Goal: Complete application form: Complete application form

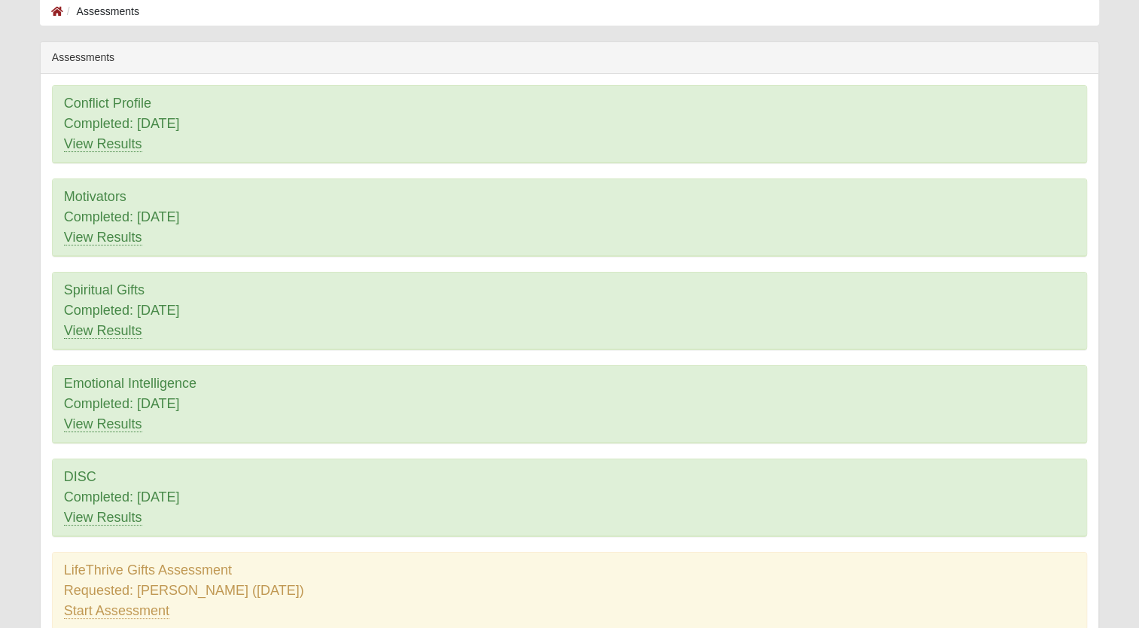
scroll to position [161, 0]
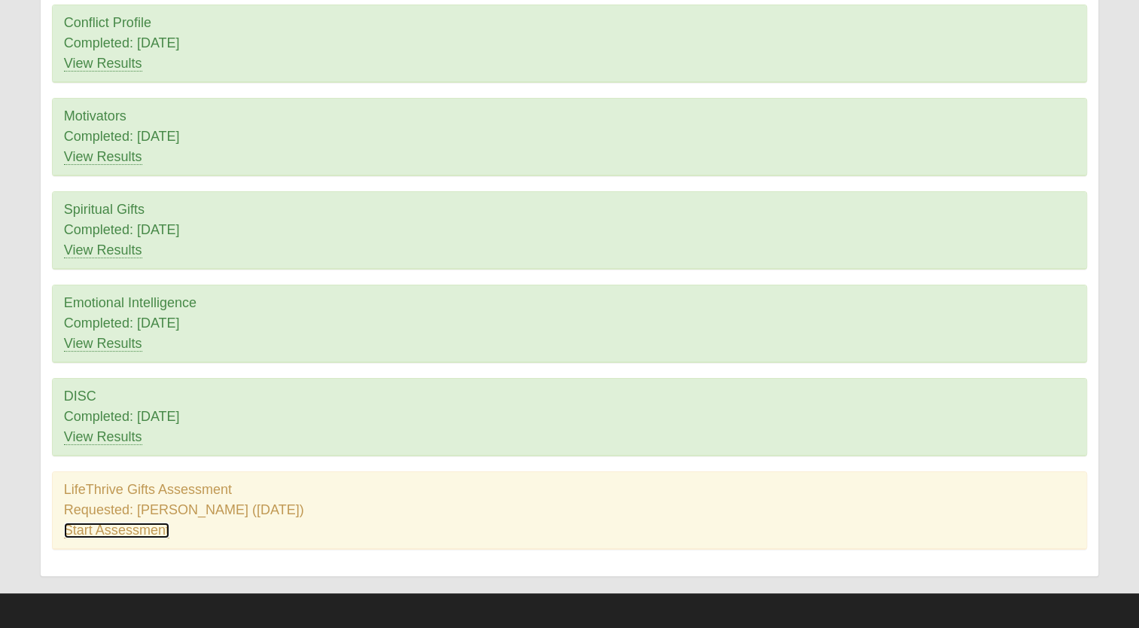
click at [136, 526] on link "Start Assessment" at bounding box center [116, 531] width 105 height 16
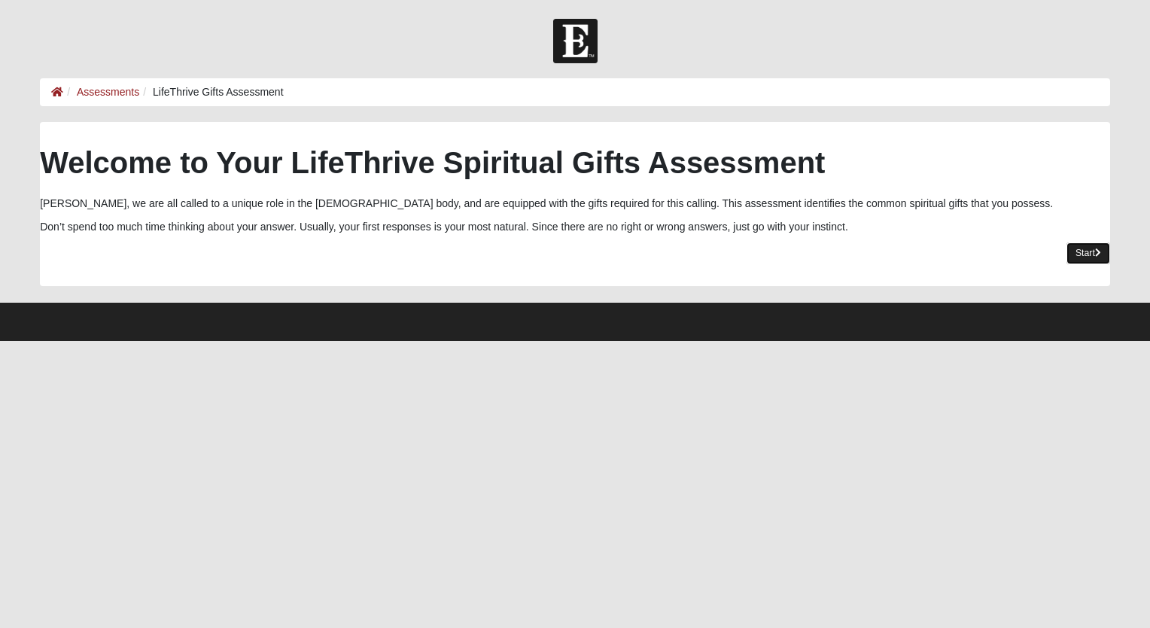
click at [1086, 255] on link "Start" at bounding box center [1089, 253] width 44 height 22
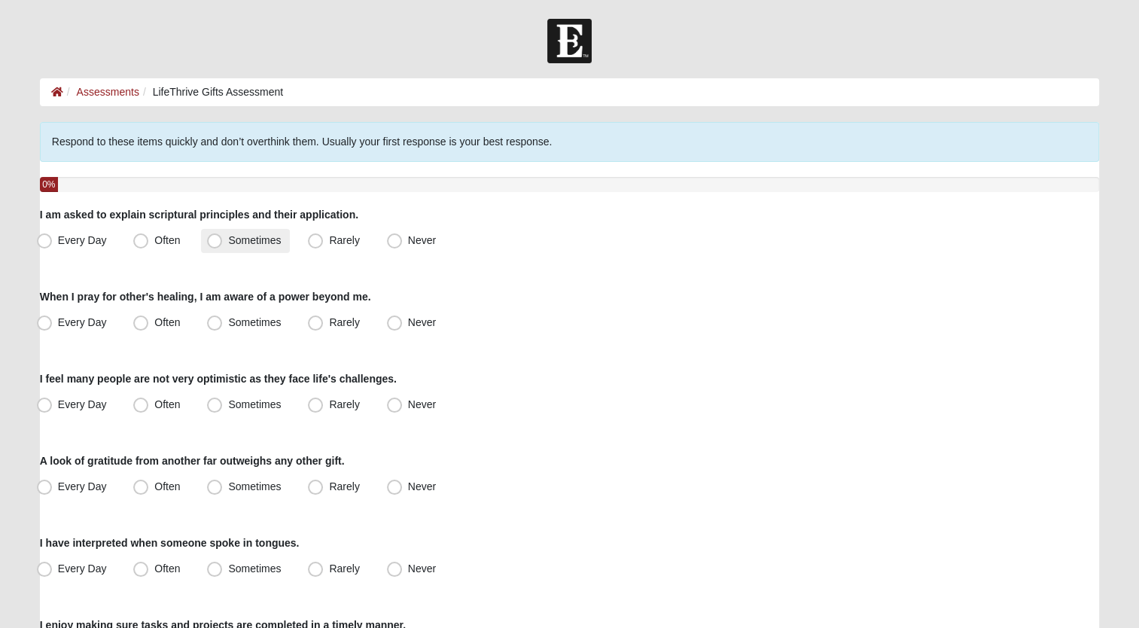
click at [228, 236] on span "Sometimes" at bounding box center [254, 240] width 53 height 12
click at [217, 236] on input "Sometimes" at bounding box center [218, 241] width 10 height 10
radio input "true"
click at [228, 322] on span "Sometimes" at bounding box center [254, 322] width 53 height 12
click at [213, 322] on input "Sometimes" at bounding box center [218, 323] width 10 height 10
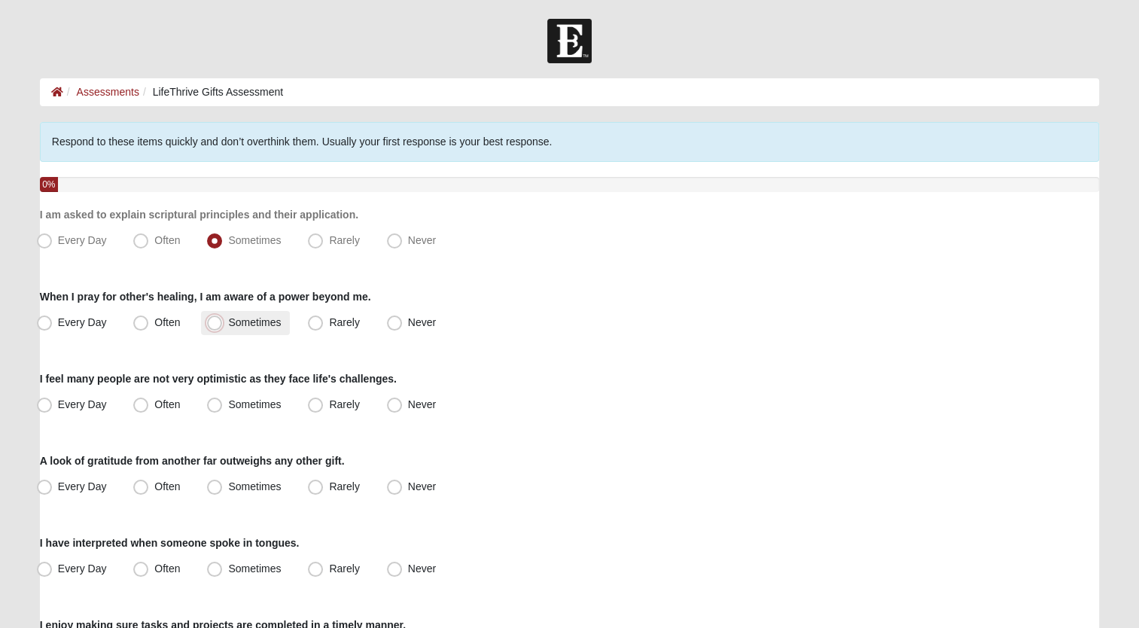
radio input "true"
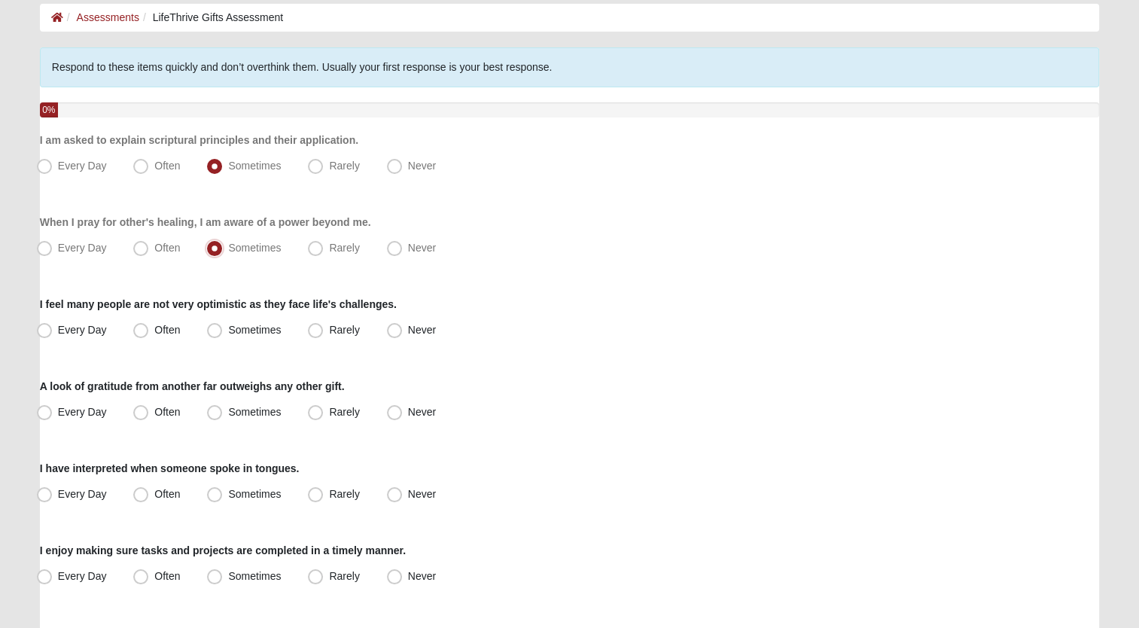
scroll to position [75, 0]
click at [228, 328] on span "Sometimes" at bounding box center [254, 329] width 53 height 12
click at [217, 328] on input "Sometimes" at bounding box center [218, 329] width 10 height 10
radio input "true"
click at [154, 411] on span "Often" at bounding box center [167, 411] width 26 height 12
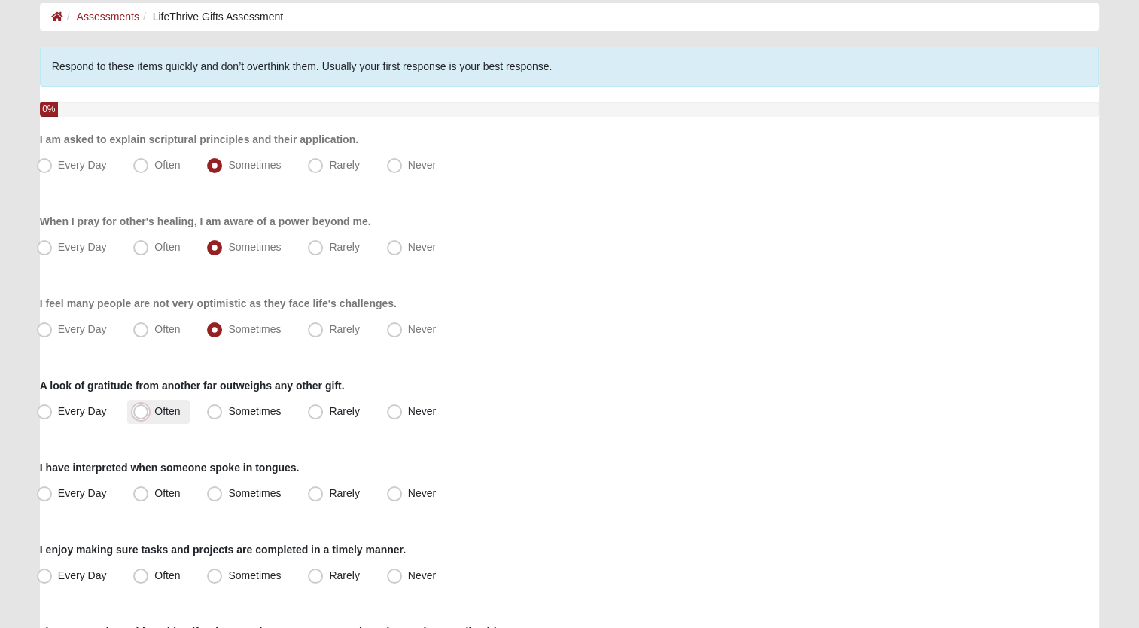
click at [139, 411] on input "Often" at bounding box center [144, 412] width 10 height 10
radio input "true"
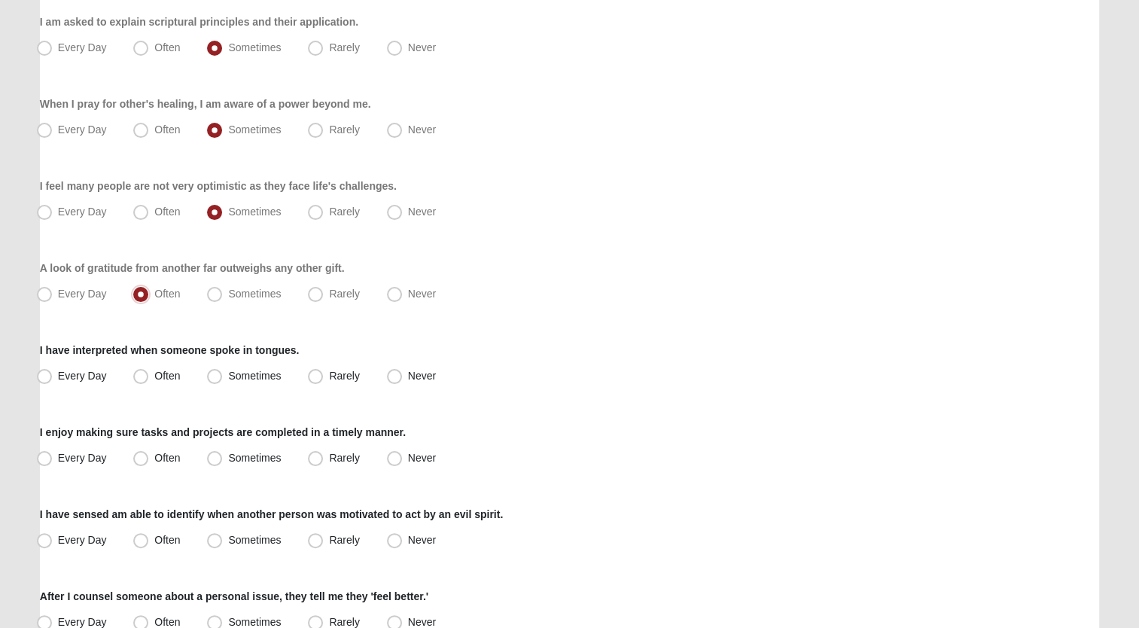
scroll to position [226, 0]
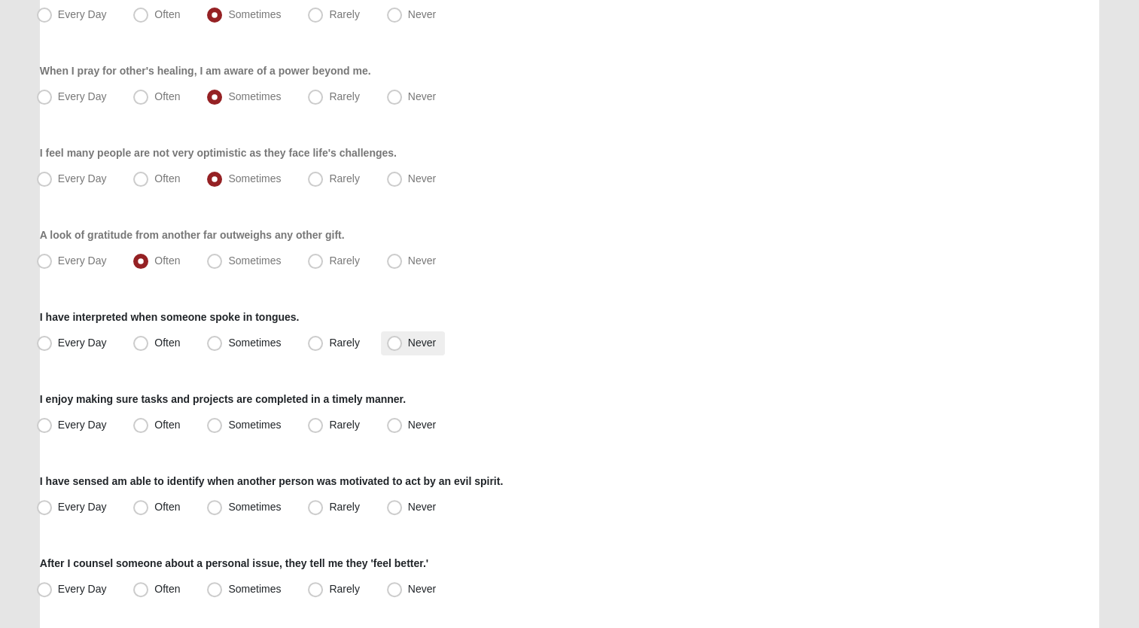
click at [408, 343] on span "Never" at bounding box center [422, 343] width 28 height 12
click at [393, 343] on input "Never" at bounding box center [398, 343] width 10 height 10
radio input "true"
click at [154, 423] on span "Often" at bounding box center [167, 425] width 26 height 12
click at [142, 423] on input "Often" at bounding box center [144, 425] width 10 height 10
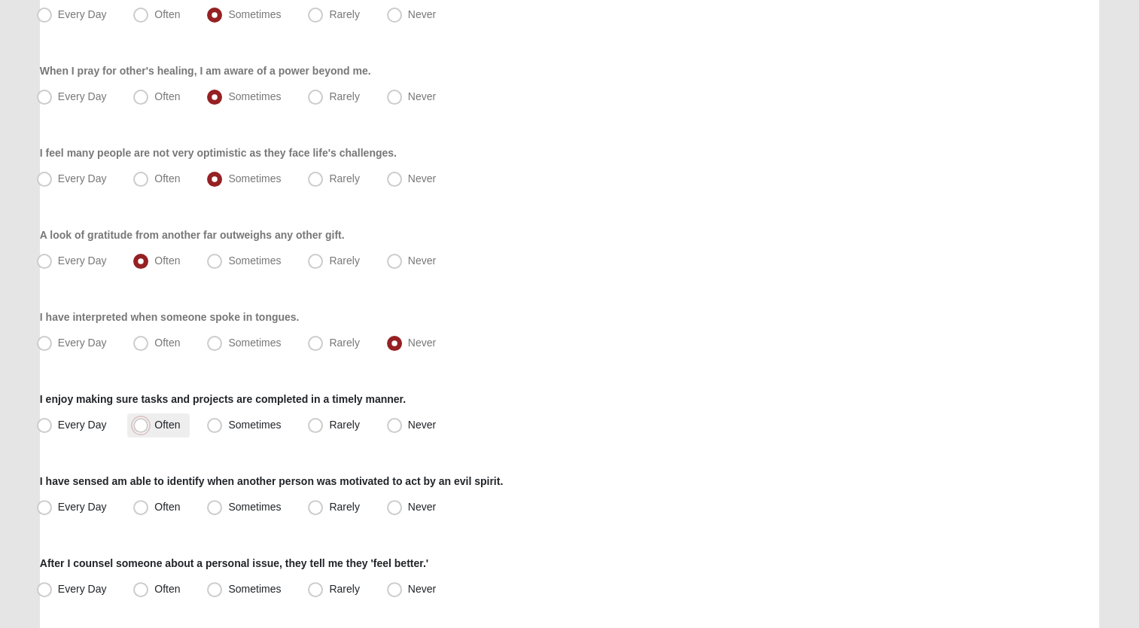
radio input "true"
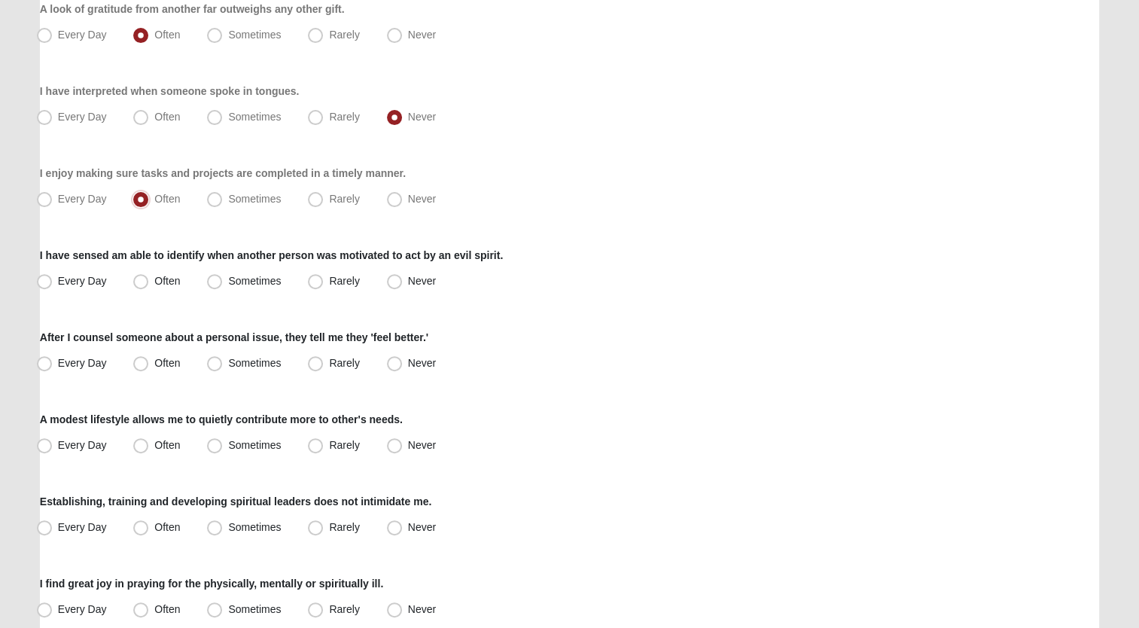
scroll to position [527, 0]
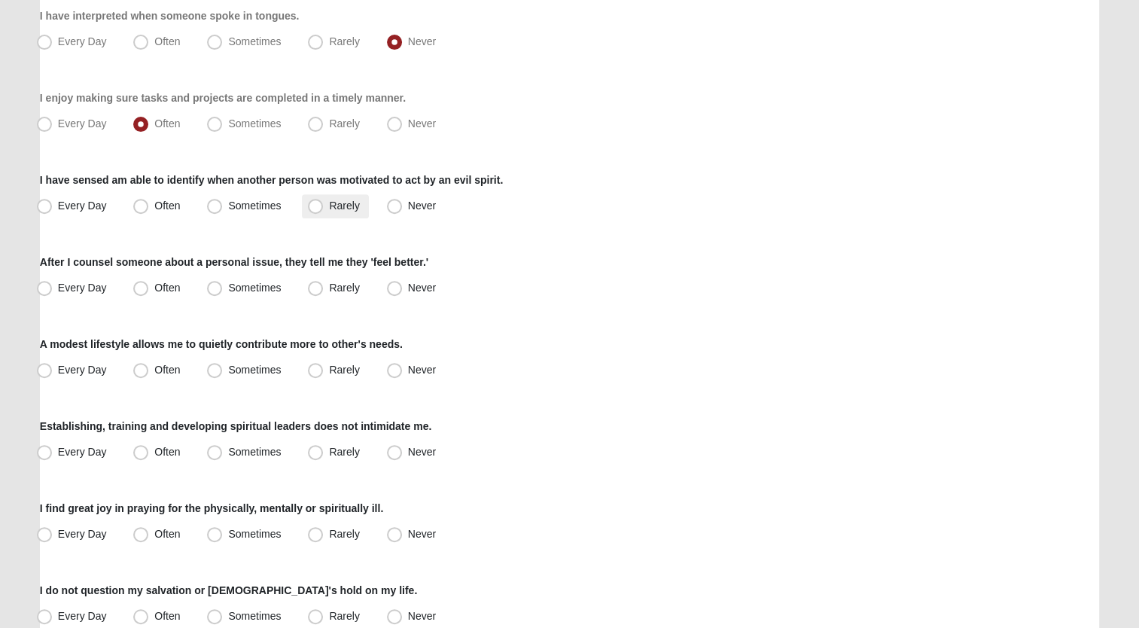
click at [329, 203] on span "Rarely" at bounding box center [344, 206] width 30 height 12
click at [318, 203] on input "Rarely" at bounding box center [319, 206] width 10 height 10
radio input "true"
click at [228, 288] on span "Sometimes" at bounding box center [254, 288] width 53 height 12
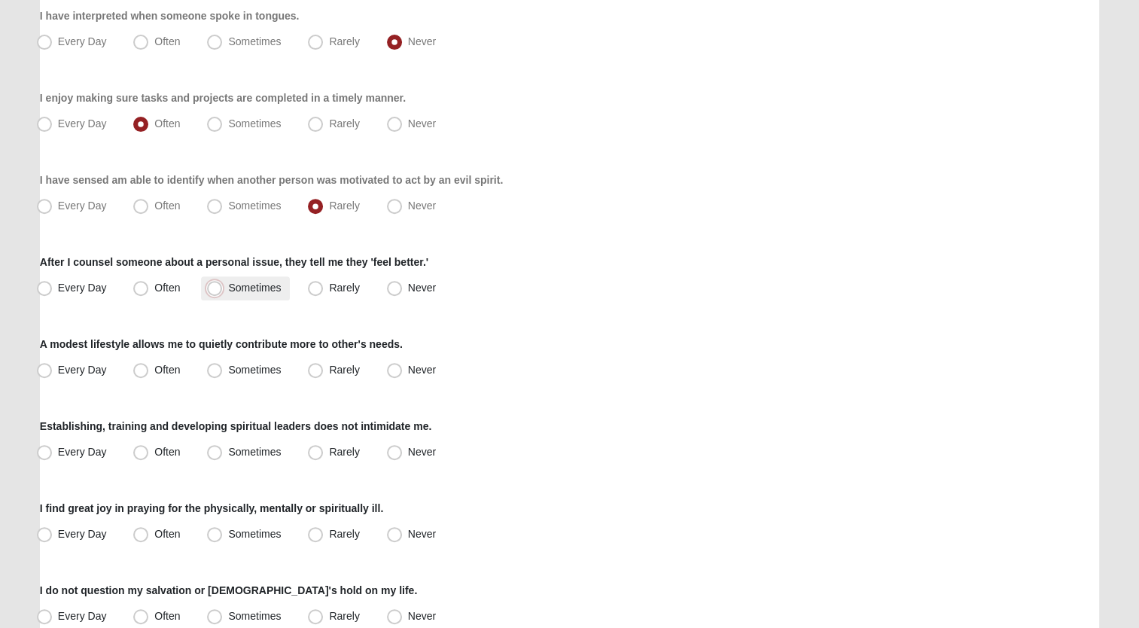
click at [216, 288] on input "Sometimes" at bounding box center [218, 288] width 10 height 10
radio input "true"
click at [228, 369] on span "Sometimes" at bounding box center [254, 370] width 53 height 12
click at [218, 369] on input "Sometimes" at bounding box center [218, 370] width 10 height 10
radio input "true"
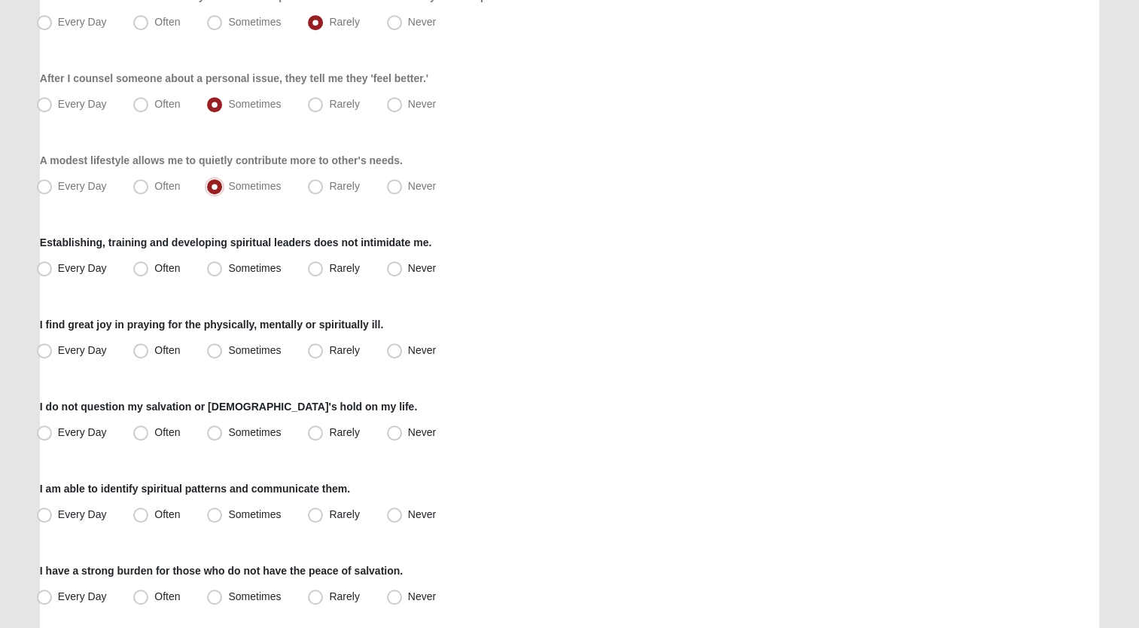
scroll to position [753, 0]
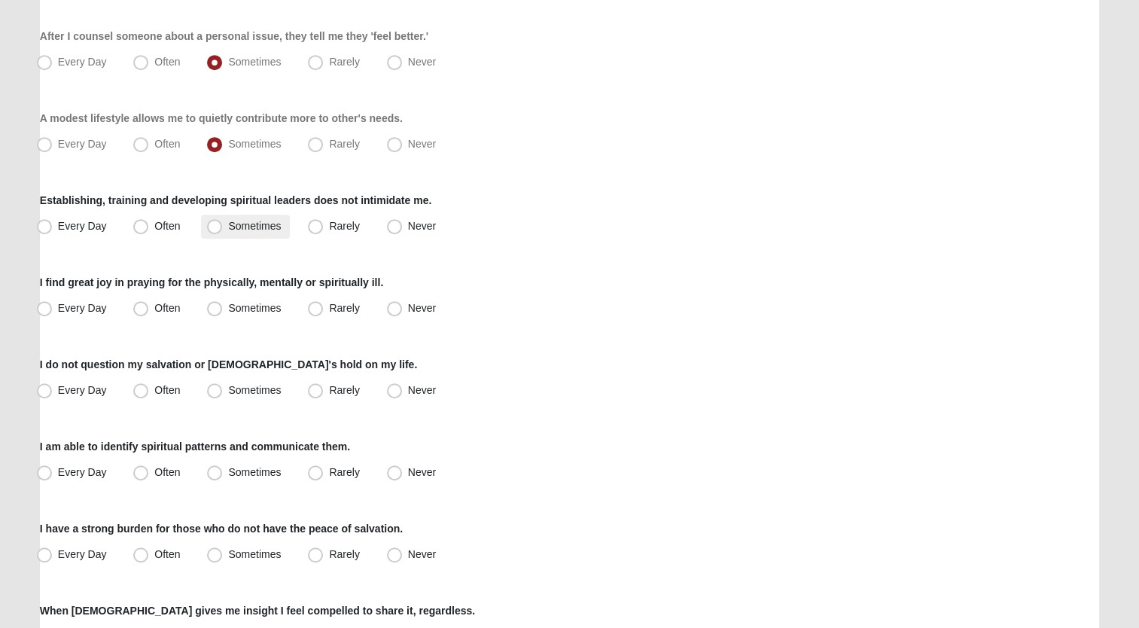
click at [228, 225] on span "Sometimes" at bounding box center [254, 226] width 53 height 12
click at [214, 225] on input "Sometimes" at bounding box center [218, 226] width 10 height 10
radio input "true"
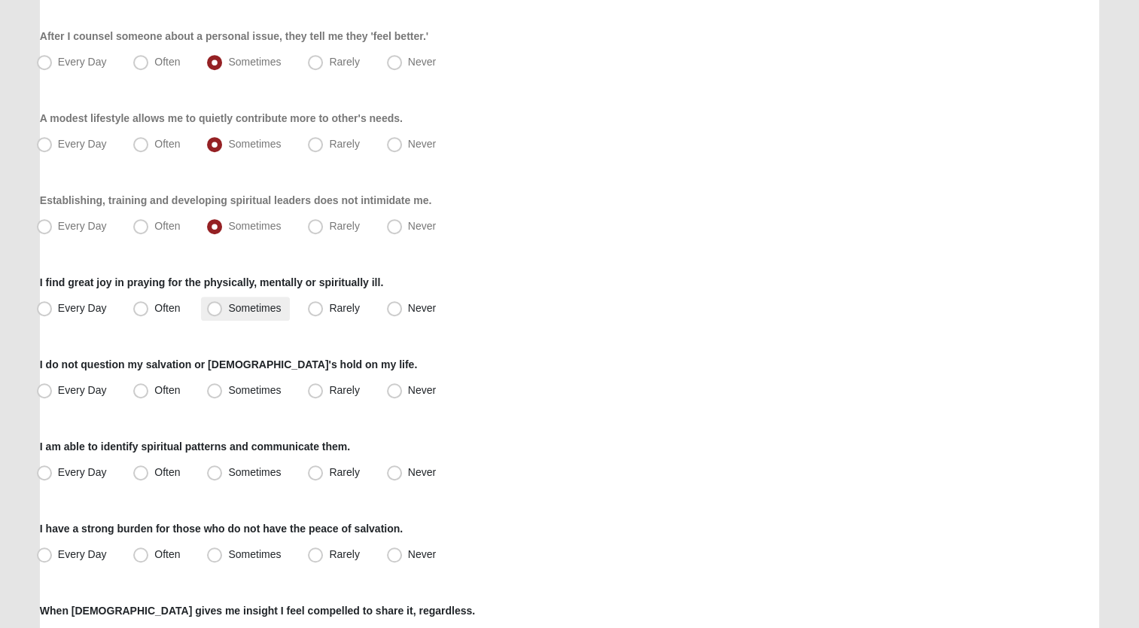
click at [228, 306] on span "Sometimes" at bounding box center [254, 308] width 53 height 12
click at [215, 306] on input "Sometimes" at bounding box center [218, 308] width 10 height 10
radio input "true"
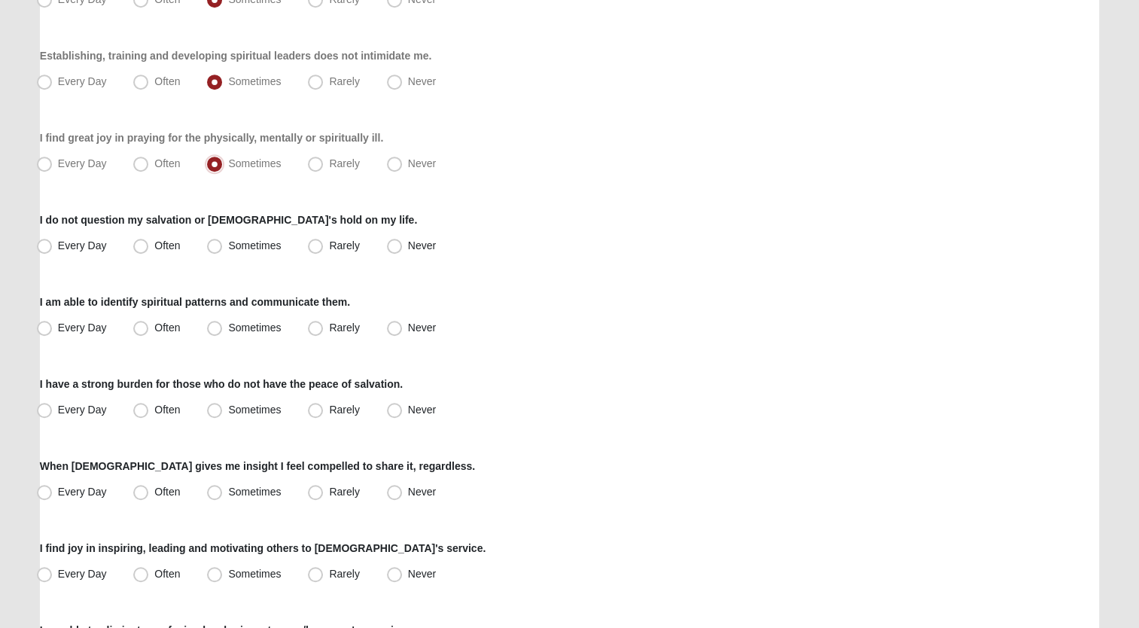
scroll to position [903, 0]
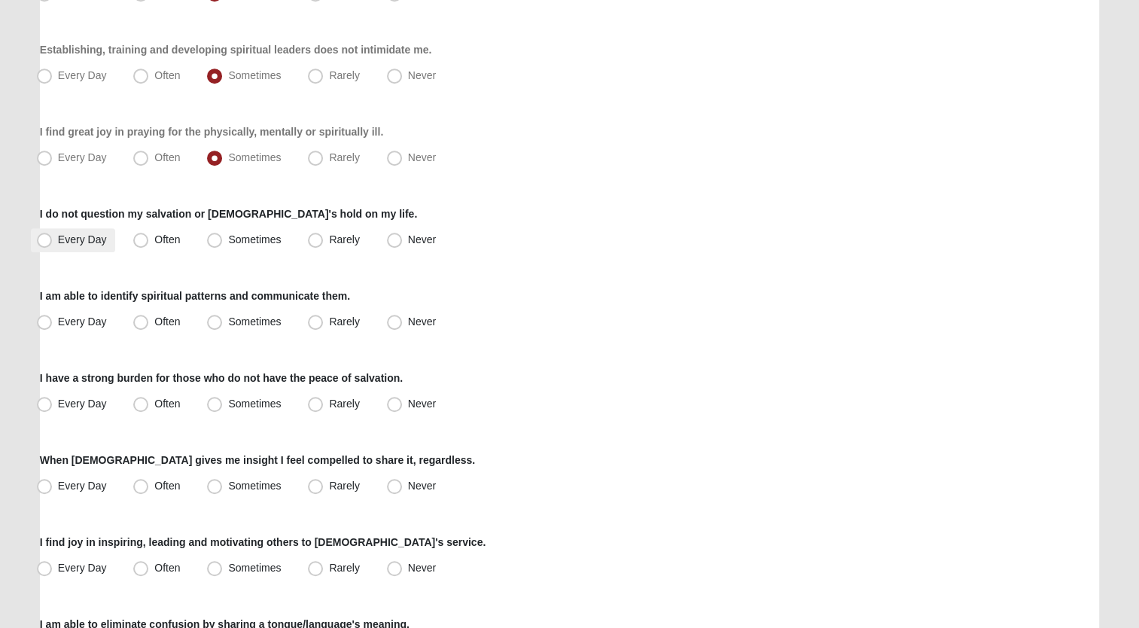
click at [58, 239] on span "Every Day" at bounding box center [82, 239] width 49 height 12
click at [47, 239] on input "Every Day" at bounding box center [48, 240] width 10 height 10
radio input "true"
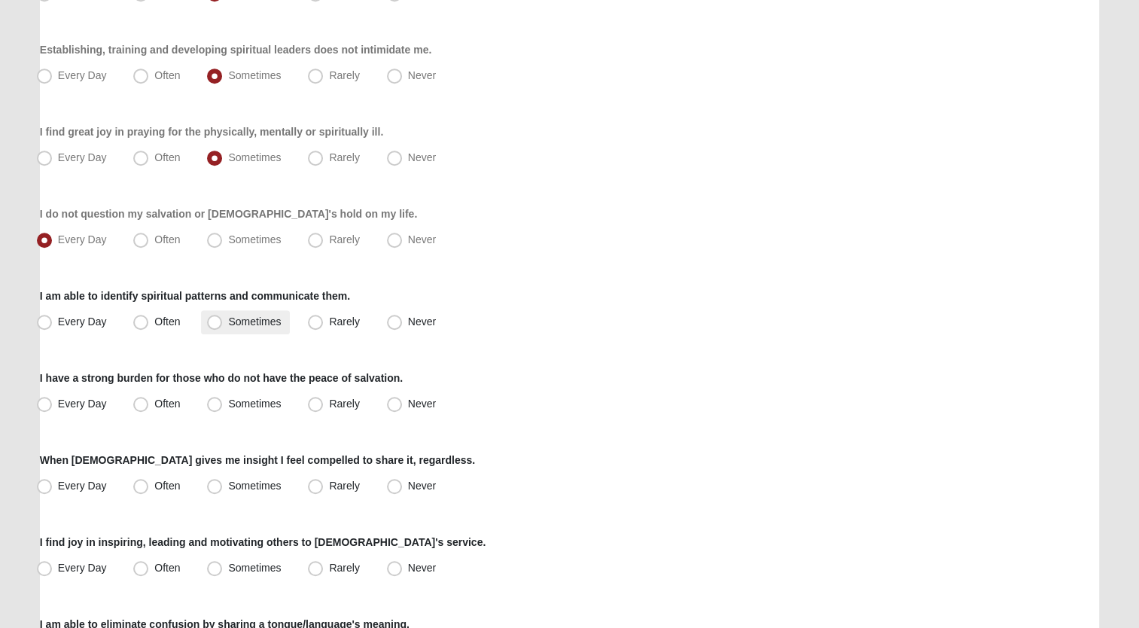
click at [228, 318] on span "Sometimes" at bounding box center [254, 321] width 53 height 12
click at [214, 318] on input "Sometimes" at bounding box center [218, 322] width 10 height 10
radio input "true"
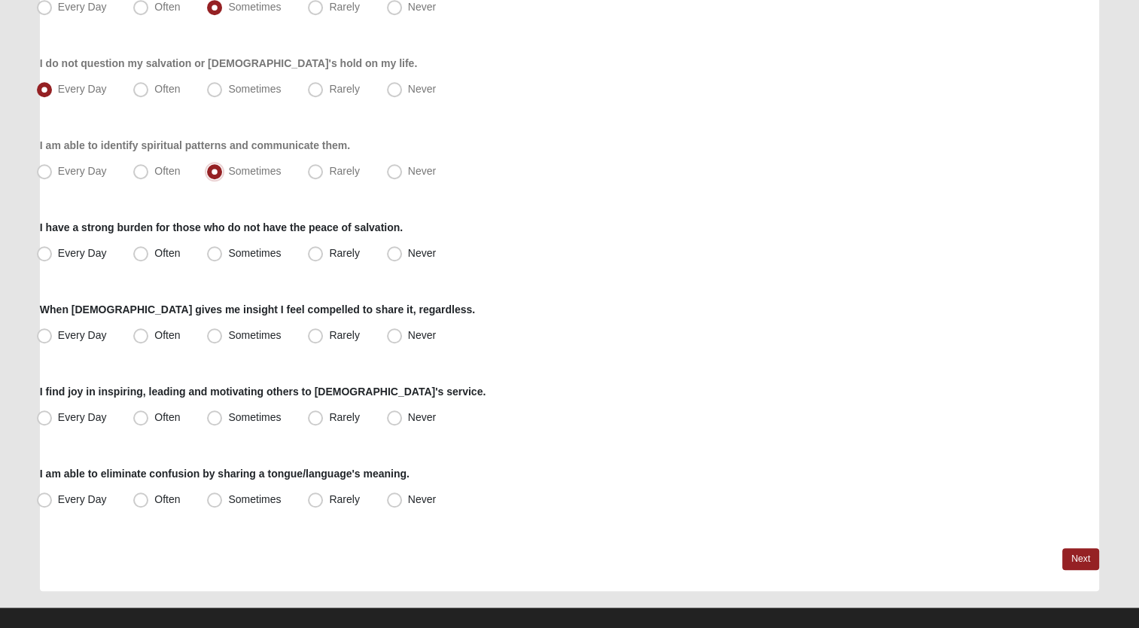
scroll to position [1071, 0]
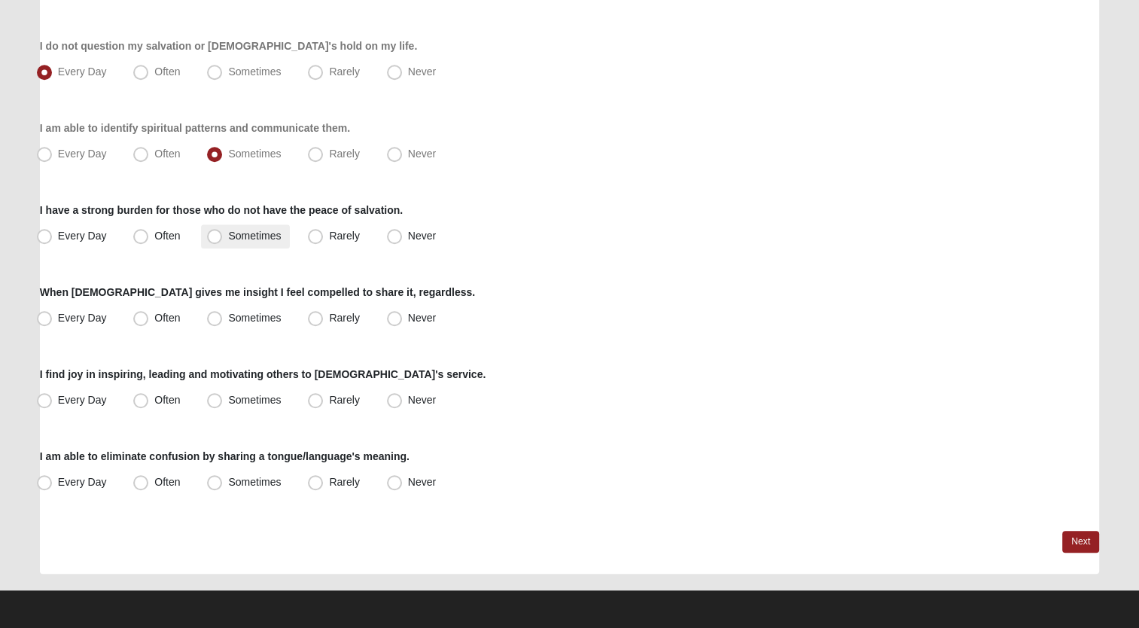
click at [228, 234] on span "Sometimes" at bounding box center [254, 236] width 53 height 12
click at [219, 234] on input "Sometimes" at bounding box center [218, 236] width 10 height 10
radio input "true"
click at [228, 314] on span "Sometimes" at bounding box center [254, 318] width 53 height 12
click at [213, 314] on input "Sometimes" at bounding box center [218, 318] width 10 height 10
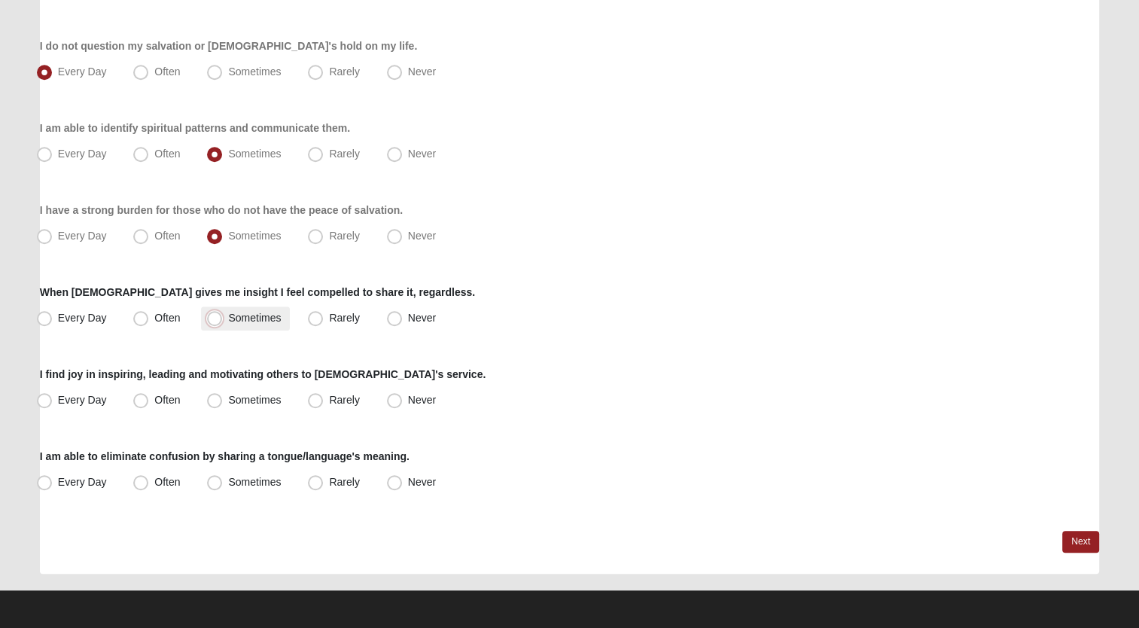
radio input "true"
click at [154, 397] on span "Often" at bounding box center [167, 400] width 26 height 12
click at [144, 397] on input "Often" at bounding box center [144, 400] width 10 height 10
radio input "true"
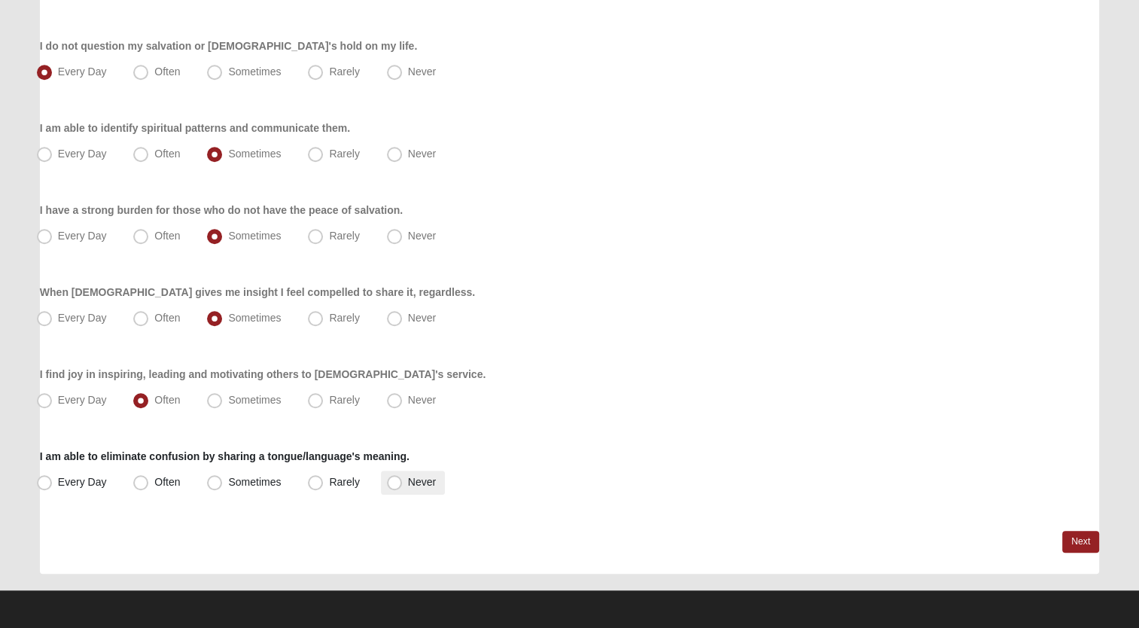
click at [408, 483] on span "Never" at bounding box center [422, 482] width 28 height 12
click at [395, 483] on input "Never" at bounding box center [398, 482] width 10 height 10
radio input "true"
click at [1062, 543] on link "Next" at bounding box center [1080, 542] width 37 height 22
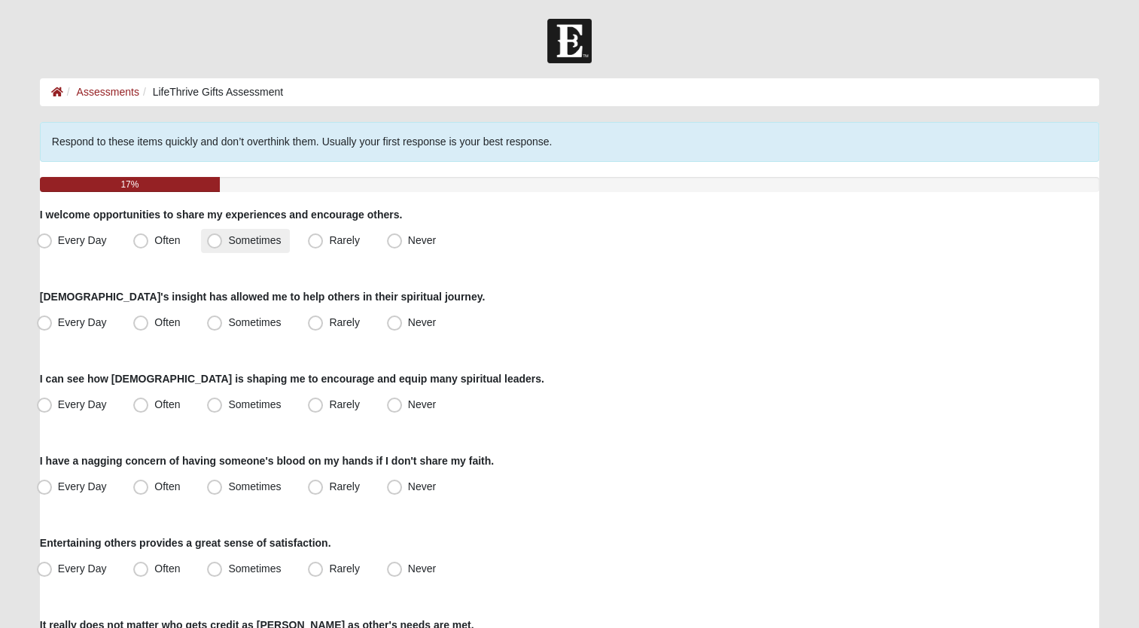
click at [228, 242] on span "Sometimes" at bounding box center [254, 240] width 53 height 12
click at [213, 242] on input "Sometimes" at bounding box center [218, 241] width 10 height 10
radio input "true"
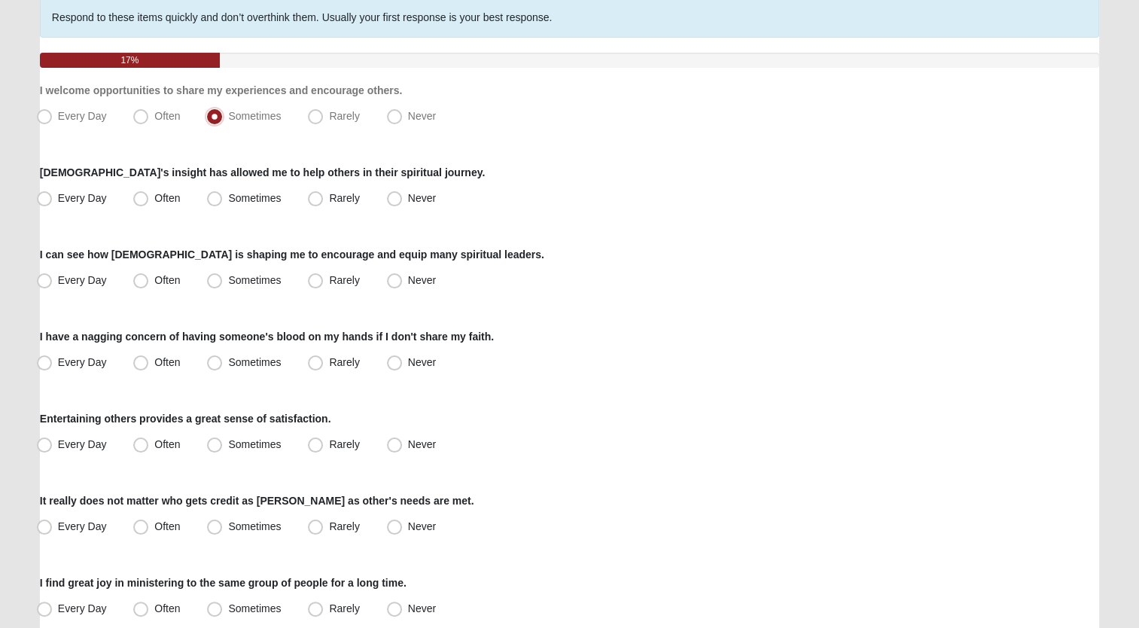
scroll to position [151, 0]
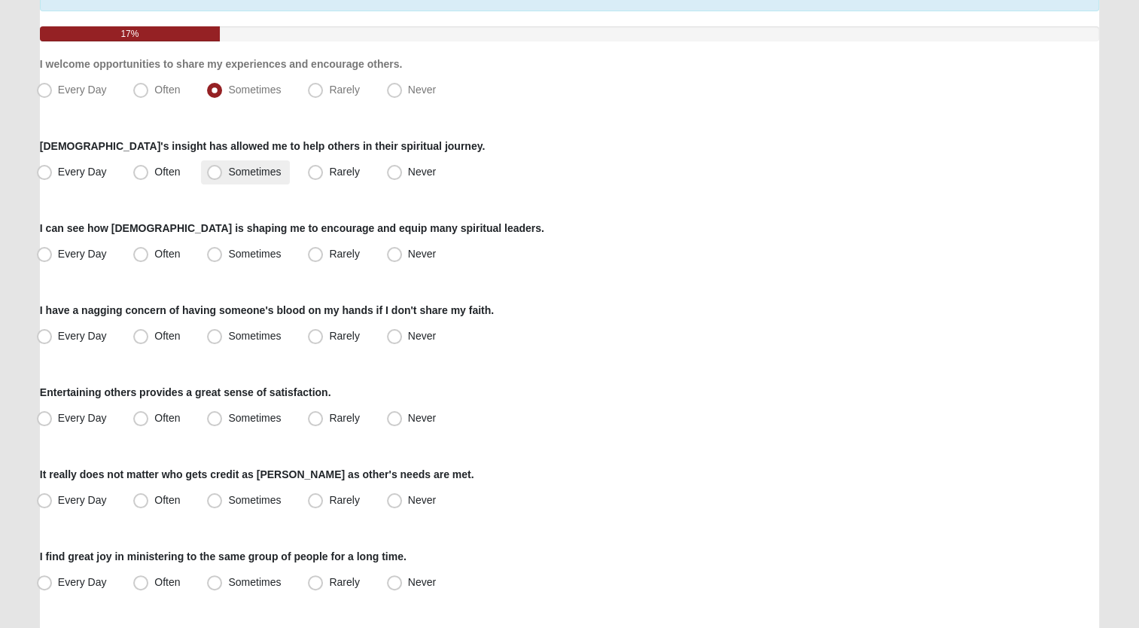
click at [228, 170] on span "Sometimes" at bounding box center [254, 172] width 53 height 12
click at [213, 170] on input "Sometimes" at bounding box center [218, 172] width 10 height 10
radio input "true"
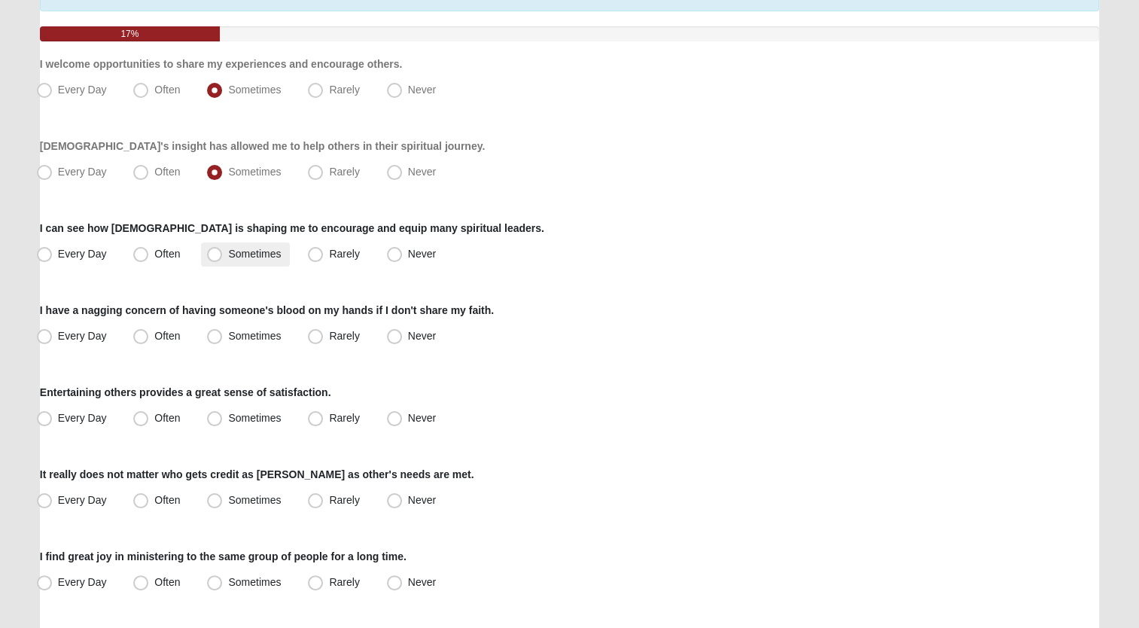
click at [228, 252] on span "Sometimes" at bounding box center [254, 254] width 53 height 12
click at [213, 252] on input "Sometimes" at bounding box center [218, 254] width 10 height 10
radio input "true"
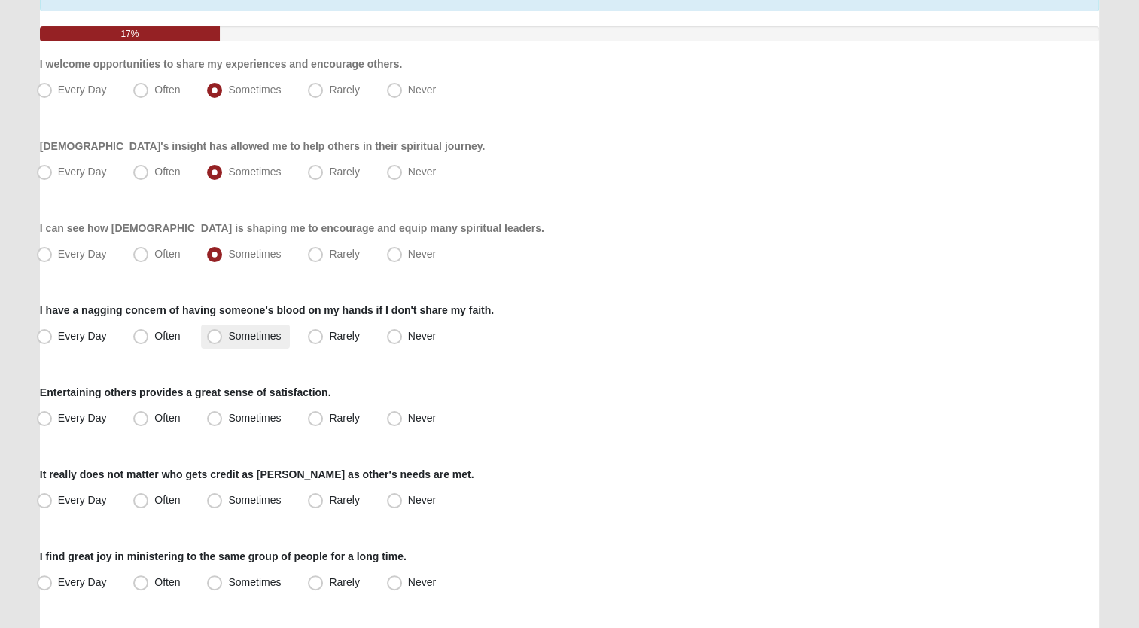
click at [228, 333] on span "Sometimes" at bounding box center [254, 336] width 53 height 12
click at [215, 333] on input "Sometimes" at bounding box center [218, 336] width 10 height 10
radio input "true"
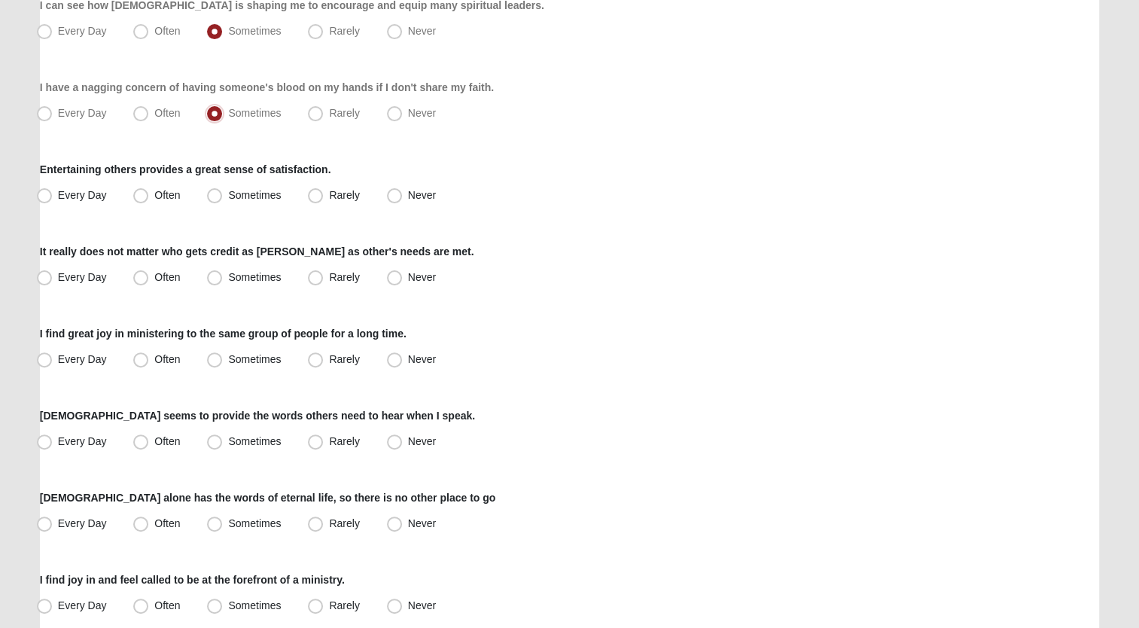
scroll to position [376, 0]
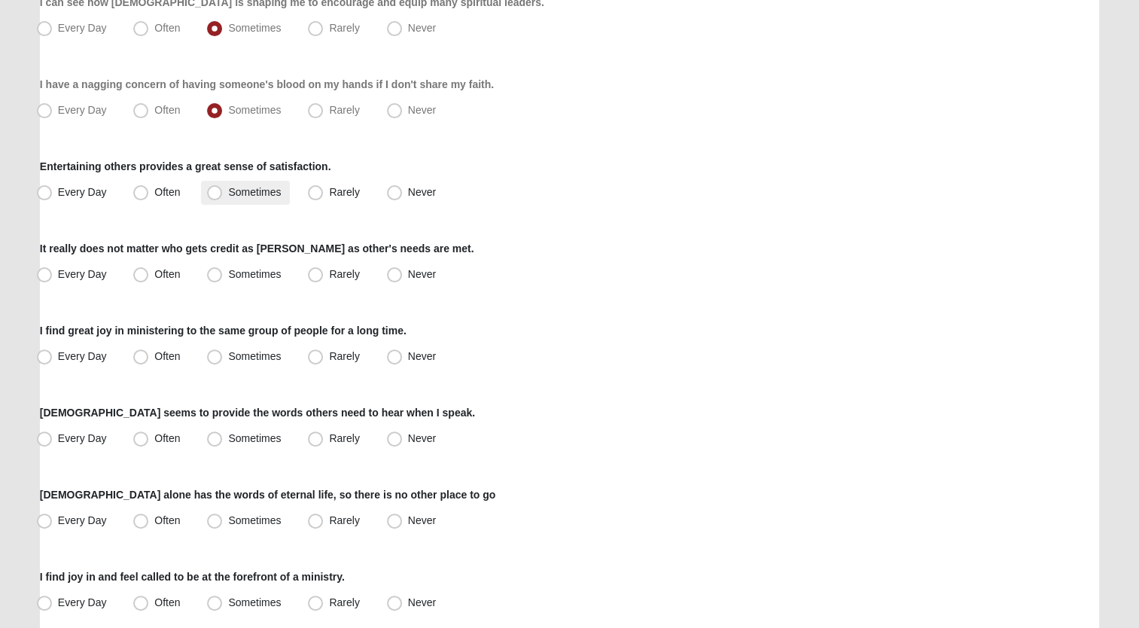
click at [228, 190] on span "Sometimes" at bounding box center [254, 192] width 53 height 12
click at [213, 190] on input "Sometimes" at bounding box center [218, 192] width 10 height 10
radio input "true"
click at [154, 273] on span "Often" at bounding box center [167, 274] width 26 height 12
click at [139, 273] on input "Often" at bounding box center [144, 275] width 10 height 10
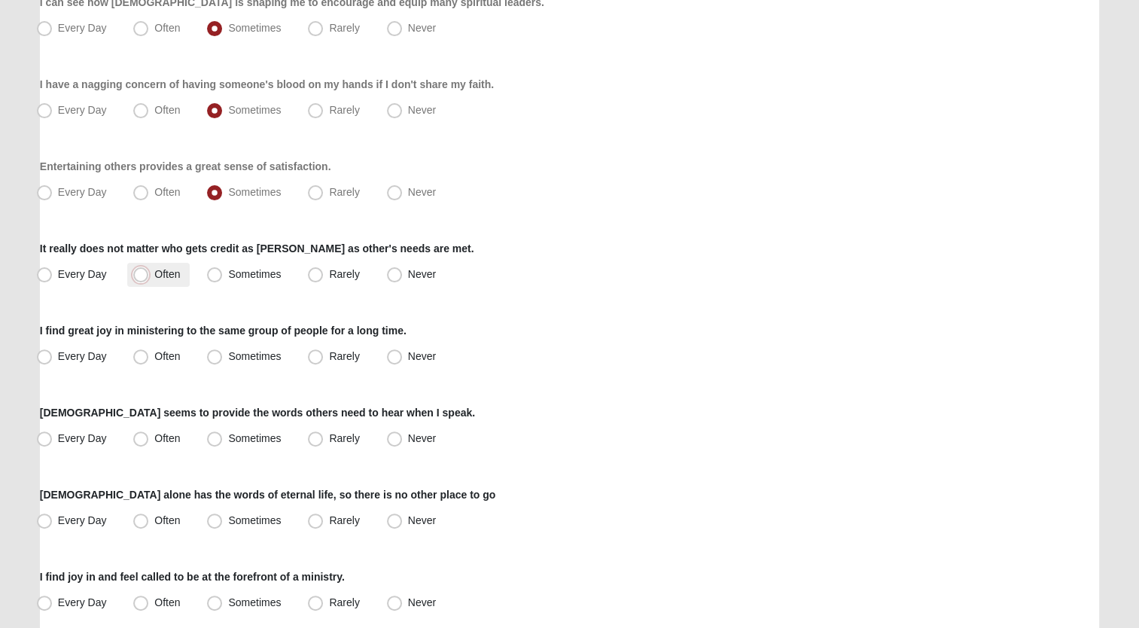
radio input "true"
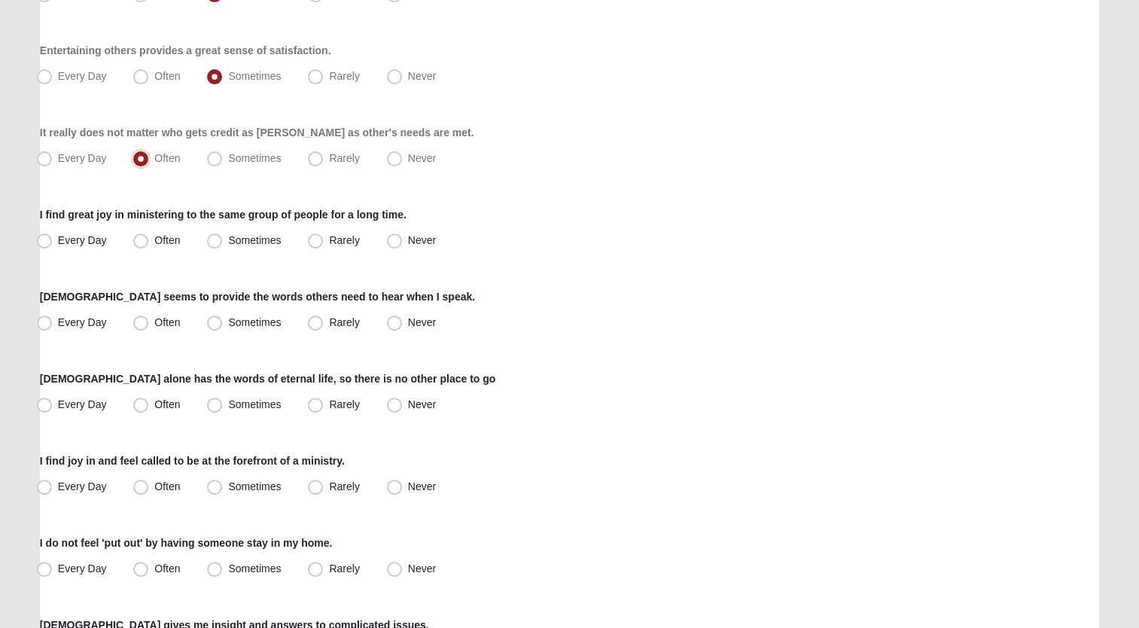
scroll to position [527, 0]
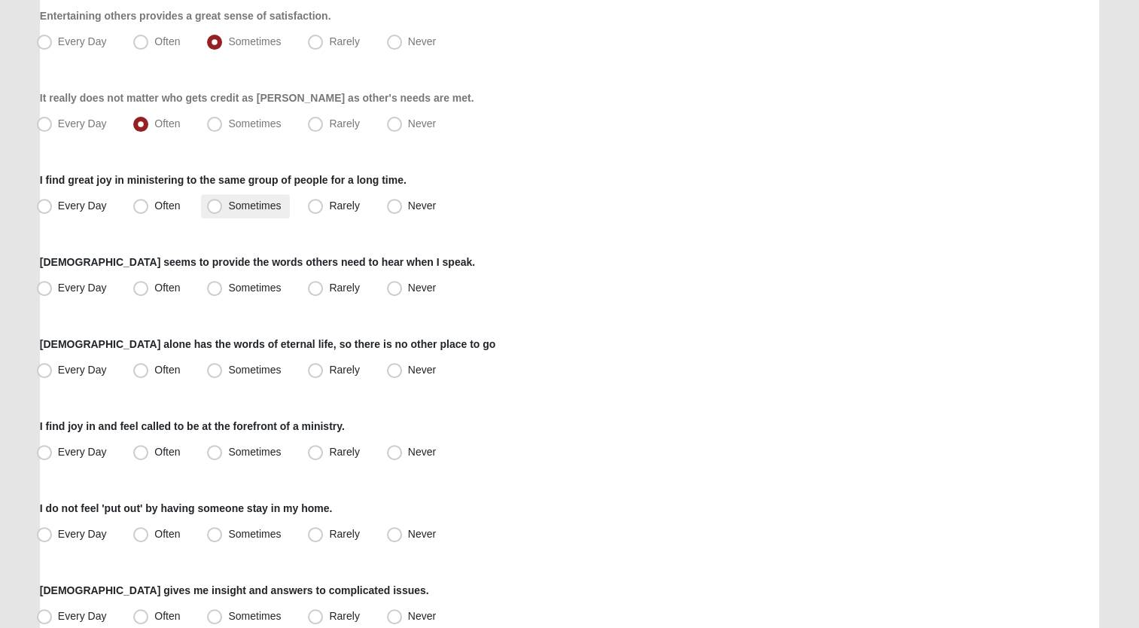
click at [228, 206] on span "Sometimes" at bounding box center [254, 206] width 53 height 12
click at [213, 206] on input "Sometimes" at bounding box center [218, 206] width 10 height 10
radio input "true"
click at [228, 285] on span "Sometimes" at bounding box center [254, 288] width 53 height 12
click at [213, 285] on input "Sometimes" at bounding box center [218, 288] width 10 height 10
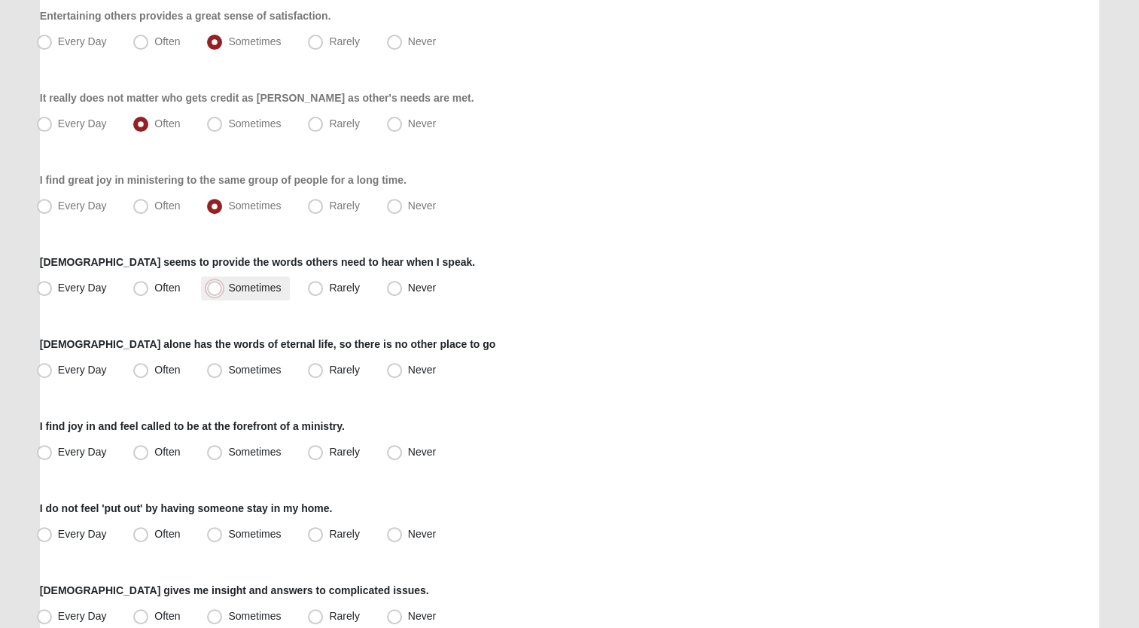
radio input "true"
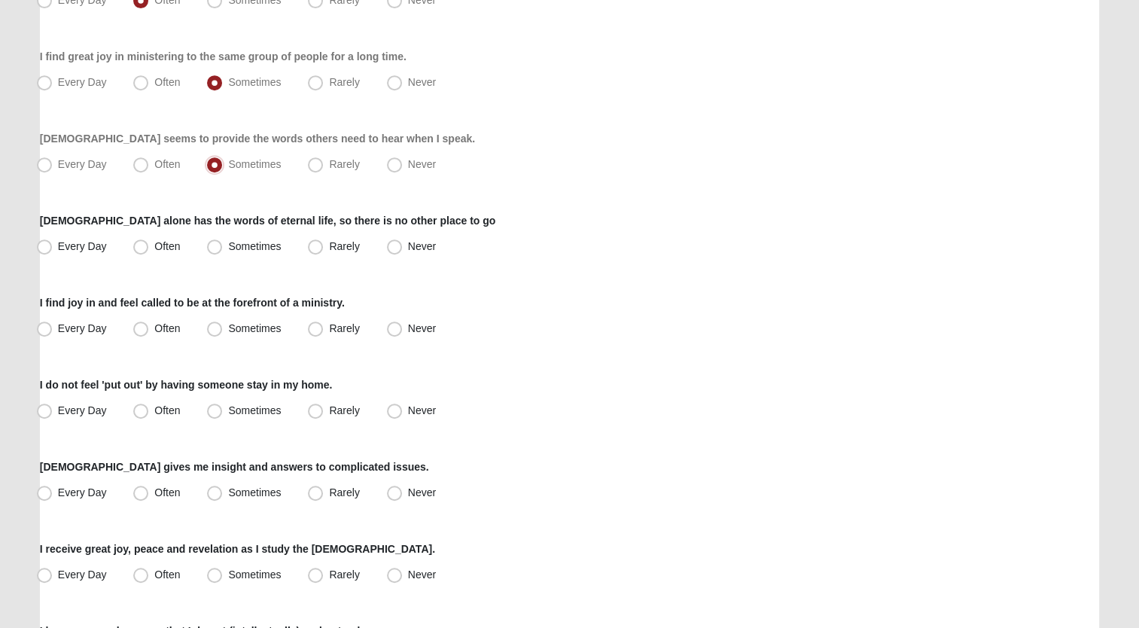
scroll to position [678, 0]
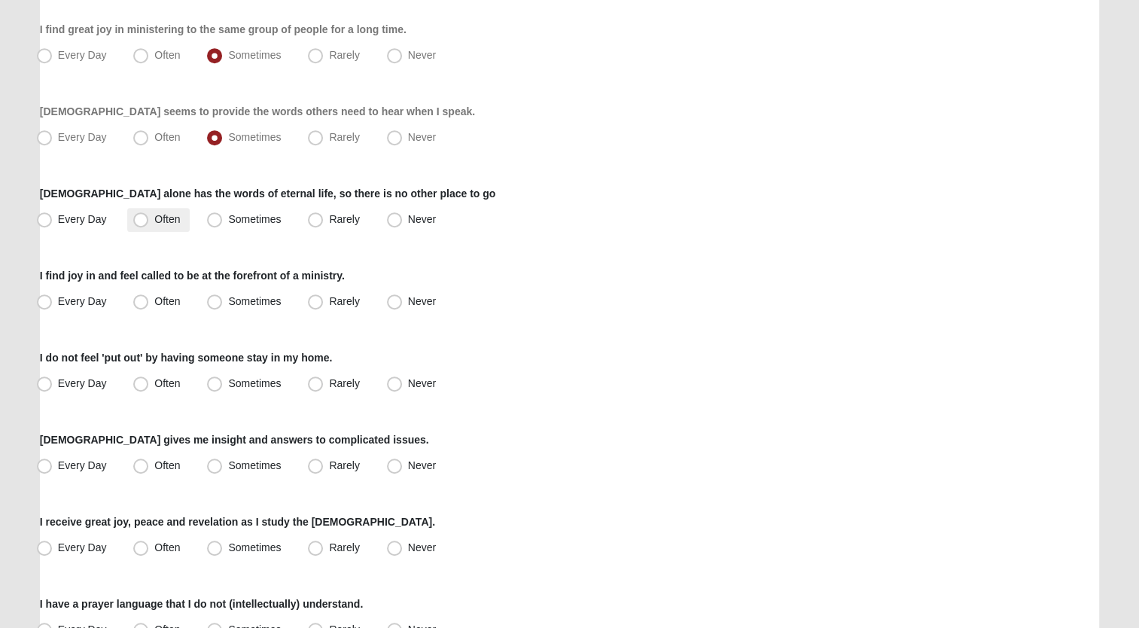
click at [154, 218] on span "Often" at bounding box center [167, 219] width 26 height 12
click at [139, 218] on input "Often" at bounding box center [144, 220] width 10 height 10
radio input "true"
click at [228, 300] on span "Sometimes" at bounding box center [254, 301] width 53 height 12
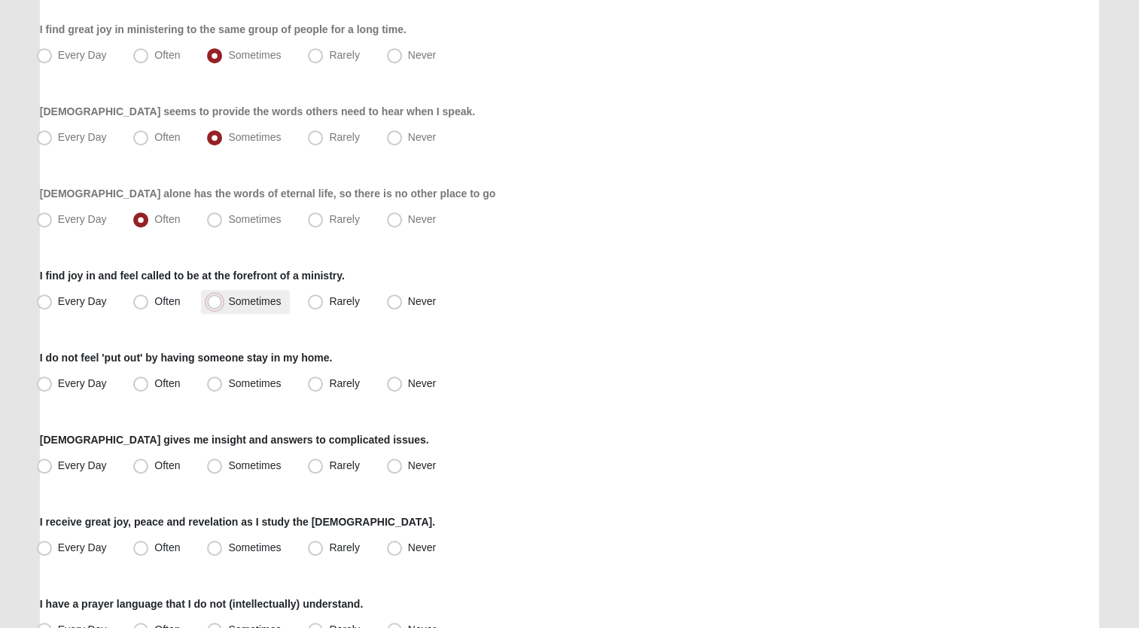
click at [215, 300] on input "Sometimes" at bounding box center [218, 302] width 10 height 10
radio input "true"
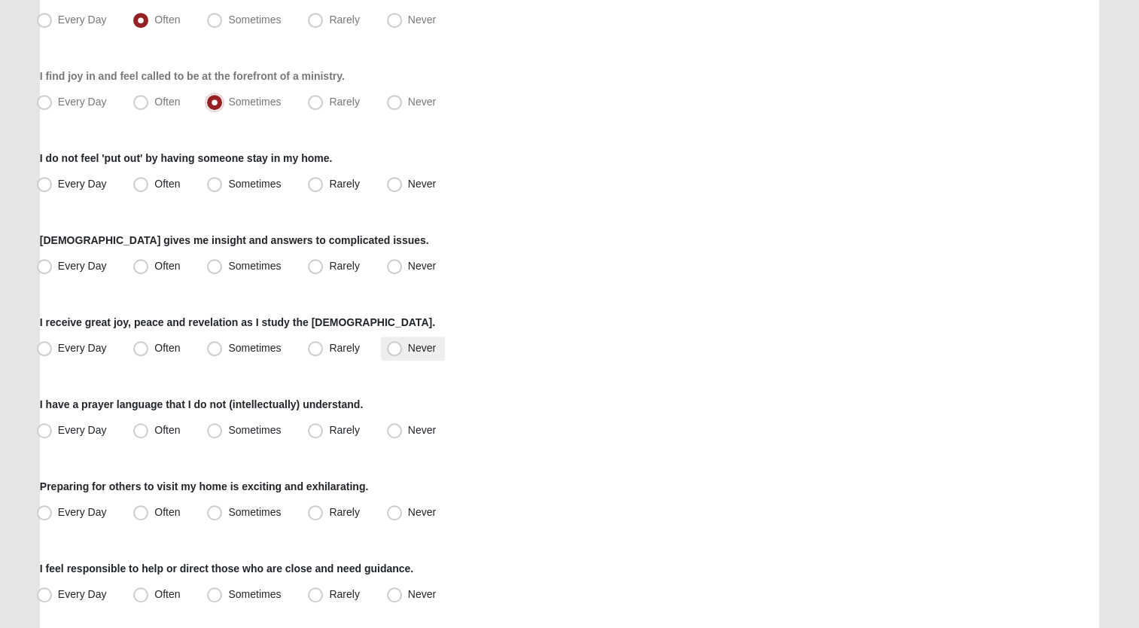
scroll to position [903, 0]
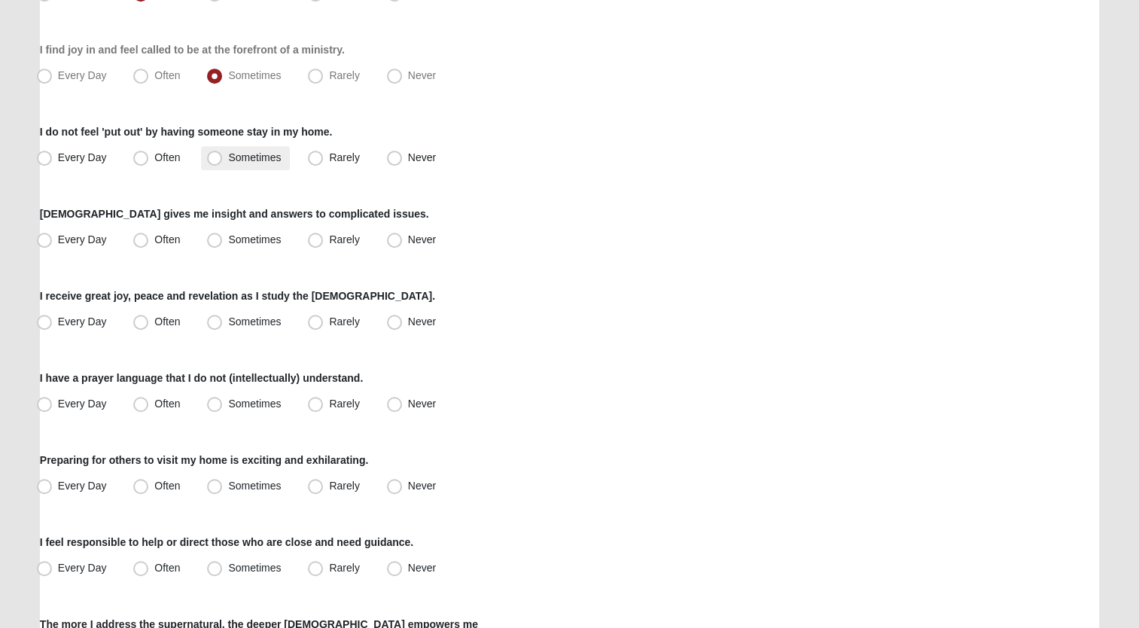
click at [228, 157] on span "Sometimes" at bounding box center [254, 157] width 53 height 12
click at [217, 157] on input "Sometimes" at bounding box center [218, 158] width 10 height 10
radio input "true"
click at [329, 239] on span "Rarely" at bounding box center [344, 239] width 30 height 12
click at [316, 239] on input "Rarely" at bounding box center [319, 240] width 10 height 10
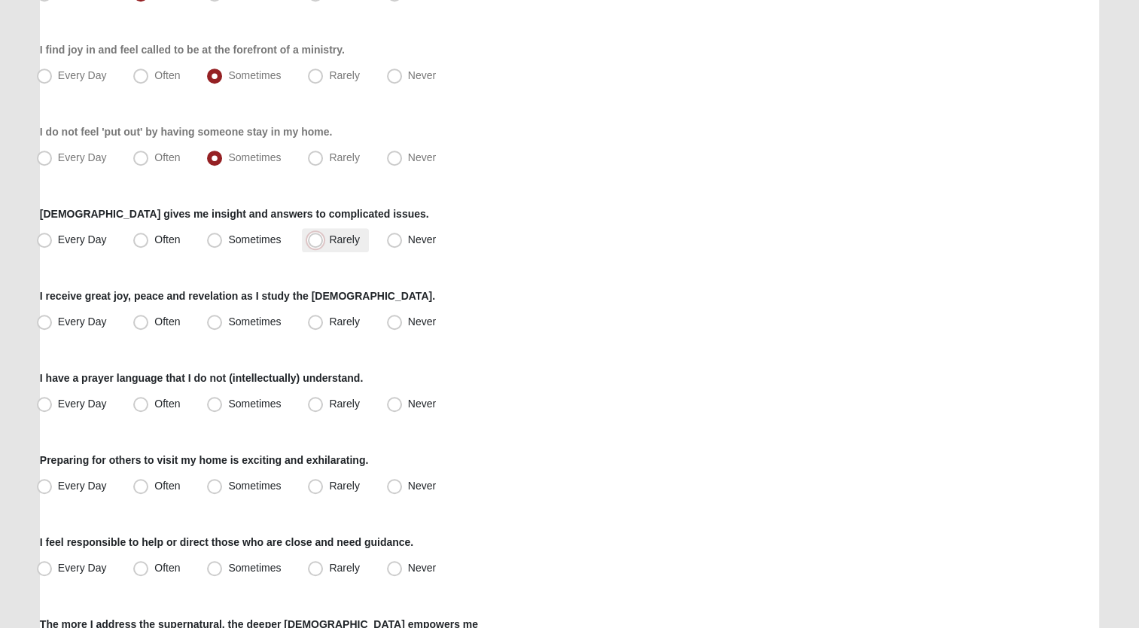
radio input "true"
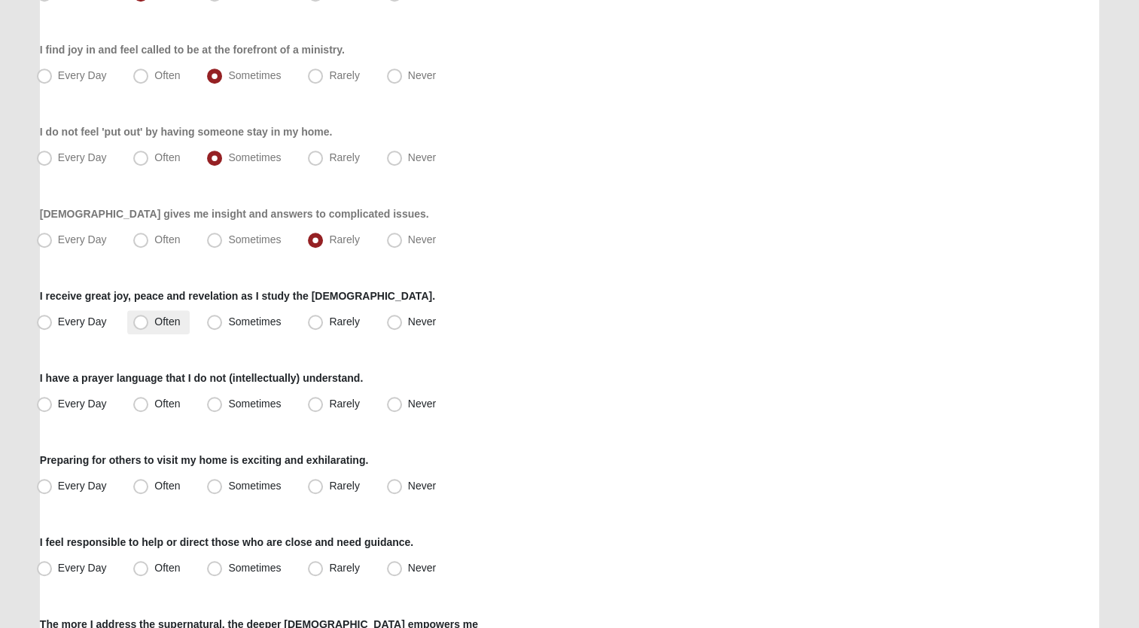
click at [154, 321] on span "Often" at bounding box center [167, 321] width 26 height 12
click at [144, 321] on input "Often" at bounding box center [144, 322] width 10 height 10
radio input "true"
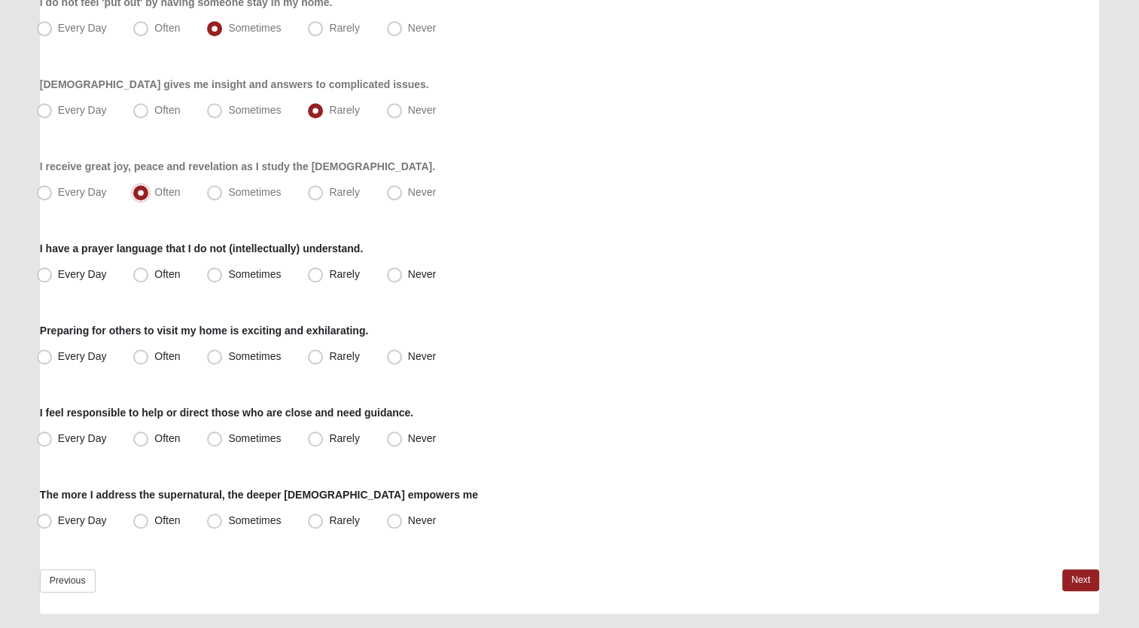
scroll to position [1054, 0]
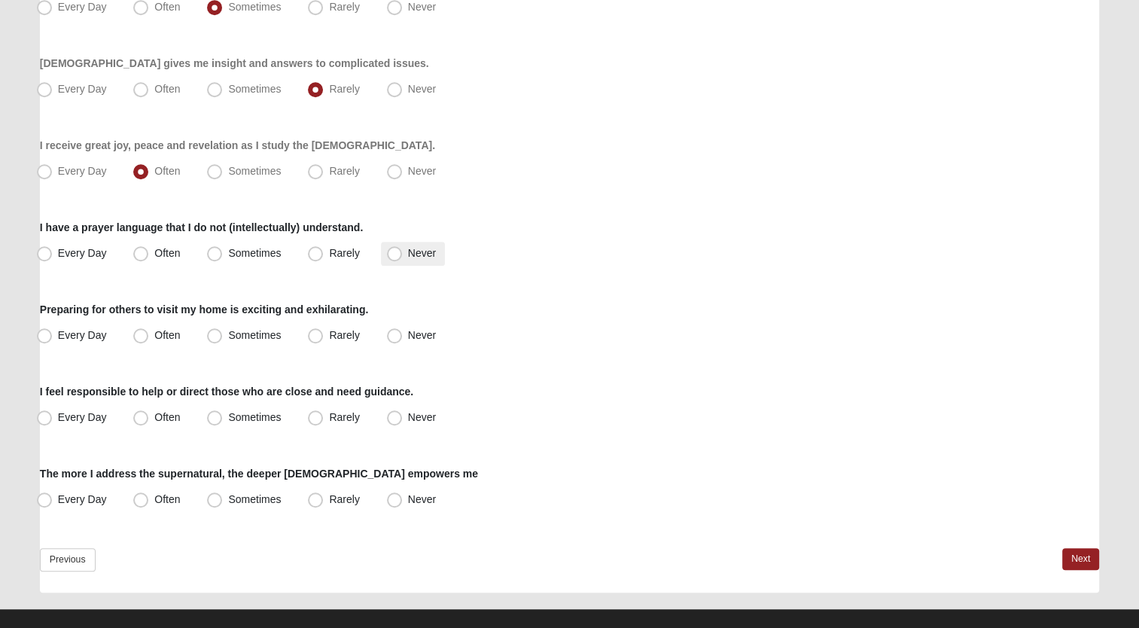
click at [408, 257] on span "Never" at bounding box center [422, 253] width 28 height 12
click at [394, 257] on input "Never" at bounding box center [398, 253] width 10 height 10
radio input "true"
click at [228, 333] on span "Sometimes" at bounding box center [254, 335] width 53 height 12
click at [217, 333] on input "Sometimes" at bounding box center [218, 336] width 10 height 10
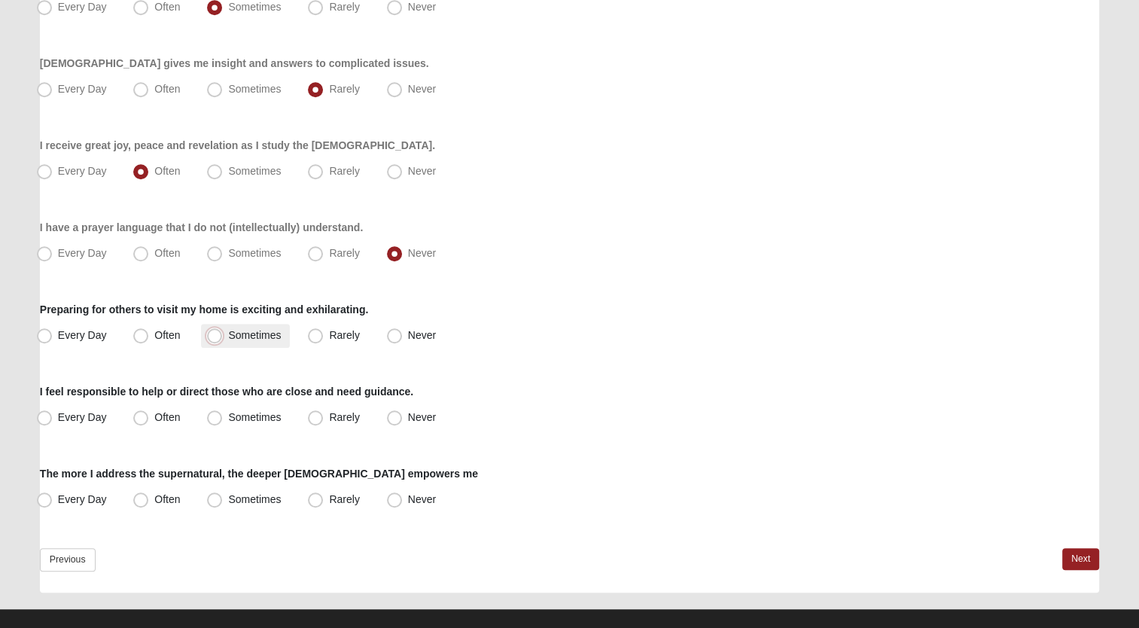
radio input "true"
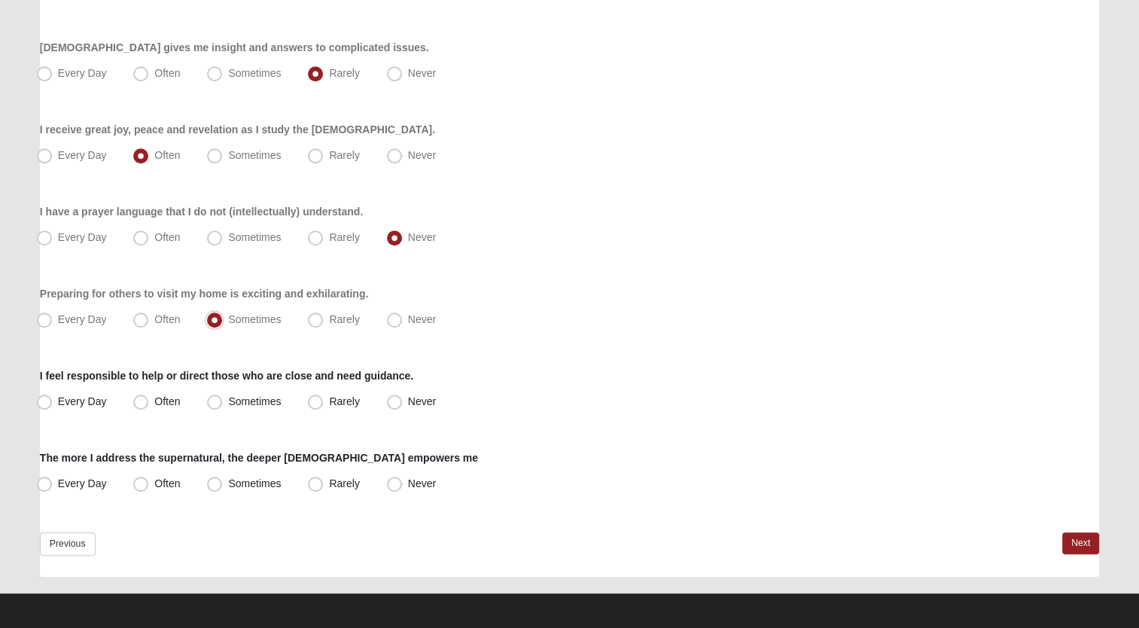
scroll to position [1072, 0]
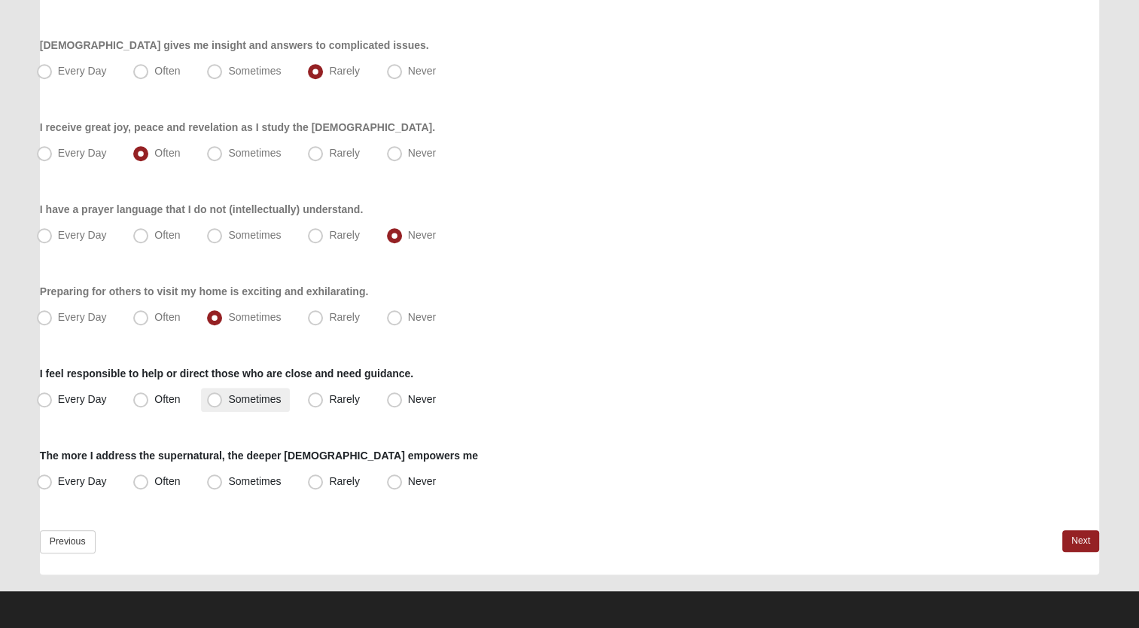
click at [245, 401] on span "Sometimes" at bounding box center [254, 399] width 53 height 12
click at [223, 401] on input "Sometimes" at bounding box center [218, 400] width 10 height 10
radio input "true"
click at [247, 485] on span "Sometimes" at bounding box center [254, 481] width 53 height 12
click at [223, 485] on input "Sometimes" at bounding box center [218, 482] width 10 height 10
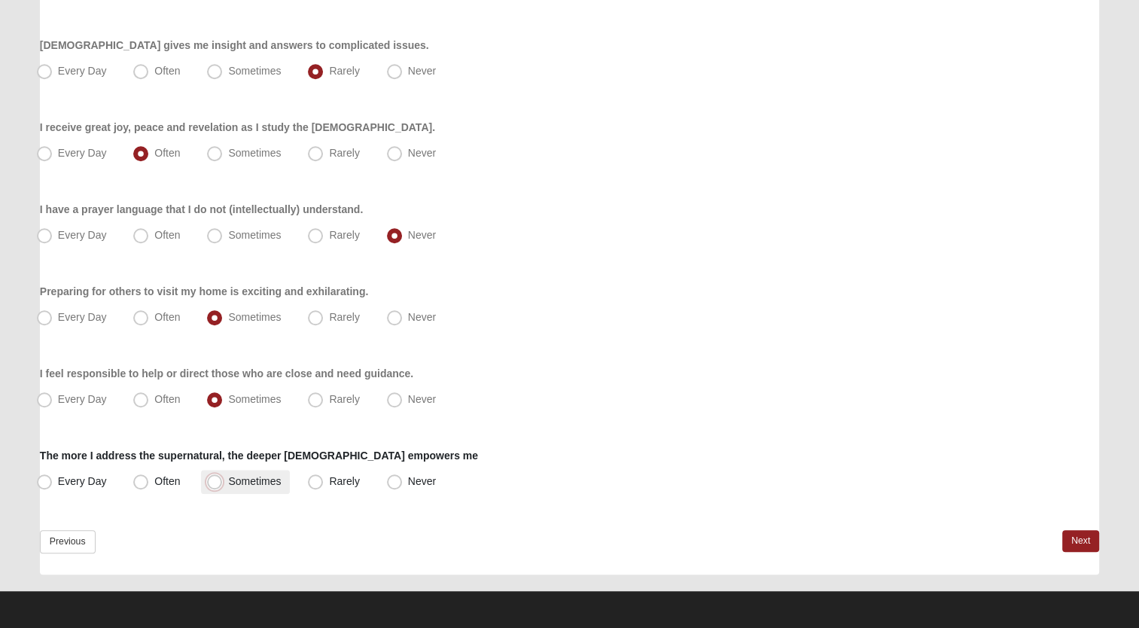
radio input "true"
drag, startPoint x: 1078, startPoint y: 545, endPoint x: 1057, endPoint y: 539, distance: 21.9
click at [1078, 545] on link "Next" at bounding box center [1080, 541] width 37 height 22
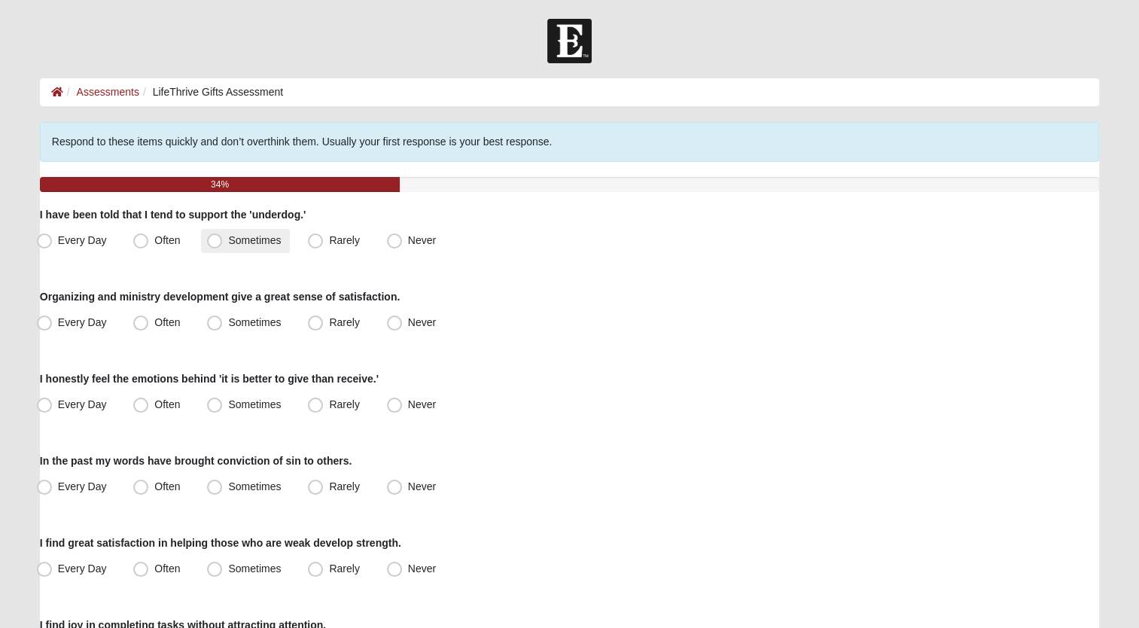
click at [228, 241] on span "Sometimes" at bounding box center [254, 240] width 53 height 12
click at [213, 241] on input "Sometimes" at bounding box center [218, 241] width 10 height 10
radio input "true"
click at [154, 322] on span "Often" at bounding box center [167, 322] width 26 height 12
click at [144, 322] on input "Often" at bounding box center [144, 323] width 10 height 10
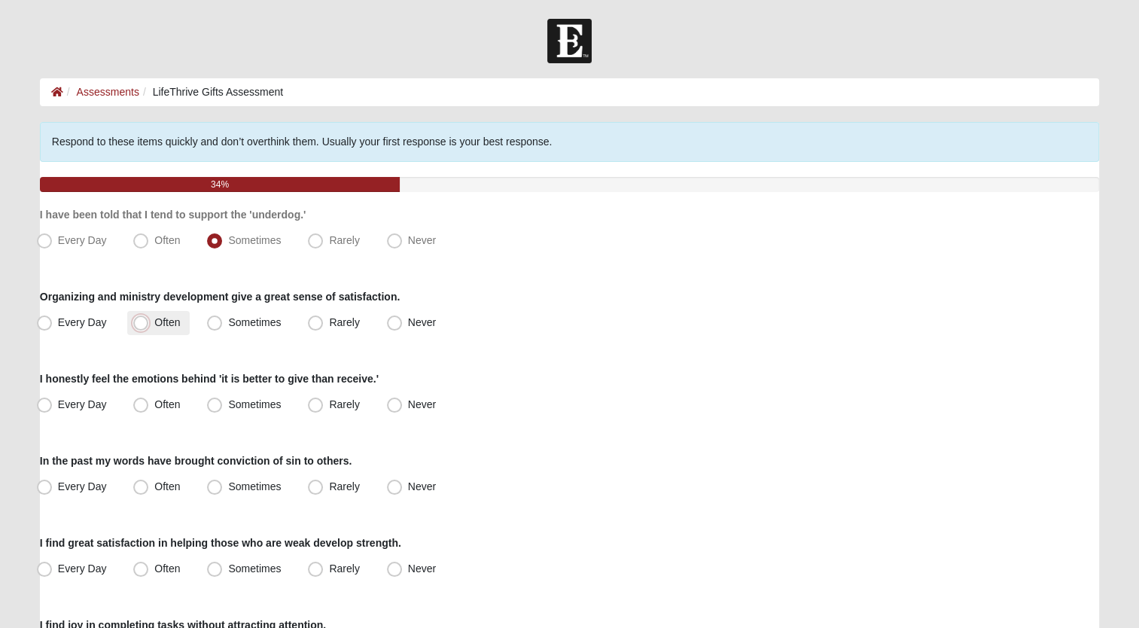
radio input "true"
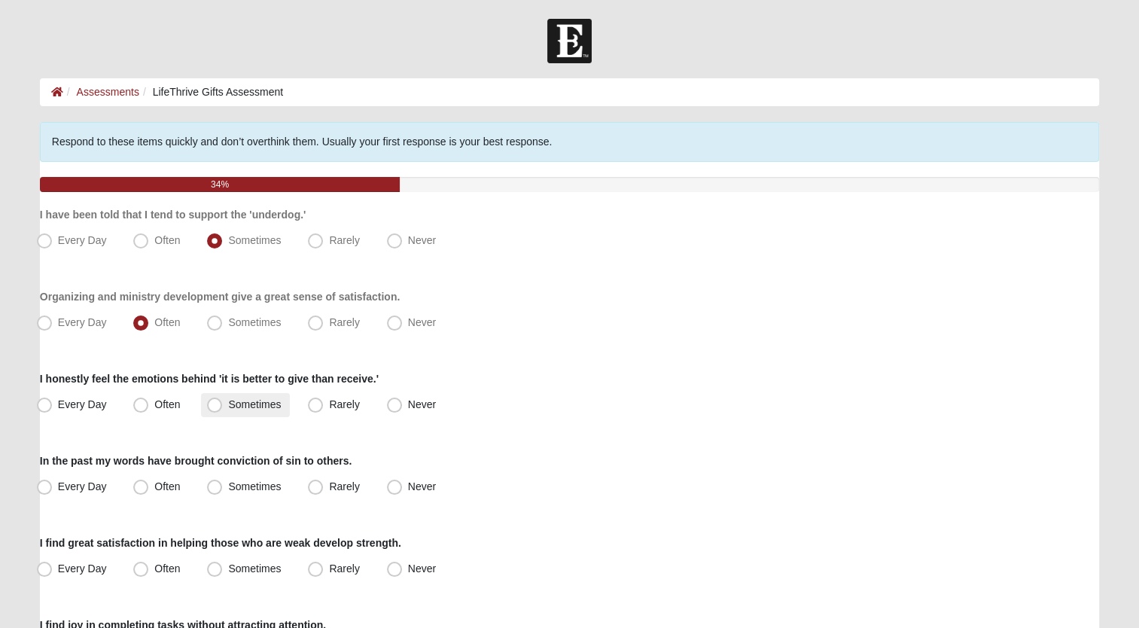
click at [228, 402] on span "Sometimes" at bounding box center [254, 404] width 53 height 12
click at [216, 402] on input "Sometimes" at bounding box center [218, 405] width 10 height 10
radio input "true"
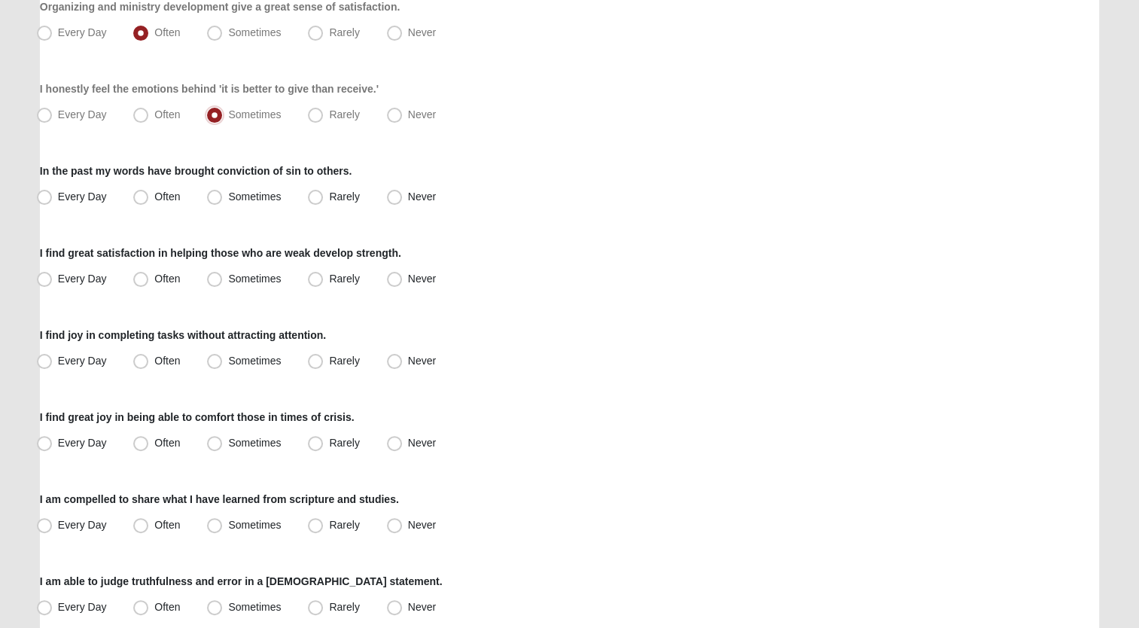
scroll to position [301, 0]
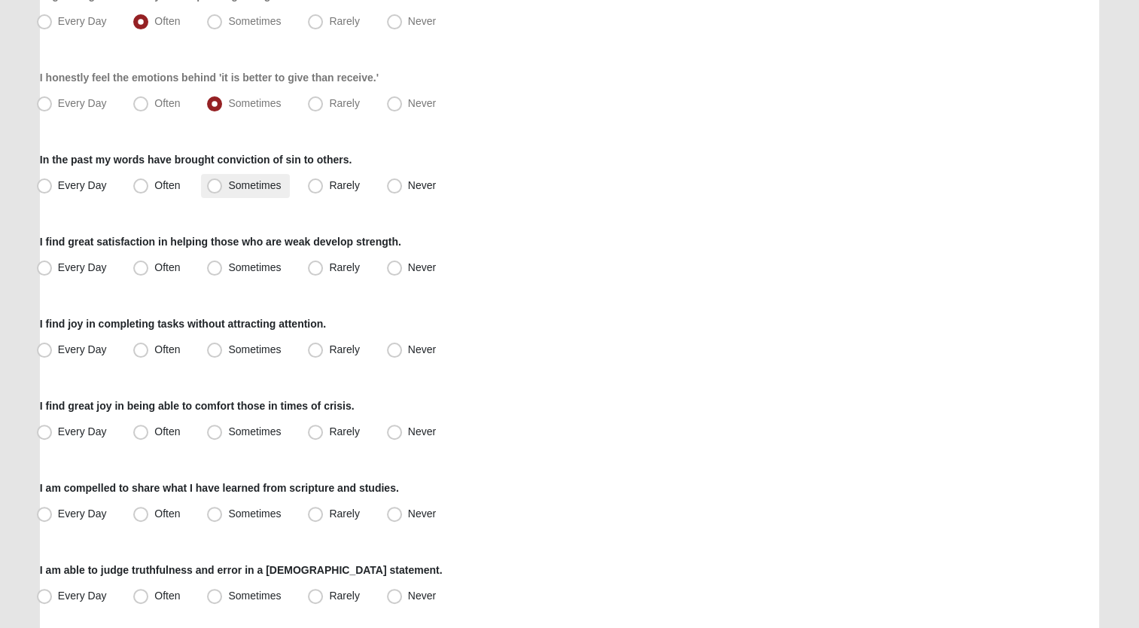
click at [248, 191] on label "Sometimes" at bounding box center [245, 186] width 89 height 24
click at [223, 190] on input "Sometimes" at bounding box center [218, 186] width 10 height 10
radio input "true"
click at [252, 267] on span "Sometimes" at bounding box center [254, 267] width 53 height 12
click at [223, 267] on input "Sometimes" at bounding box center [218, 268] width 10 height 10
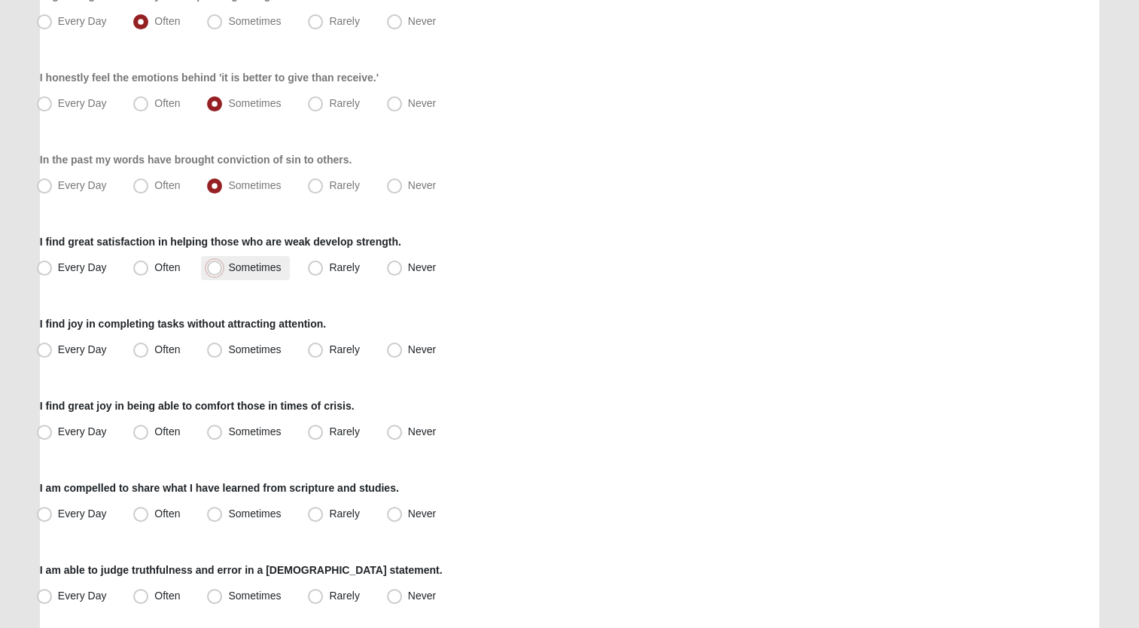
radio input "true"
click at [154, 347] on span "Often" at bounding box center [167, 349] width 26 height 12
click at [139, 347] on input "Often" at bounding box center [144, 350] width 10 height 10
radio input "true"
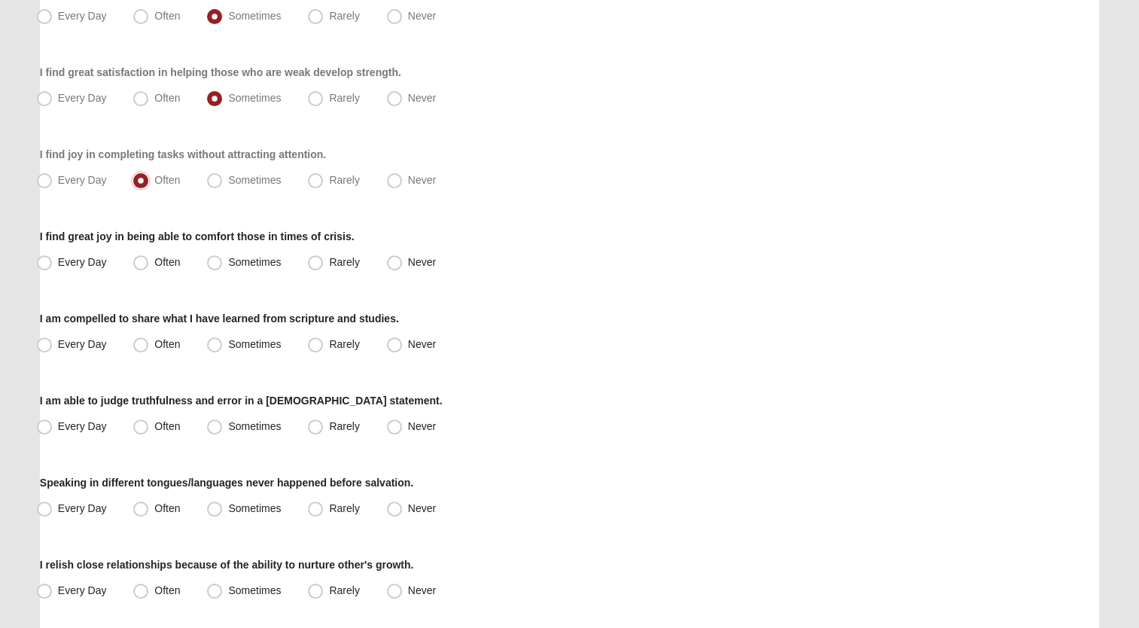
scroll to position [527, 0]
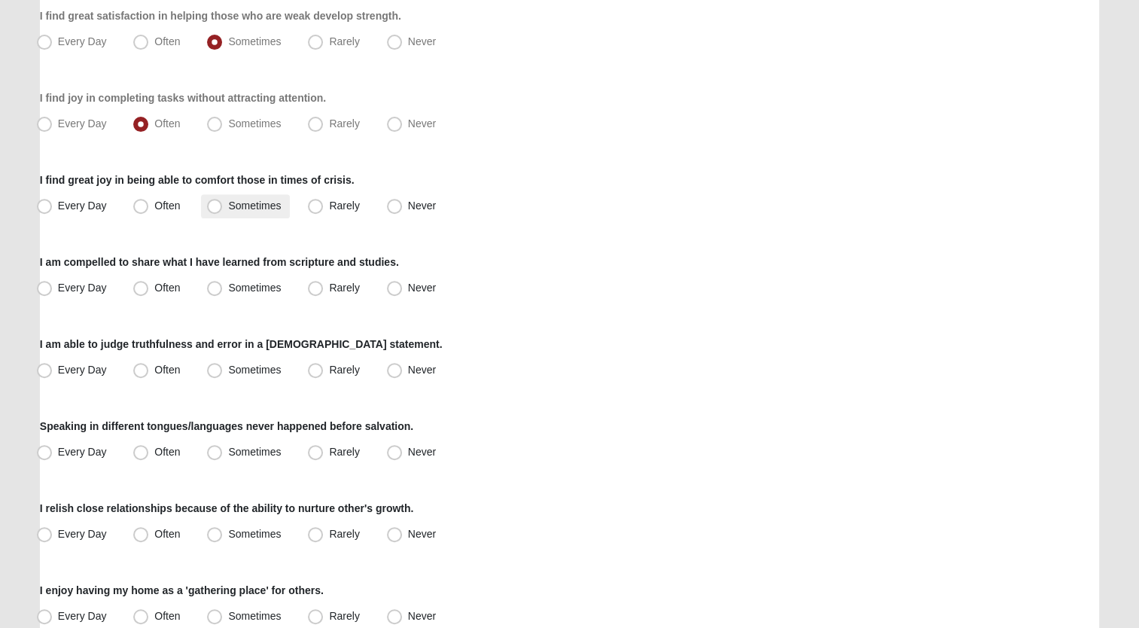
click at [228, 203] on span "Sometimes" at bounding box center [254, 206] width 53 height 12
click at [221, 203] on input "Sometimes" at bounding box center [218, 206] width 10 height 10
radio input "true"
click at [263, 285] on span "Sometimes" at bounding box center [254, 288] width 53 height 12
click at [223, 285] on input "Sometimes" at bounding box center [218, 288] width 10 height 10
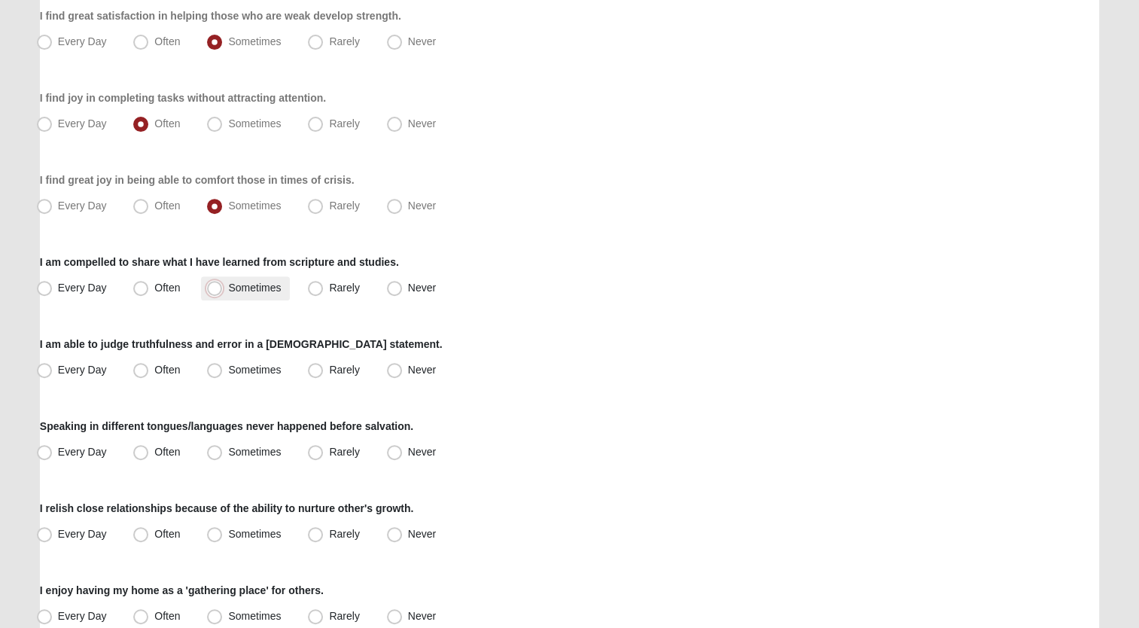
radio input "true"
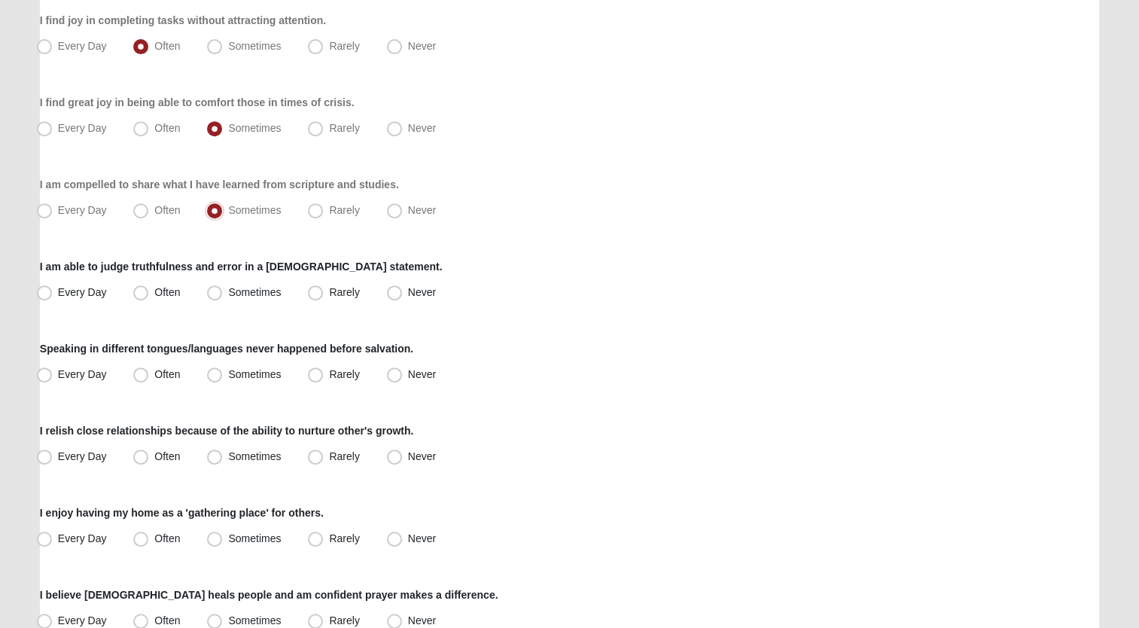
scroll to position [678, 0]
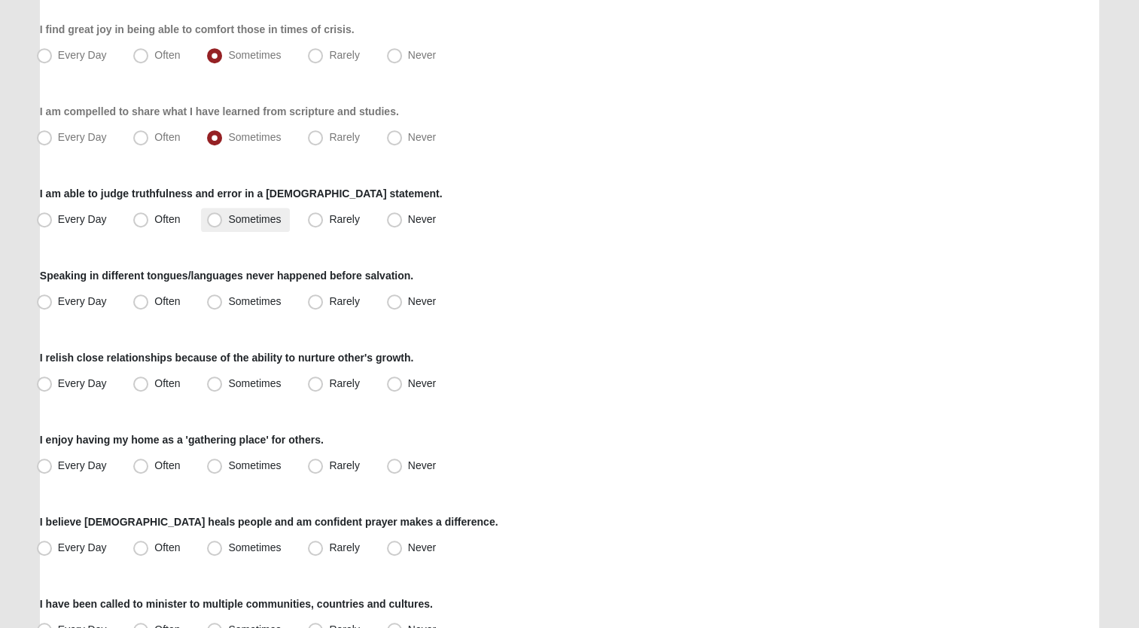
click at [253, 216] on span "Sometimes" at bounding box center [254, 219] width 53 height 12
click at [223, 216] on input "Sometimes" at bounding box center [218, 220] width 10 height 10
radio input "true"
click at [408, 298] on span "Never" at bounding box center [422, 301] width 28 height 12
click at [396, 298] on input "Never" at bounding box center [398, 302] width 10 height 10
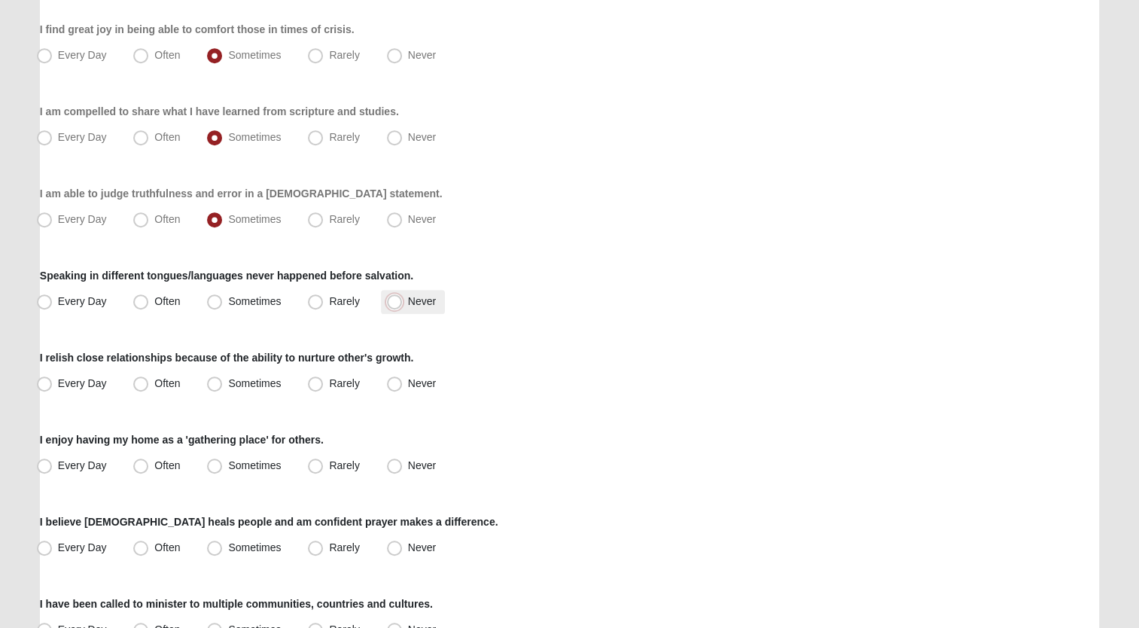
radio input "true"
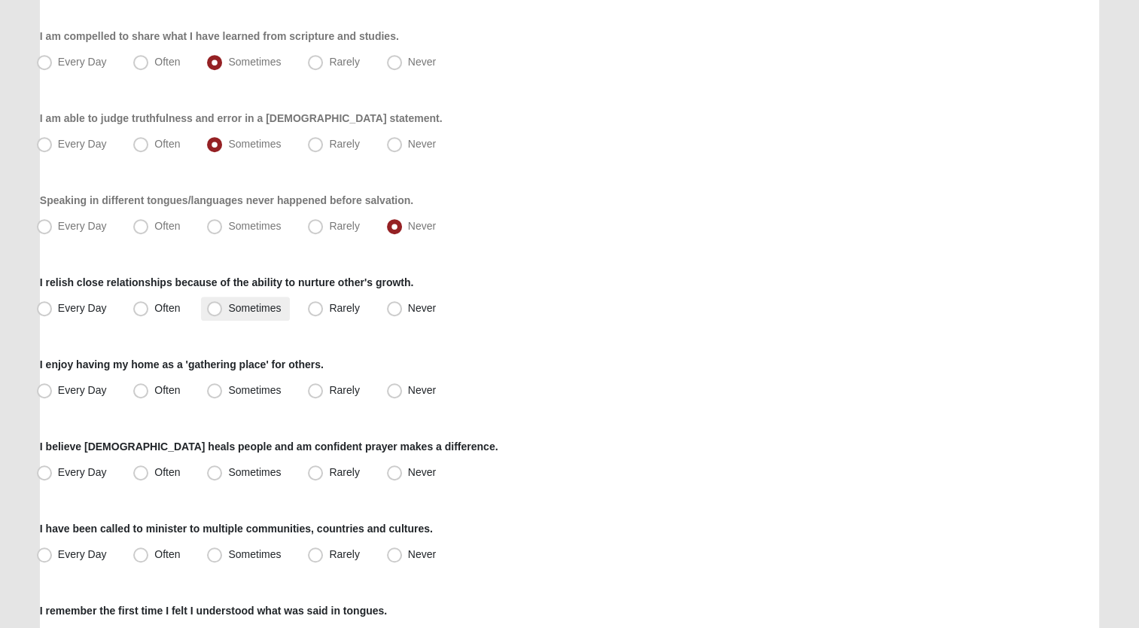
click at [264, 311] on span "Sometimes" at bounding box center [254, 308] width 53 height 12
click at [223, 311] on input "Sometimes" at bounding box center [218, 308] width 10 height 10
radio input "true"
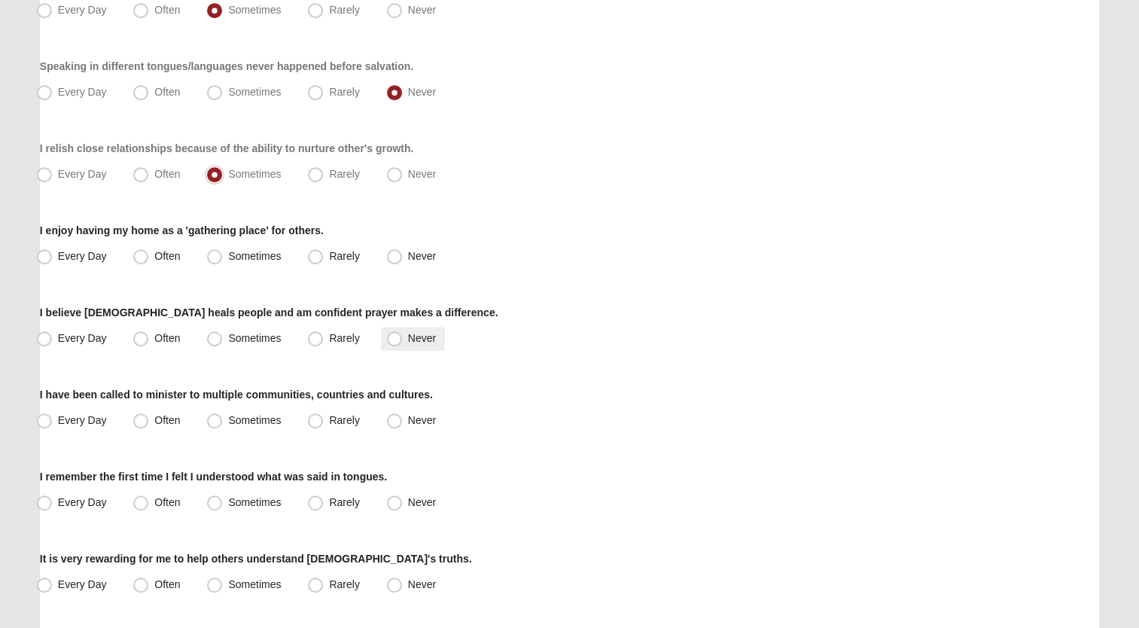
scroll to position [903, 0]
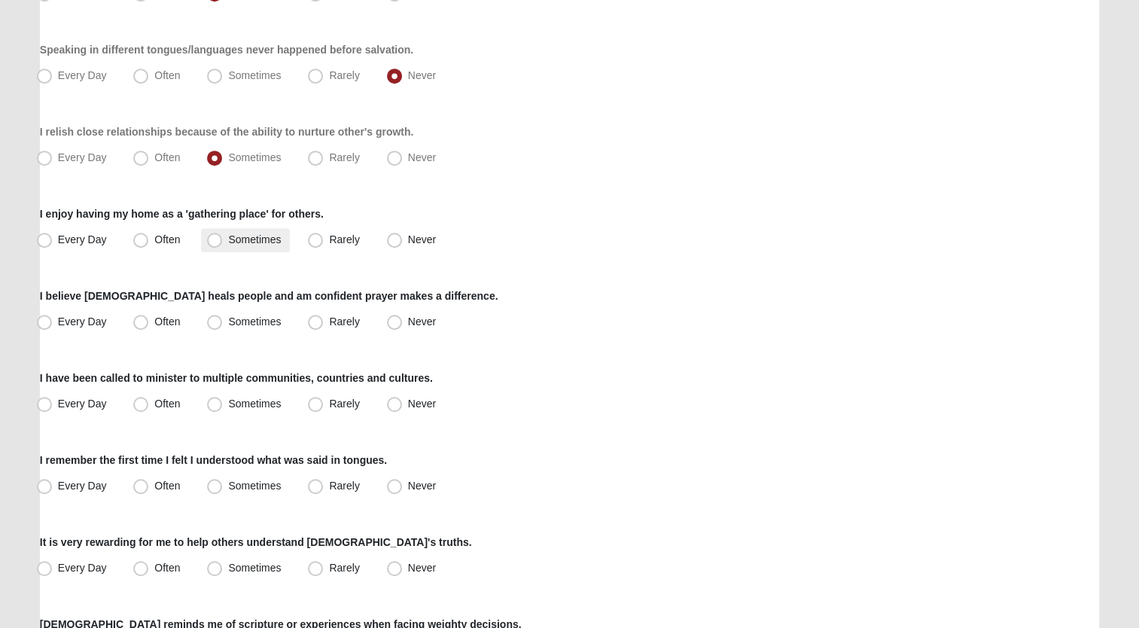
click at [269, 242] on span "Sometimes" at bounding box center [254, 239] width 53 height 12
click at [223, 242] on input "Sometimes" at bounding box center [218, 240] width 10 height 10
radio input "true"
click at [154, 319] on span "Often" at bounding box center [167, 321] width 26 height 12
click at [139, 319] on input "Often" at bounding box center [144, 322] width 10 height 10
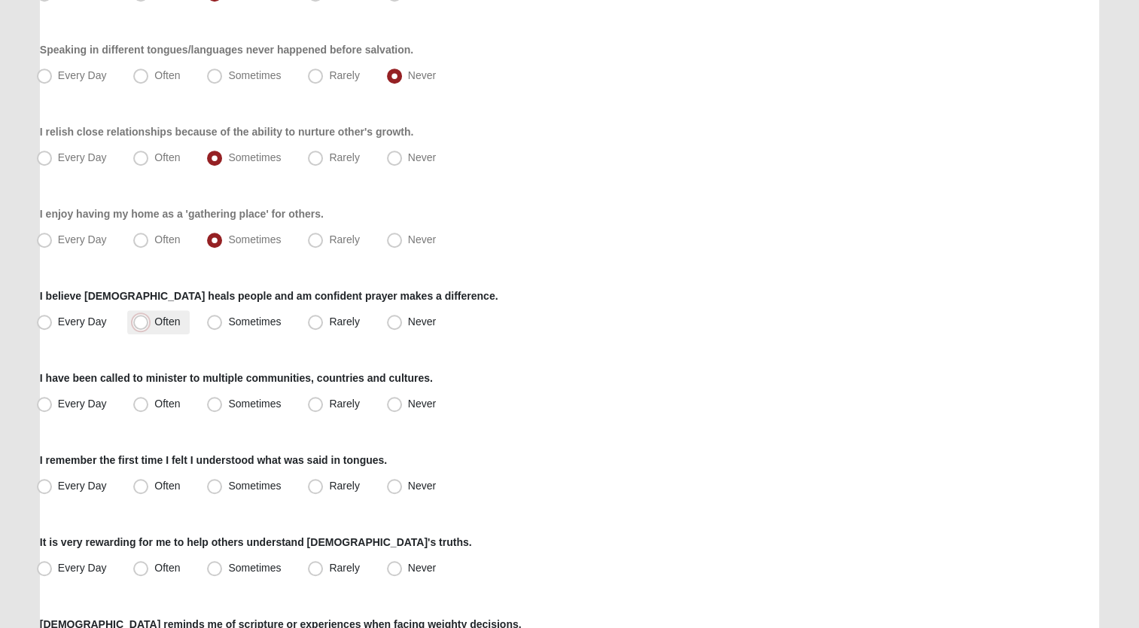
radio input "true"
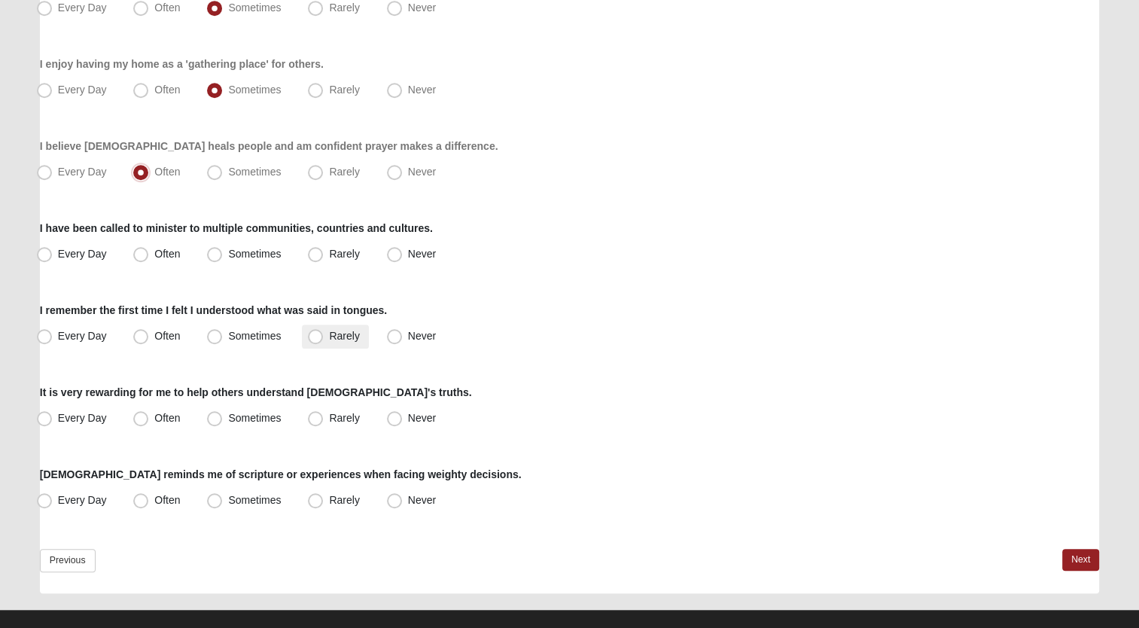
scroll to position [1054, 0]
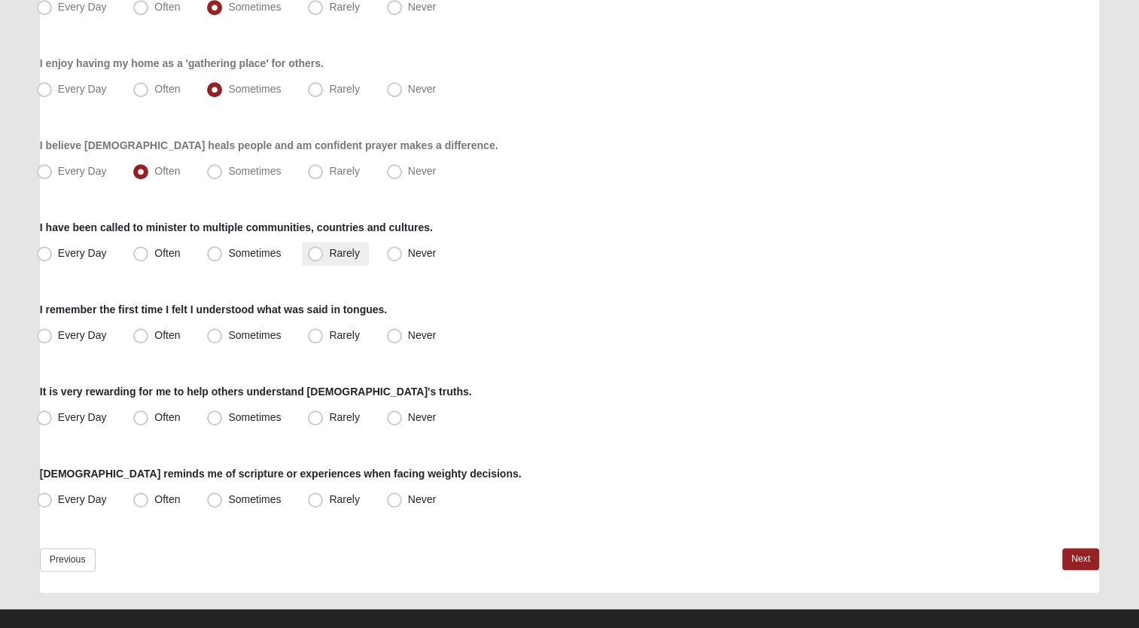
click at [329, 250] on span "Rarely" at bounding box center [344, 253] width 30 height 12
click at [324, 250] on input "Rarely" at bounding box center [319, 253] width 10 height 10
radio input "true"
click at [414, 334] on span "Never" at bounding box center [422, 335] width 28 height 12
click at [403, 334] on input "Never" at bounding box center [398, 336] width 10 height 10
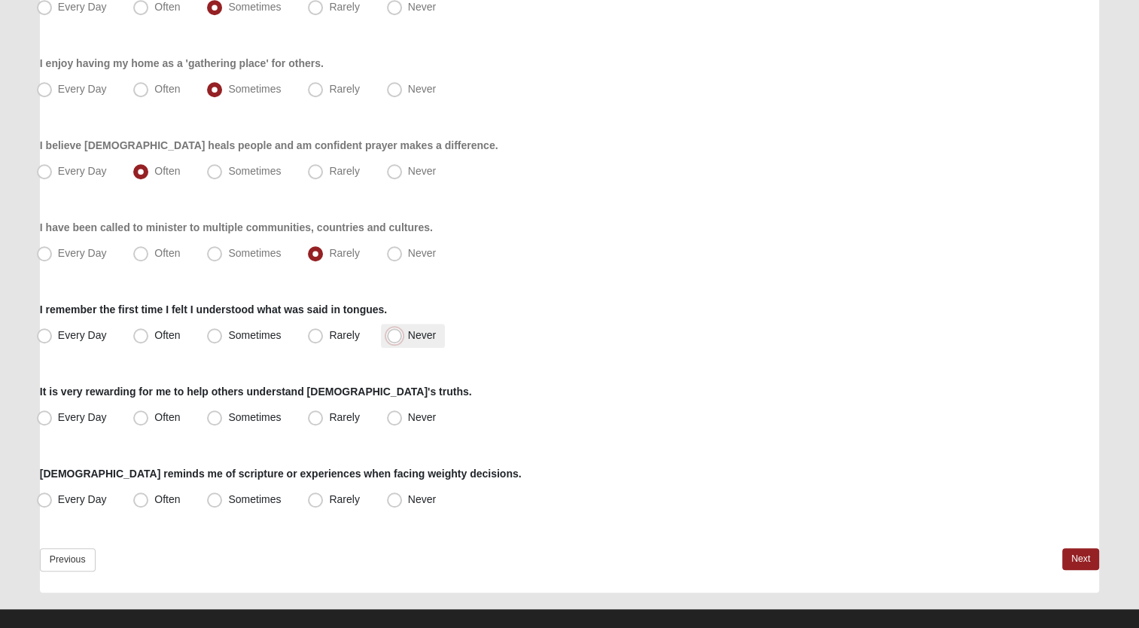
radio input "true"
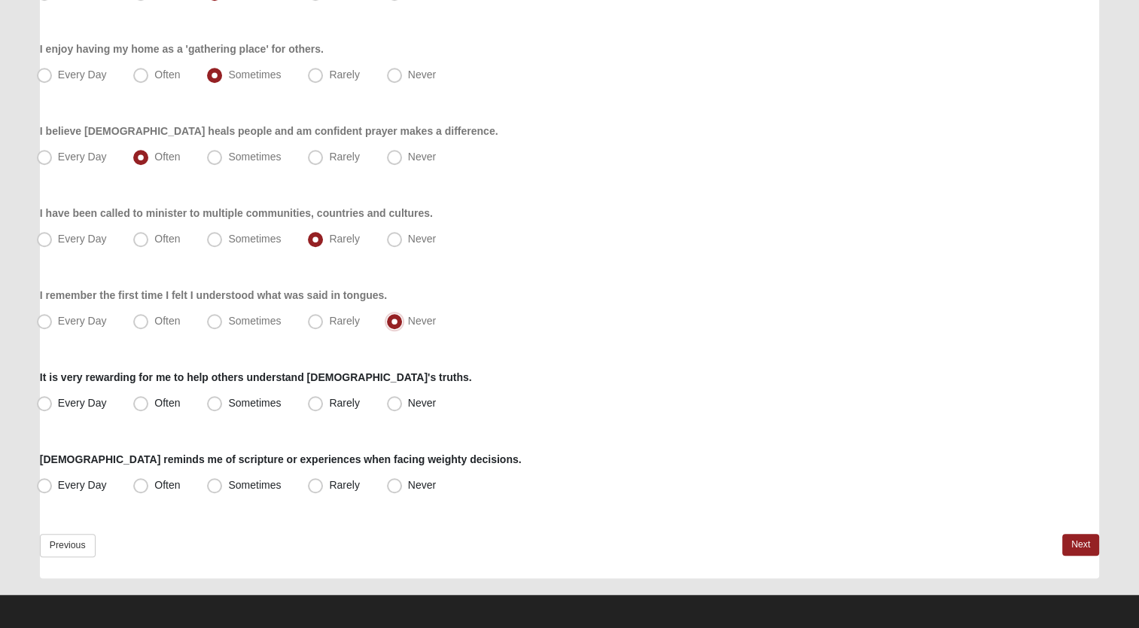
scroll to position [1072, 0]
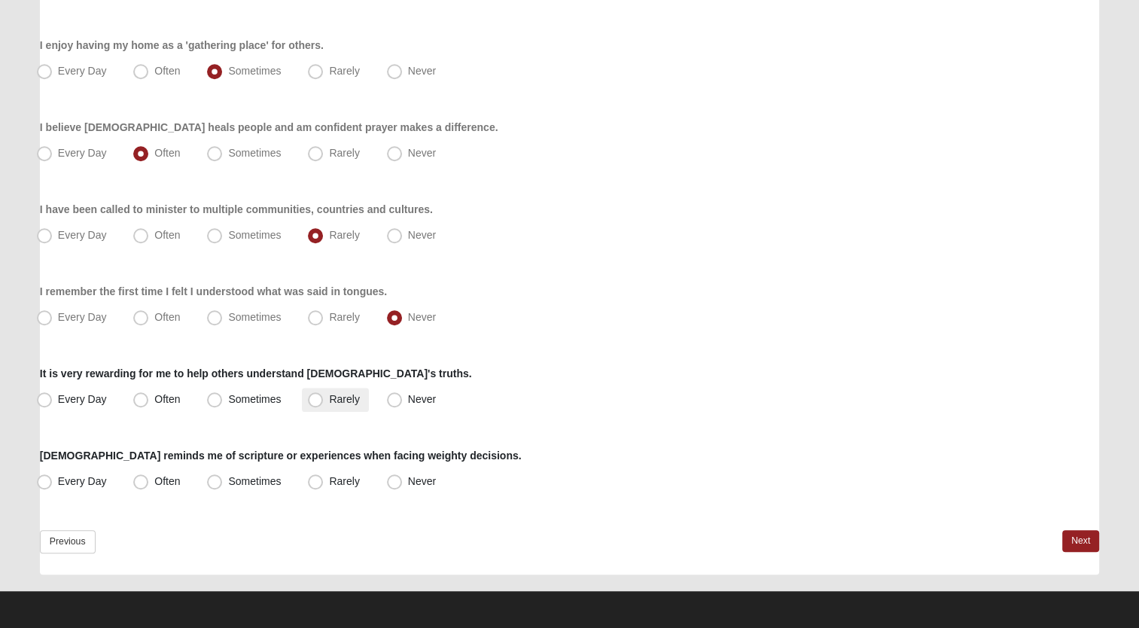
click at [328, 398] on label "Rarely" at bounding box center [335, 400] width 66 height 24
click at [324, 398] on input "Rarely" at bounding box center [319, 400] width 10 height 10
radio input "true"
click at [241, 395] on span "Sometimes" at bounding box center [254, 399] width 53 height 12
click at [223, 395] on input "Sometimes" at bounding box center [218, 400] width 10 height 10
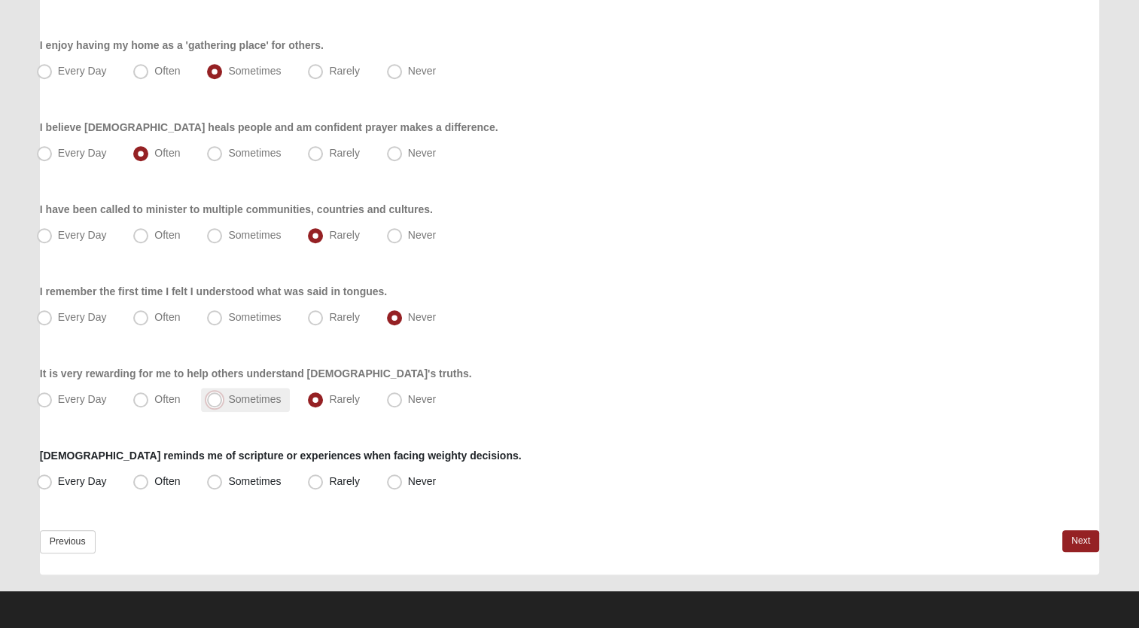
radio input "true"
click at [340, 480] on span "Rarely" at bounding box center [344, 481] width 30 height 12
click at [324, 480] on input "Rarely" at bounding box center [319, 482] width 10 height 10
radio input "true"
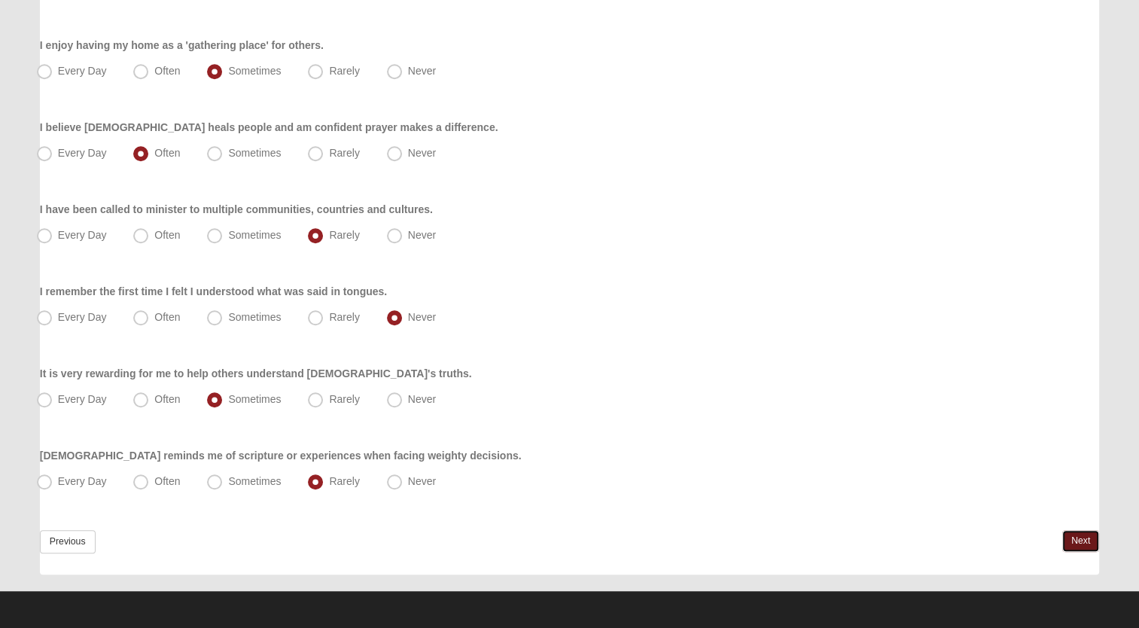
drag, startPoint x: 1074, startPoint y: 538, endPoint x: 1059, endPoint y: 540, distance: 16.0
click at [1074, 539] on link "Next" at bounding box center [1080, 541] width 37 height 22
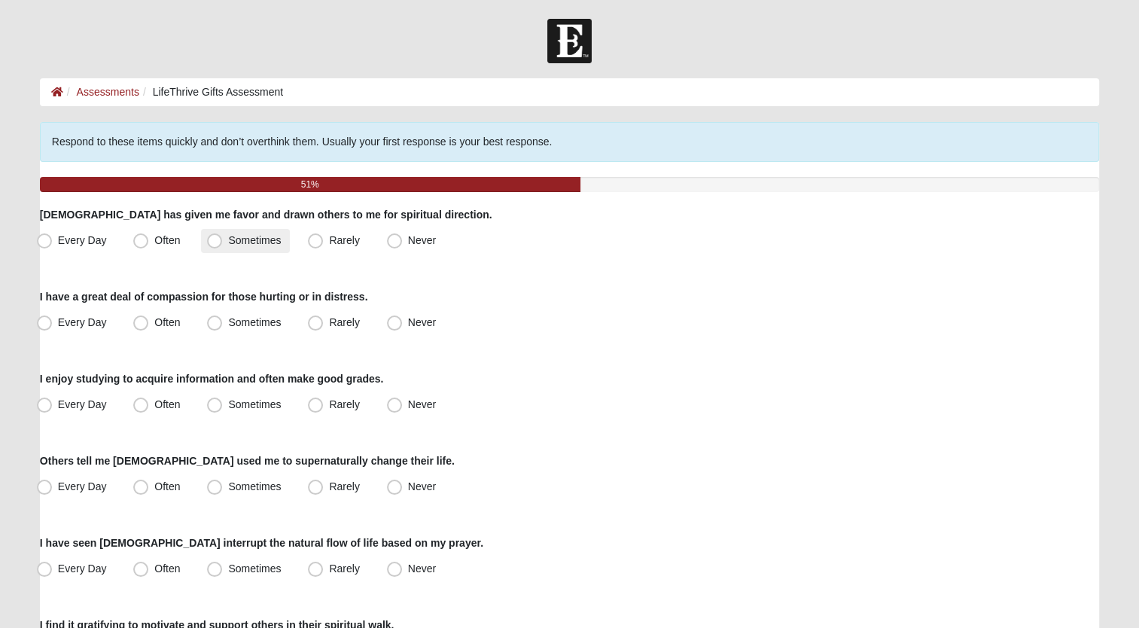
click at [256, 236] on span "Sometimes" at bounding box center [254, 240] width 53 height 12
click at [223, 236] on input "Sometimes" at bounding box center [218, 241] width 10 height 10
radio input "true"
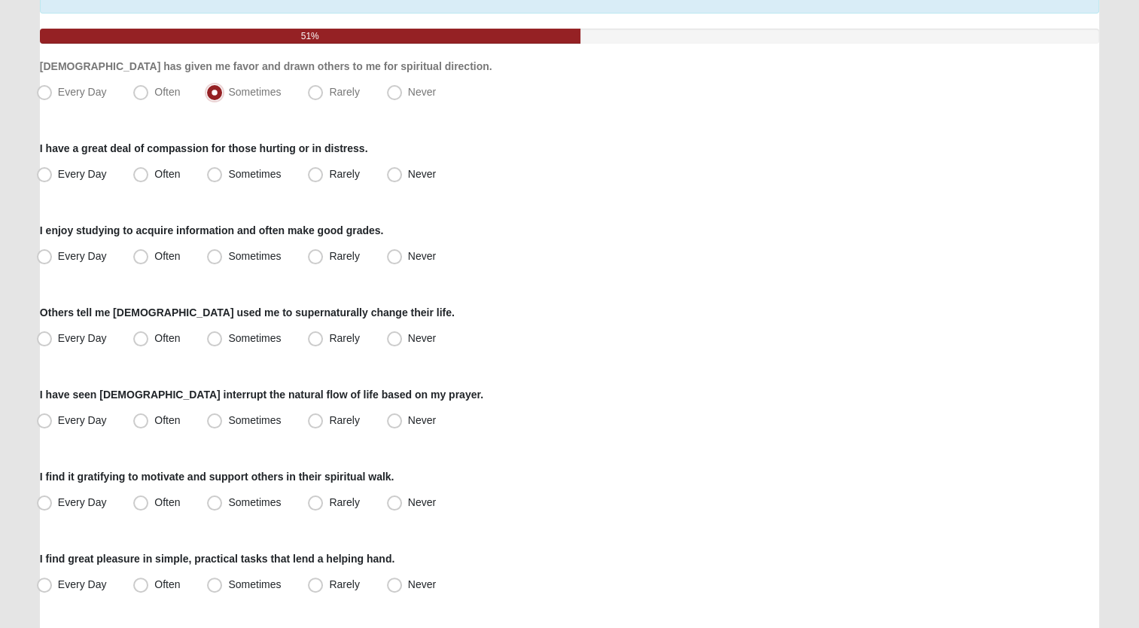
scroll to position [151, 0]
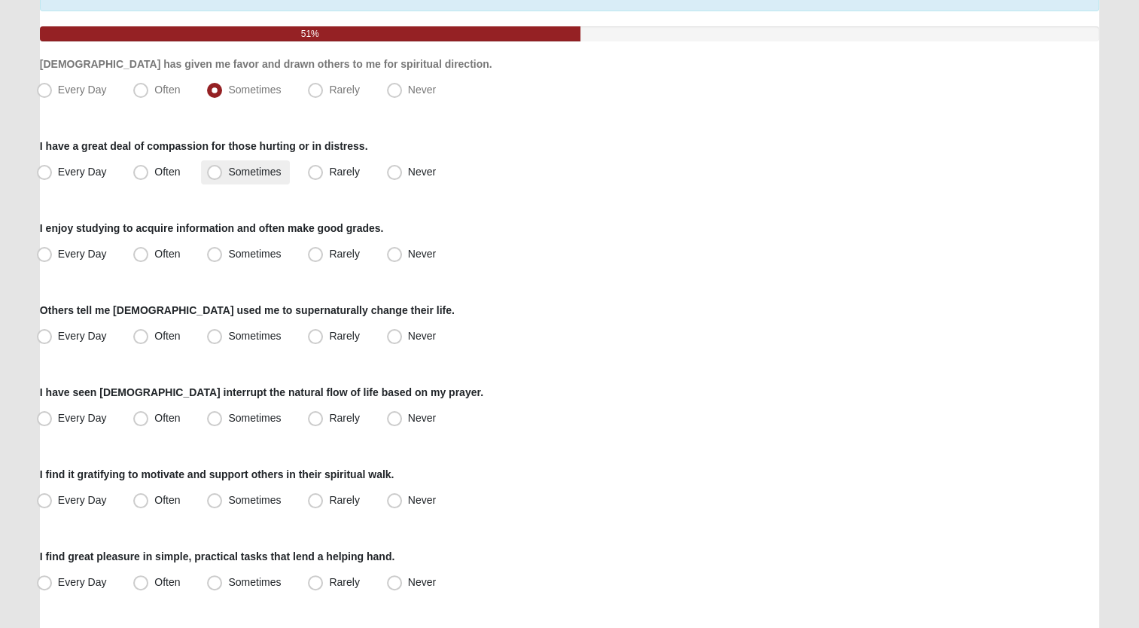
click at [254, 166] on span "Sometimes" at bounding box center [254, 172] width 53 height 12
click at [223, 167] on input "Sometimes" at bounding box center [218, 172] width 10 height 10
radio input "true"
click at [255, 254] on span "Sometimes" at bounding box center [254, 254] width 53 height 12
click at [223, 254] on input "Sometimes" at bounding box center [218, 254] width 10 height 10
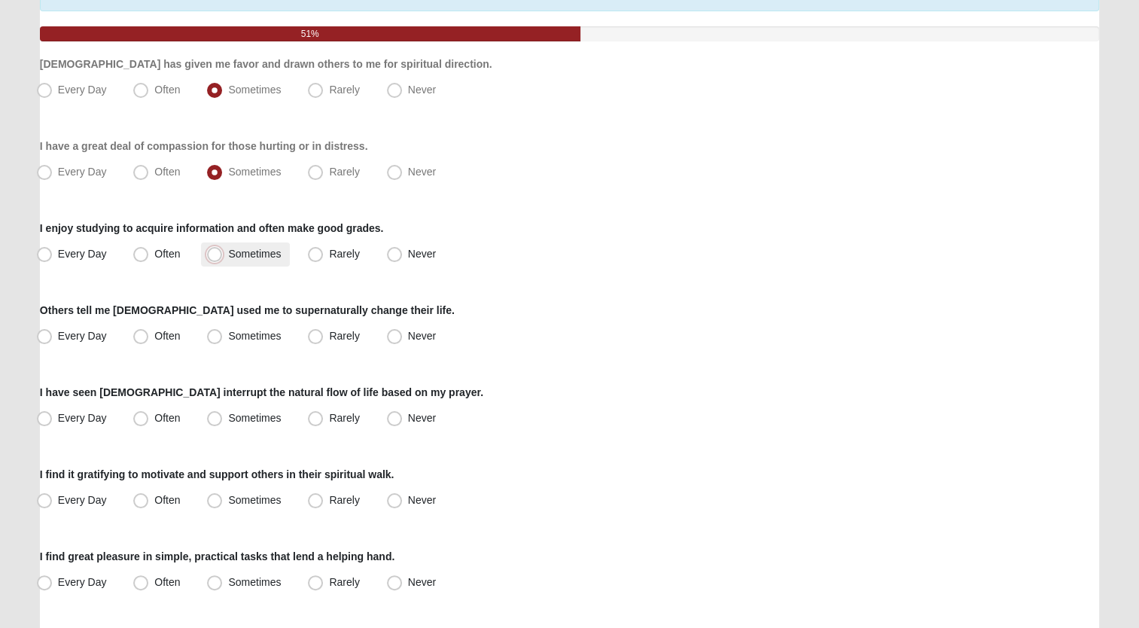
radio input "true"
click at [337, 336] on span "Rarely" at bounding box center [344, 336] width 30 height 12
click at [324, 336] on input "Rarely" at bounding box center [319, 336] width 10 height 10
radio input "true"
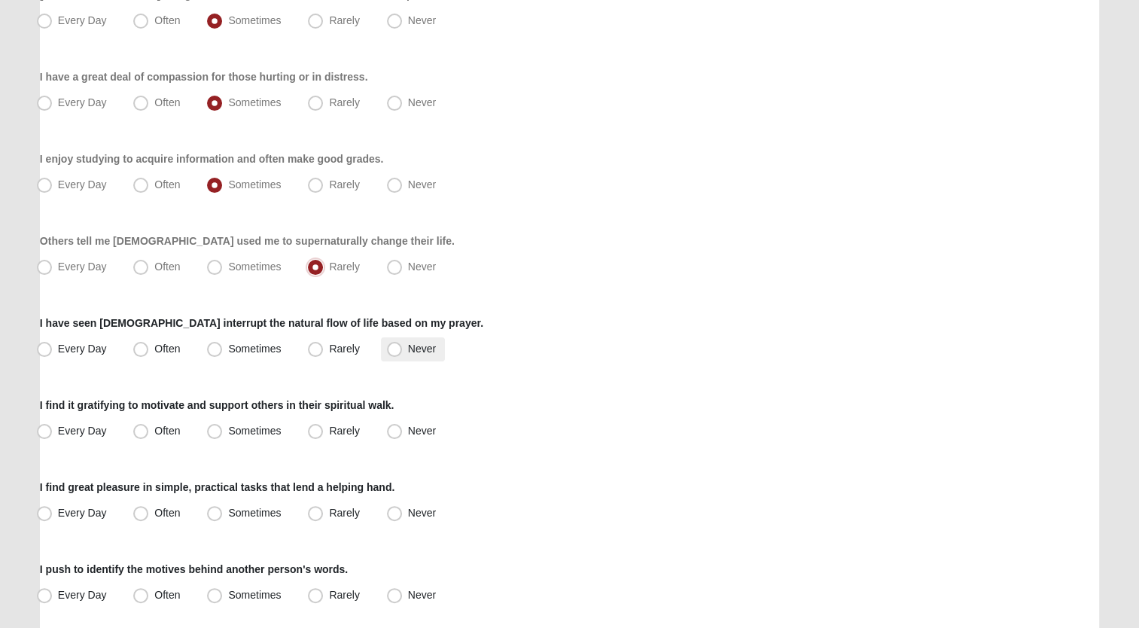
scroll to position [226, 0]
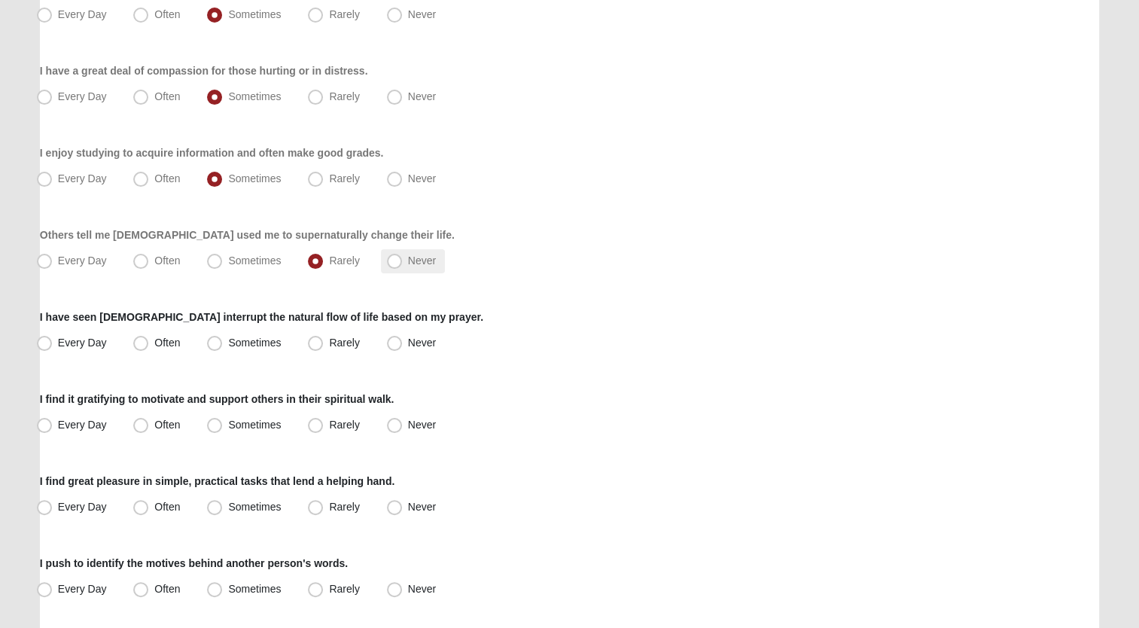
click at [409, 257] on span "Never" at bounding box center [422, 260] width 28 height 12
click at [403, 257] on input "Never" at bounding box center [398, 261] width 10 height 10
radio input "true"
click at [419, 337] on span "Never" at bounding box center [422, 343] width 28 height 12
click at [403, 338] on input "Never" at bounding box center [398, 343] width 10 height 10
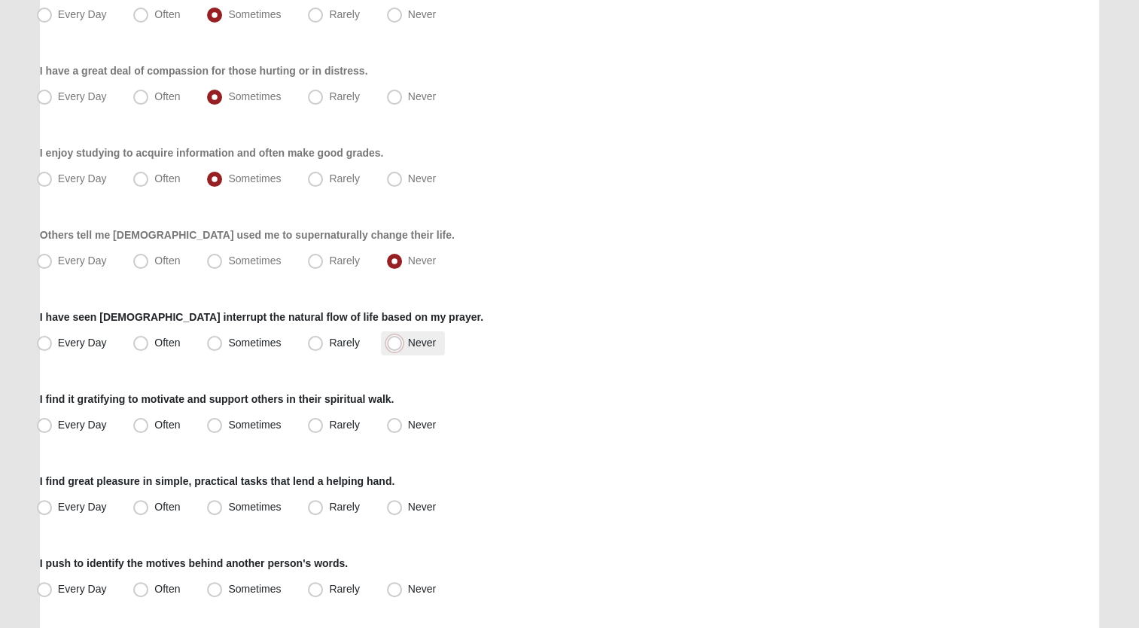
radio input "true"
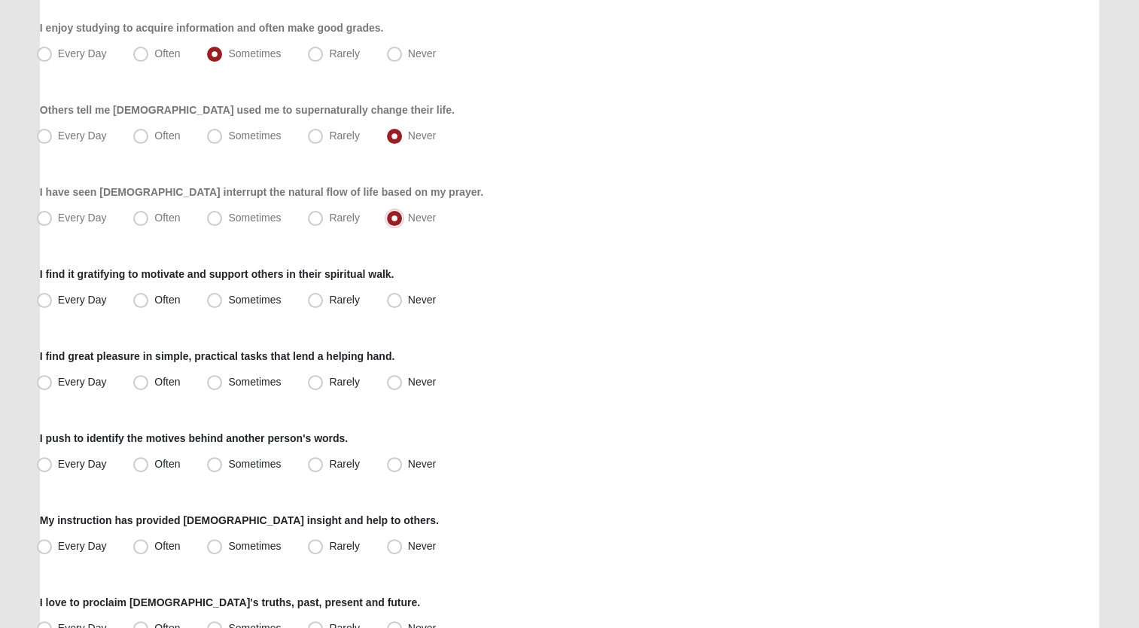
scroll to position [376, 0]
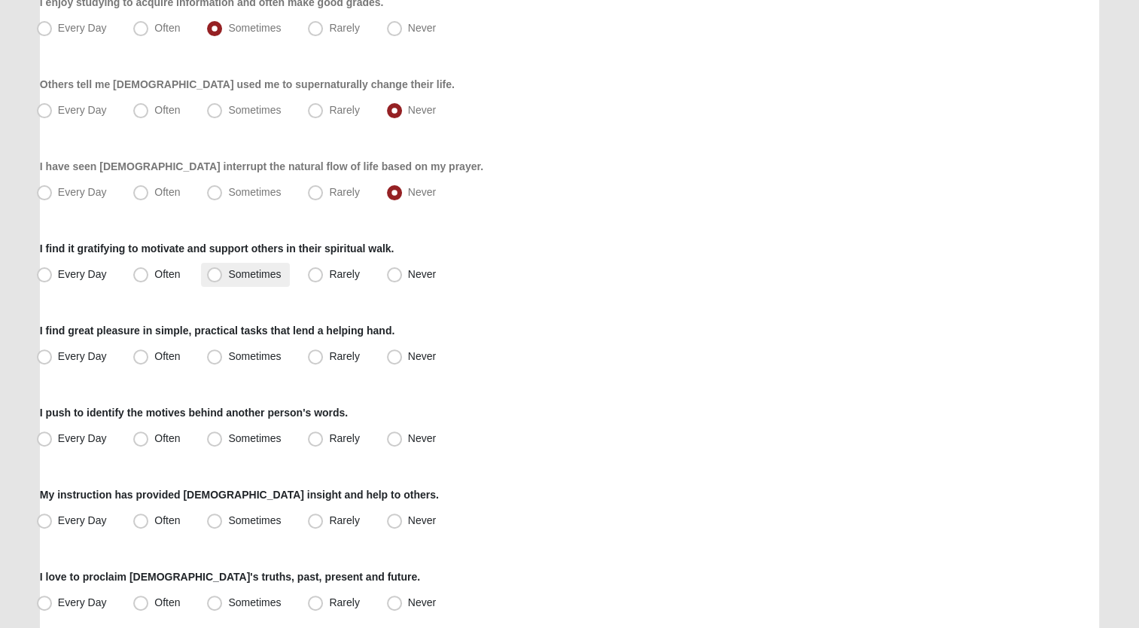
click at [252, 273] on span "Sometimes" at bounding box center [254, 274] width 53 height 12
click at [223, 273] on input "Sometimes" at bounding box center [218, 275] width 10 height 10
radio input "true"
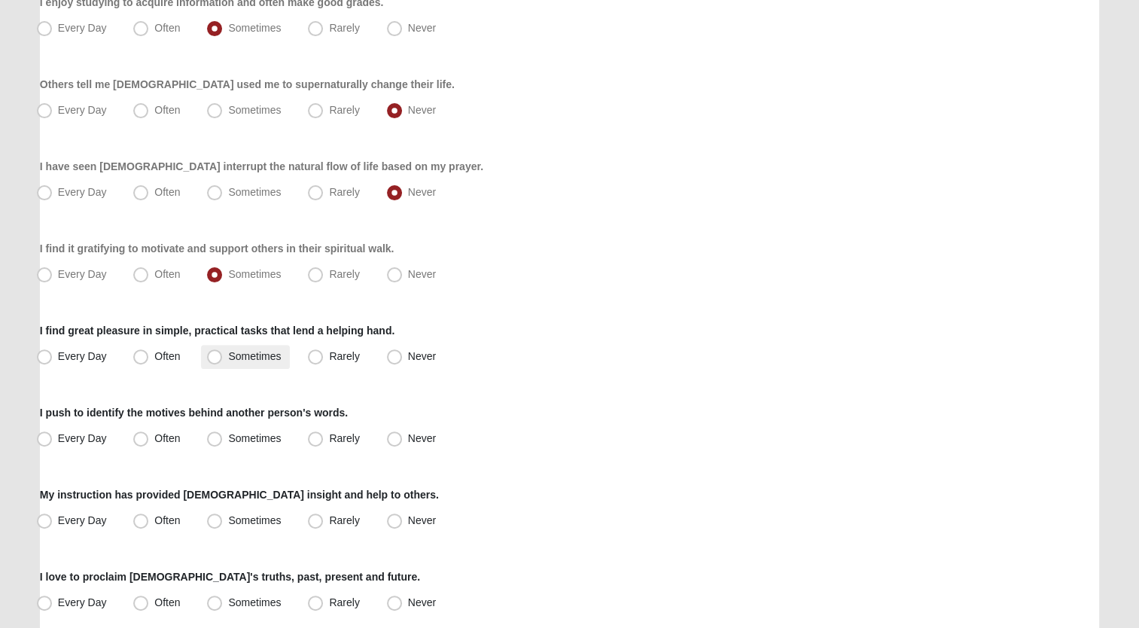
click at [263, 351] on span "Sometimes" at bounding box center [254, 356] width 53 height 12
click at [223, 352] on input "Sometimes" at bounding box center [218, 357] width 10 height 10
radio input "true"
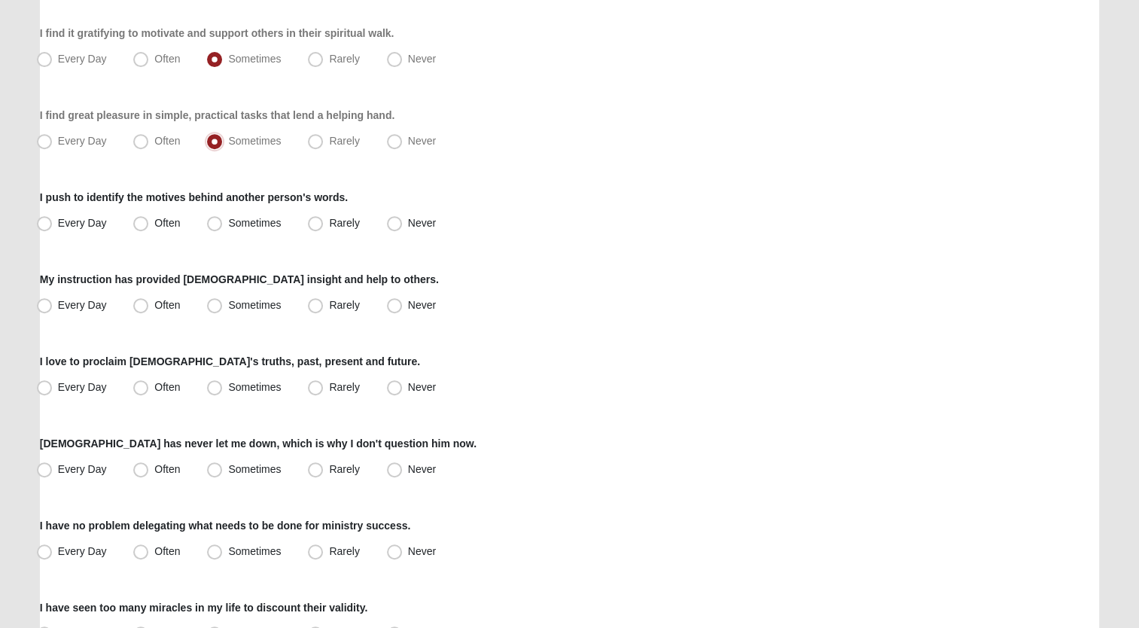
scroll to position [602, 0]
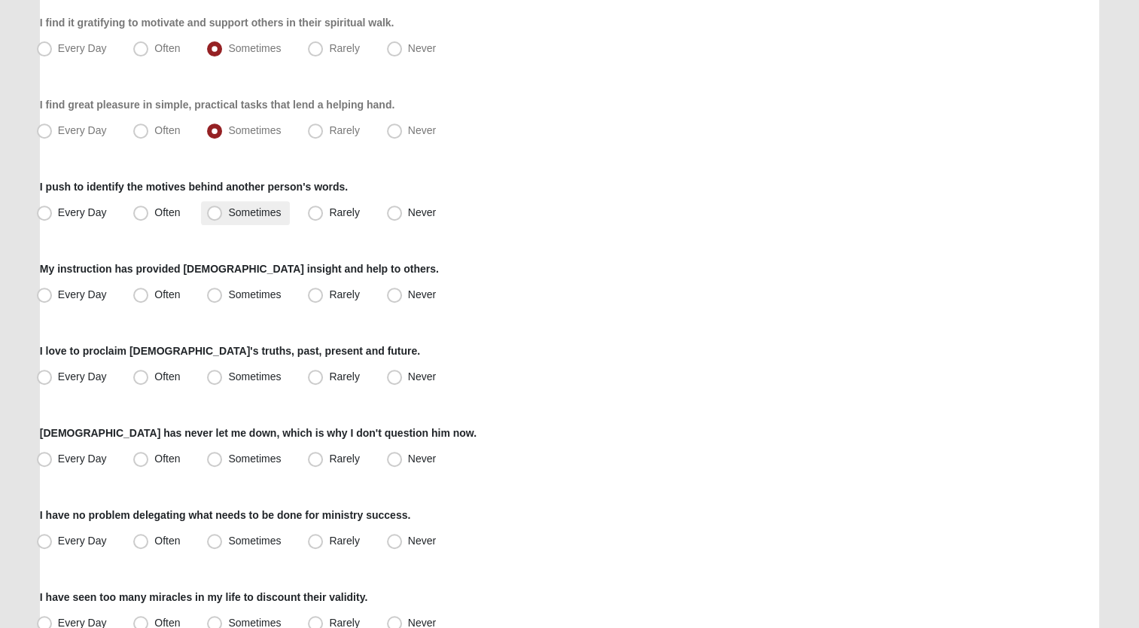
click at [233, 211] on span "Sometimes" at bounding box center [254, 212] width 53 height 12
click at [223, 211] on input "Sometimes" at bounding box center [218, 213] width 10 height 10
radio input "true"
click at [325, 292] on label "Rarely" at bounding box center [335, 295] width 66 height 24
click at [324, 292] on input "Rarely" at bounding box center [319, 295] width 10 height 10
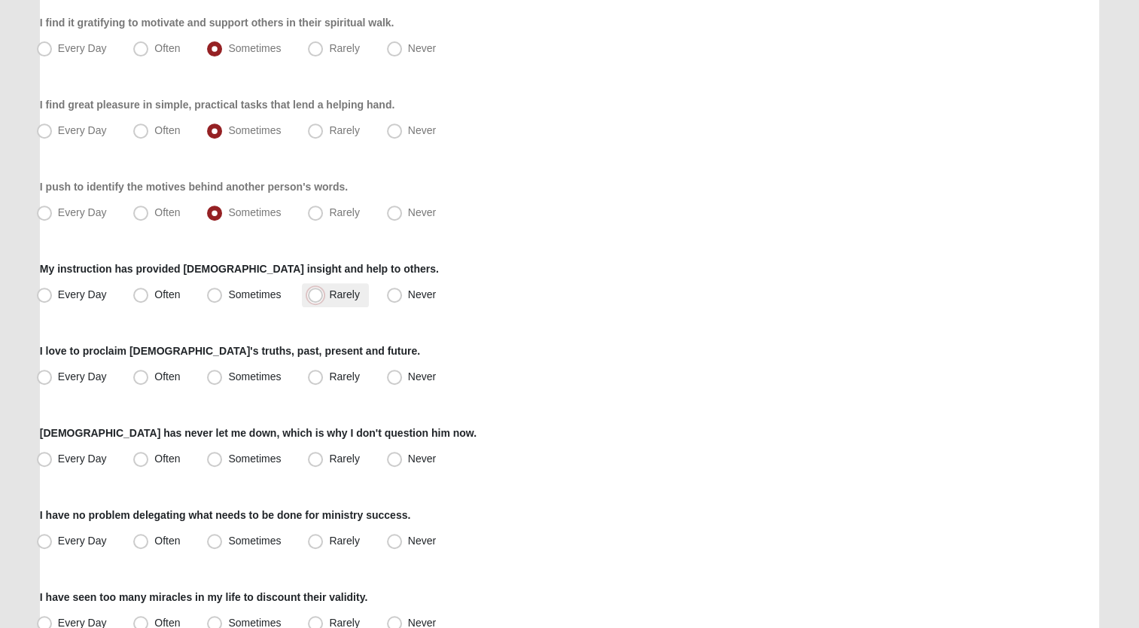
radio input "true"
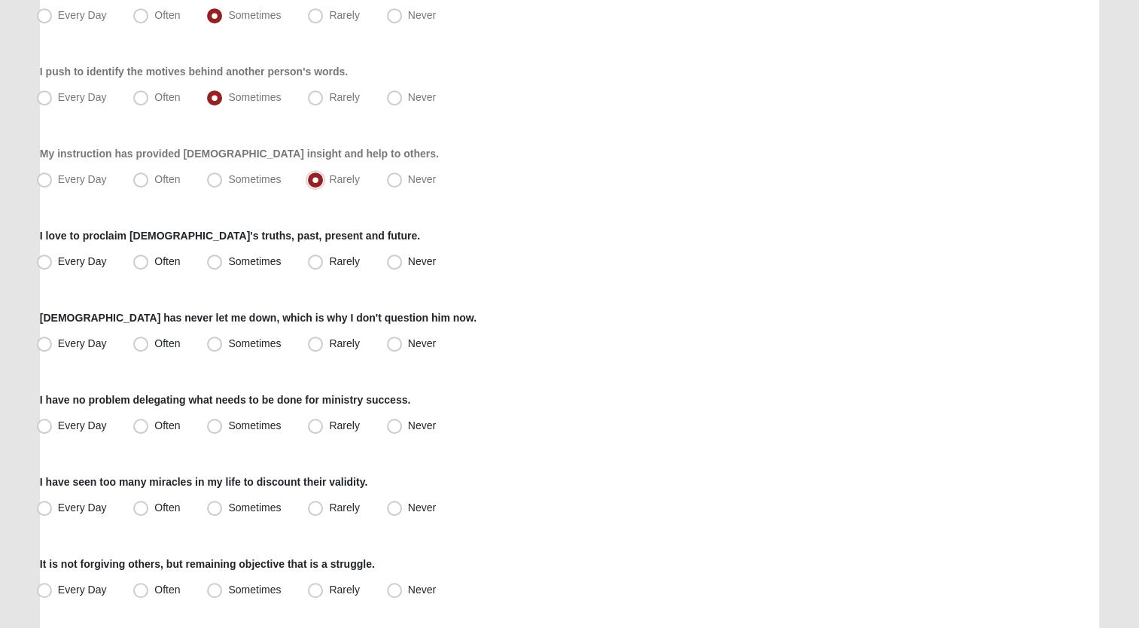
scroll to position [753, 0]
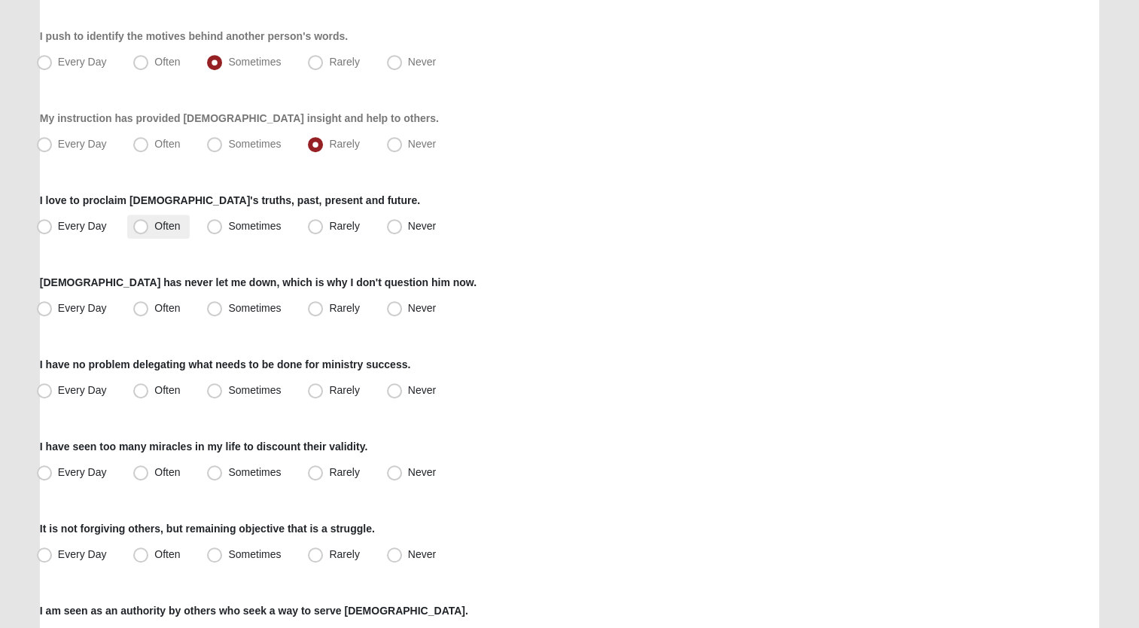
click at [166, 221] on span "Often" at bounding box center [167, 226] width 26 height 12
click at [149, 221] on input "Often" at bounding box center [144, 226] width 10 height 10
radio input "true"
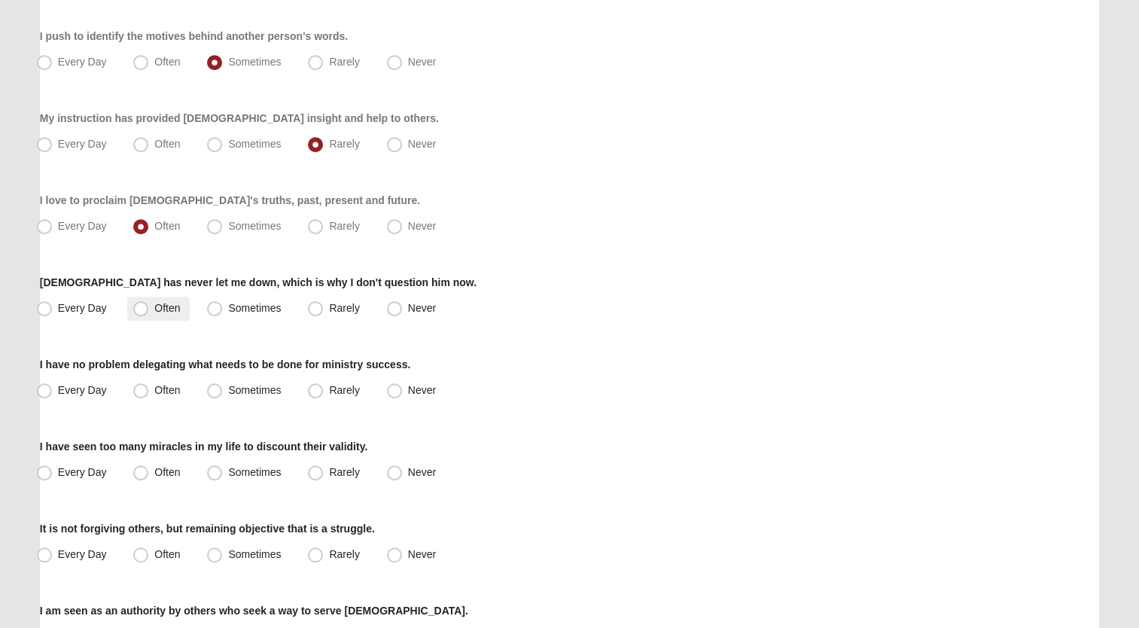
click at [155, 303] on span "Often" at bounding box center [167, 308] width 26 height 12
click at [149, 303] on input "Often" at bounding box center [144, 308] width 10 height 10
radio input "true"
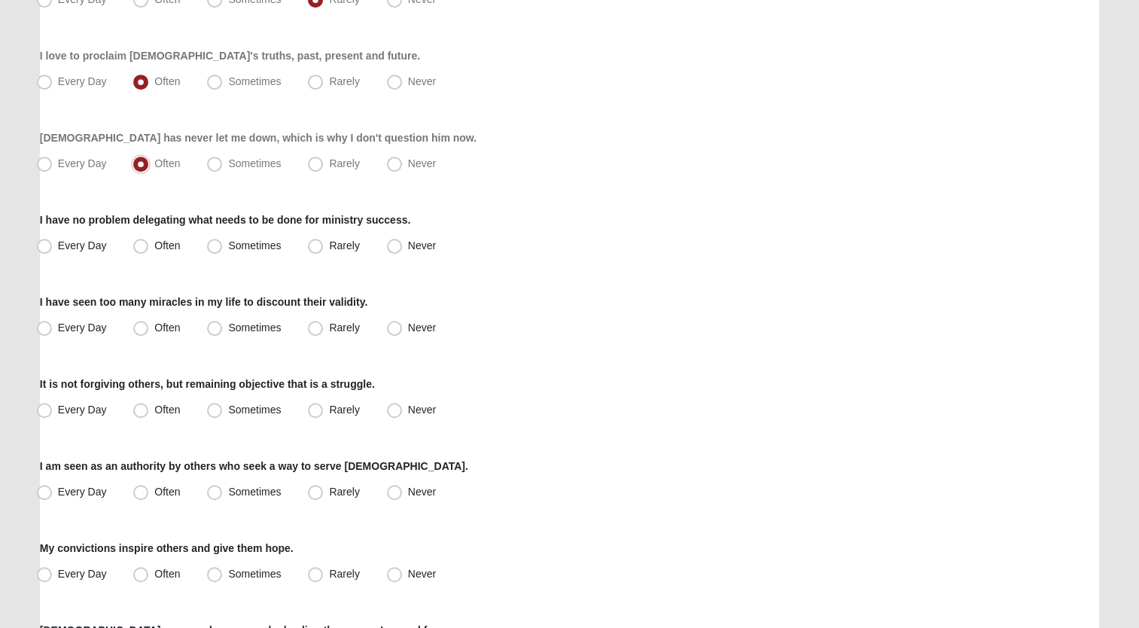
scroll to position [903, 0]
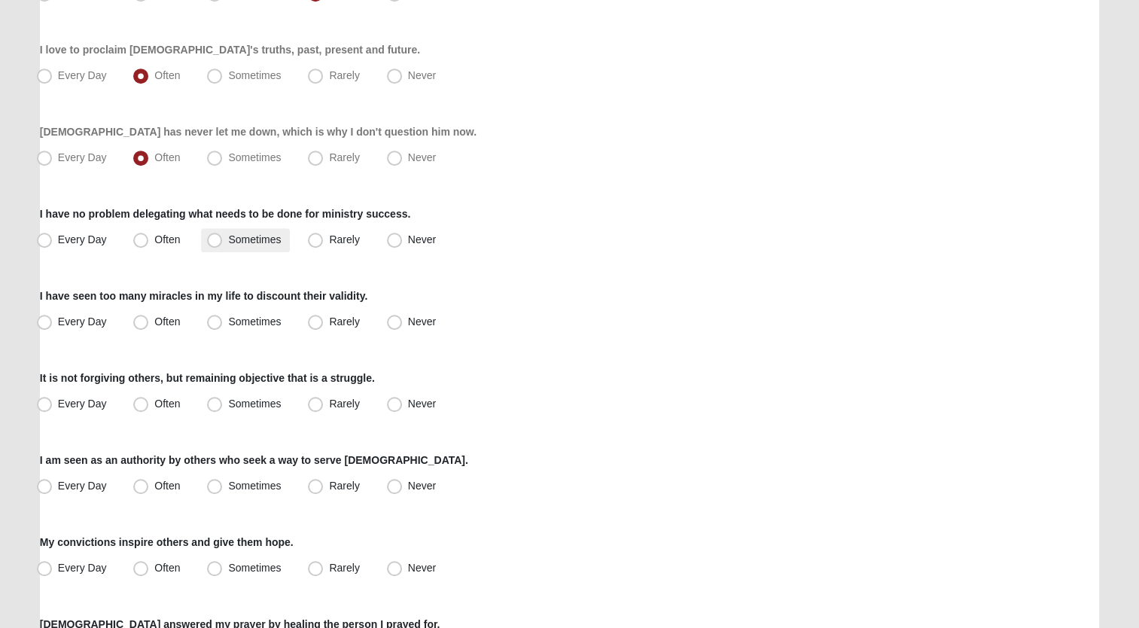
click at [235, 238] on span "Sometimes" at bounding box center [254, 239] width 53 height 12
click at [223, 238] on input "Sometimes" at bounding box center [218, 240] width 10 height 10
radio input "true"
click at [159, 318] on span "Often" at bounding box center [167, 321] width 26 height 12
click at [149, 318] on input "Often" at bounding box center [144, 322] width 10 height 10
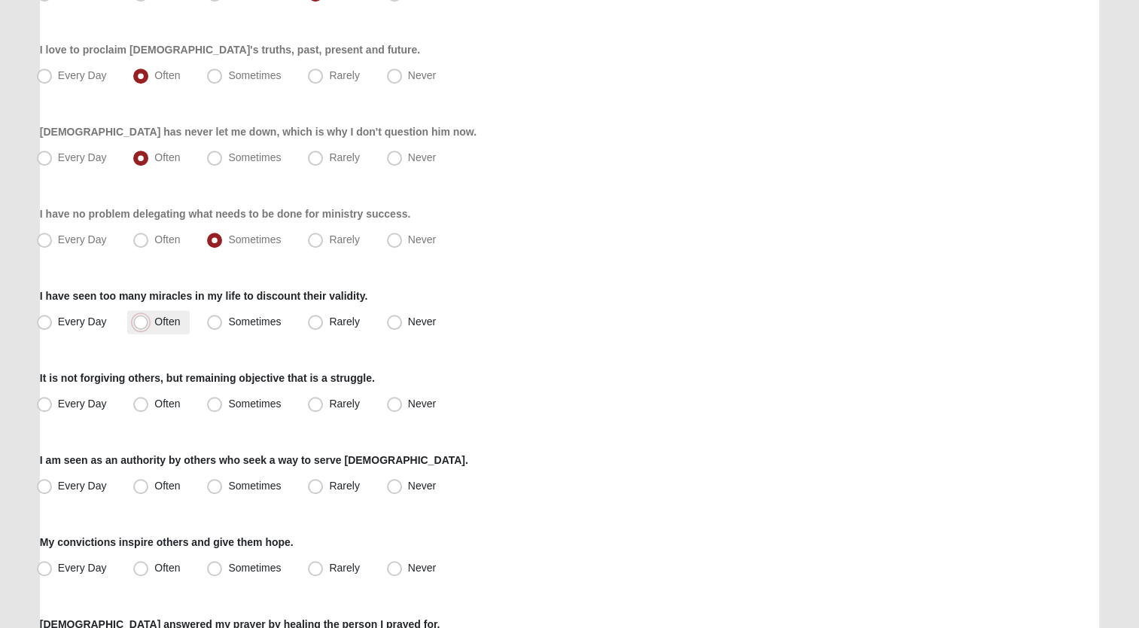
radio input "true"
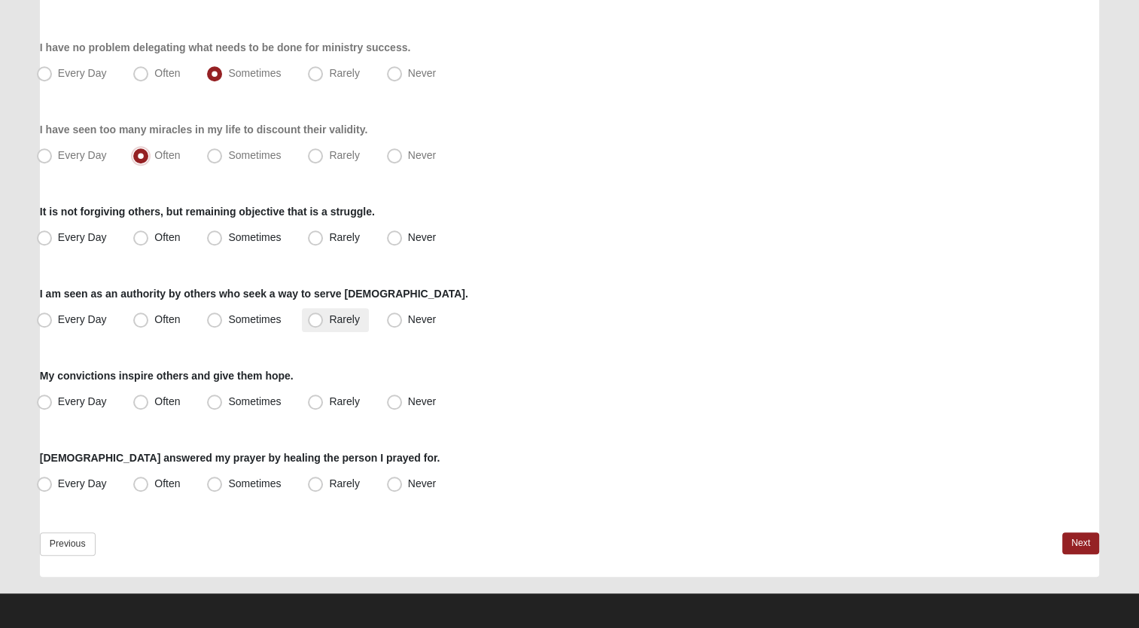
scroll to position [1072, 0]
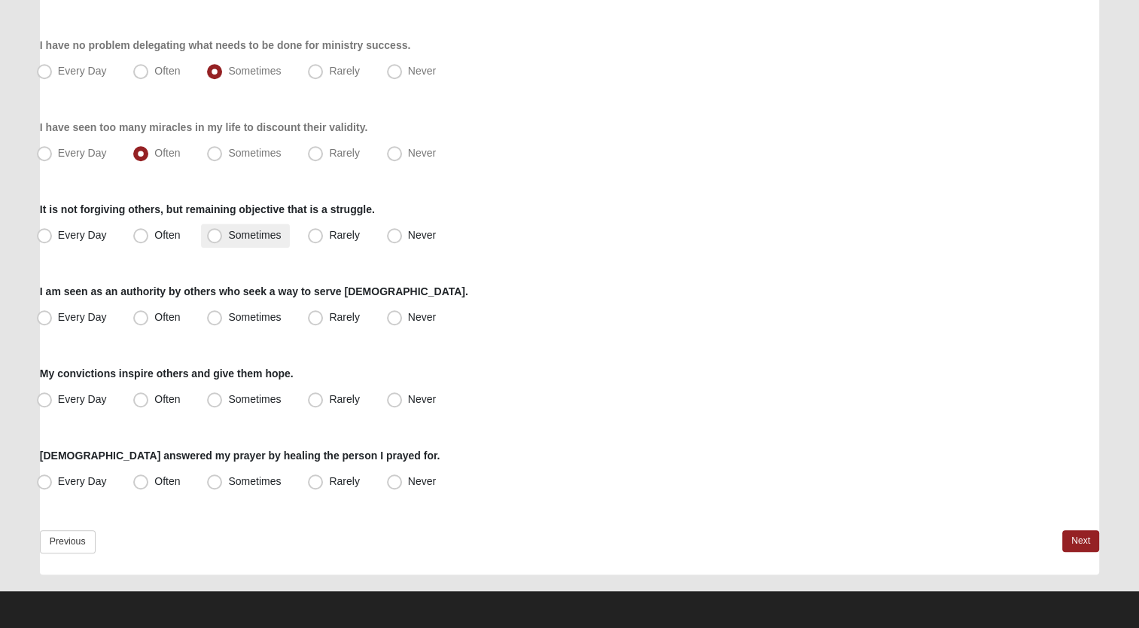
click at [240, 233] on span "Sometimes" at bounding box center [254, 235] width 53 height 12
click at [223, 233] on input "Sometimes" at bounding box center [218, 235] width 10 height 10
radio input "true"
click at [331, 309] on label "Rarely" at bounding box center [335, 318] width 66 height 24
click at [324, 312] on input "Rarely" at bounding box center [319, 317] width 10 height 10
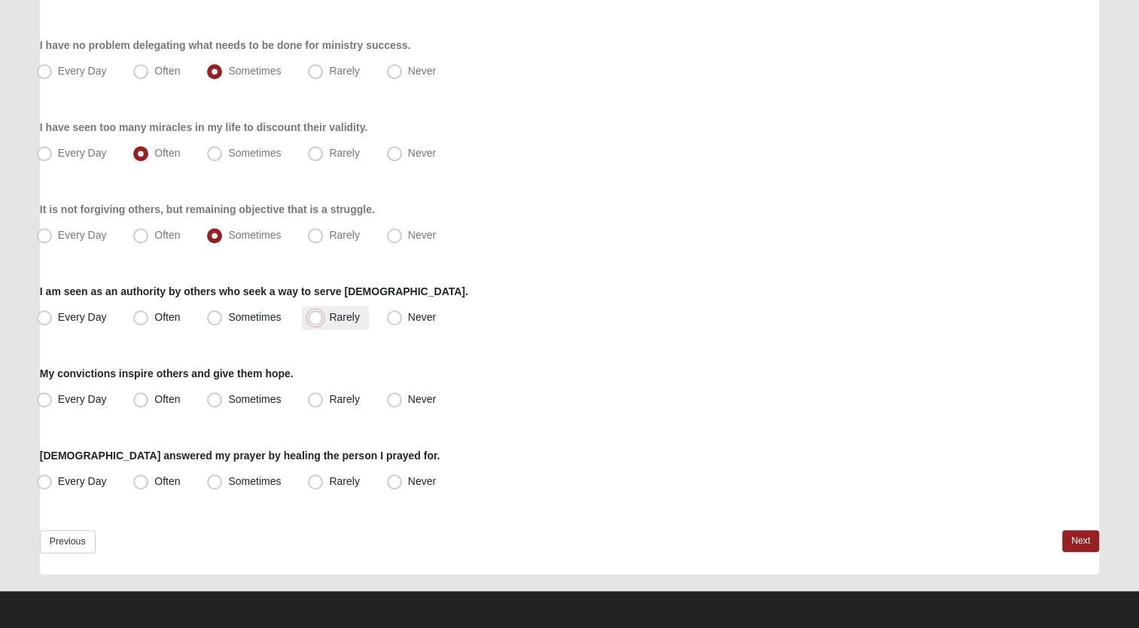
radio input "true"
click at [260, 400] on span "Sometimes" at bounding box center [254, 399] width 53 height 12
click at [223, 400] on input "Sometimes" at bounding box center [218, 400] width 10 height 10
radio input "true"
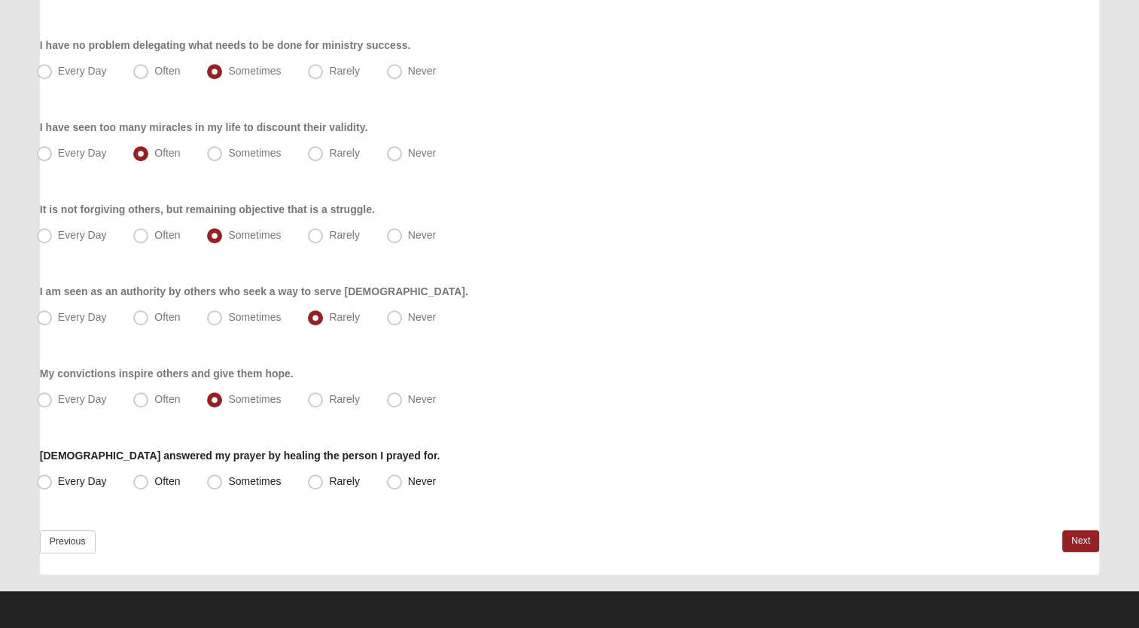
drag, startPoint x: 316, startPoint y: 481, endPoint x: 467, endPoint y: 480, distance: 150.6
click at [329, 481] on span "Rarely" at bounding box center [344, 481] width 30 height 12
click at [317, 481] on input "Rarely" at bounding box center [319, 482] width 10 height 10
radio input "true"
click at [1077, 538] on link "Next" at bounding box center [1080, 541] width 37 height 22
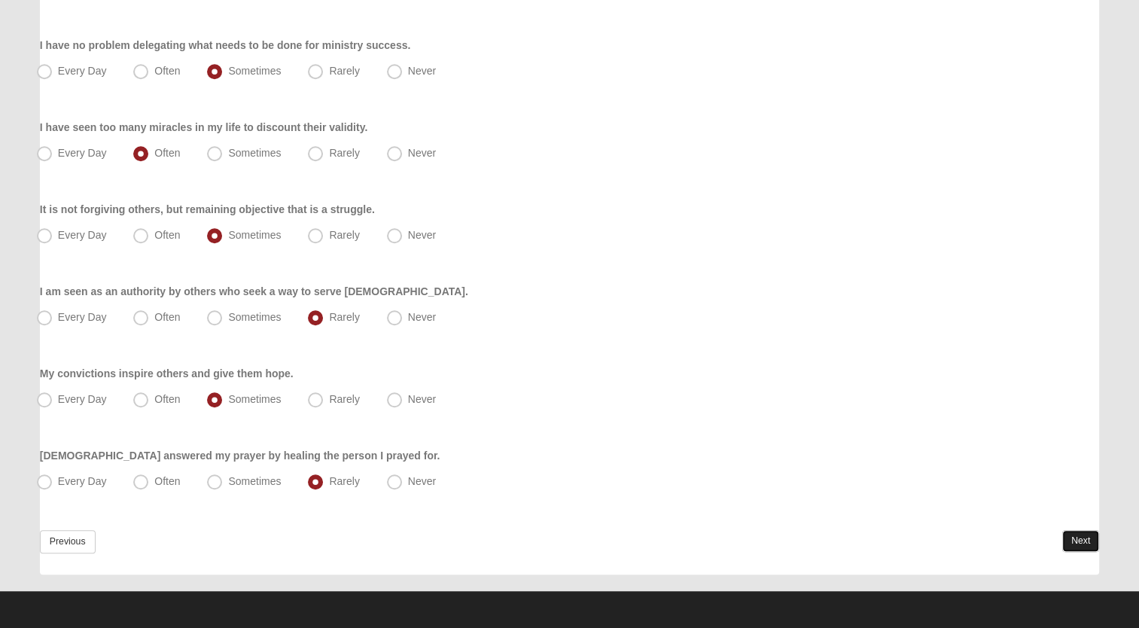
scroll to position [0, 0]
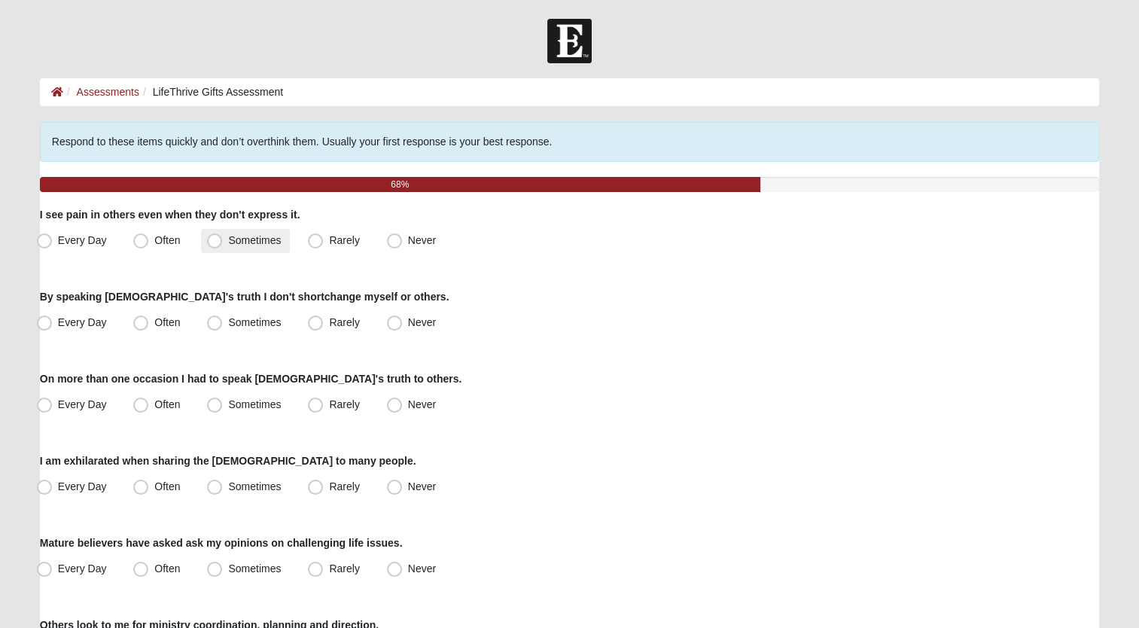
click at [239, 242] on span "Sometimes" at bounding box center [254, 240] width 53 height 12
click at [223, 242] on input "Sometimes" at bounding box center [218, 241] width 10 height 10
radio input "true"
click at [238, 318] on span "Sometimes" at bounding box center [254, 322] width 53 height 12
click at [223, 318] on input "Sometimes" at bounding box center [218, 323] width 10 height 10
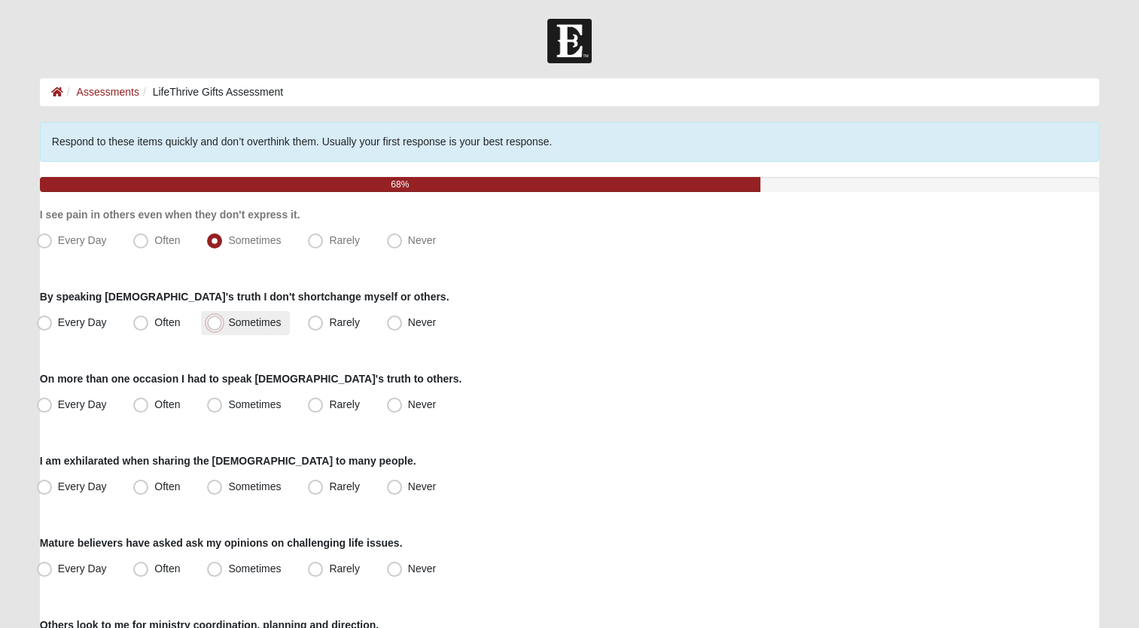
radio input "true"
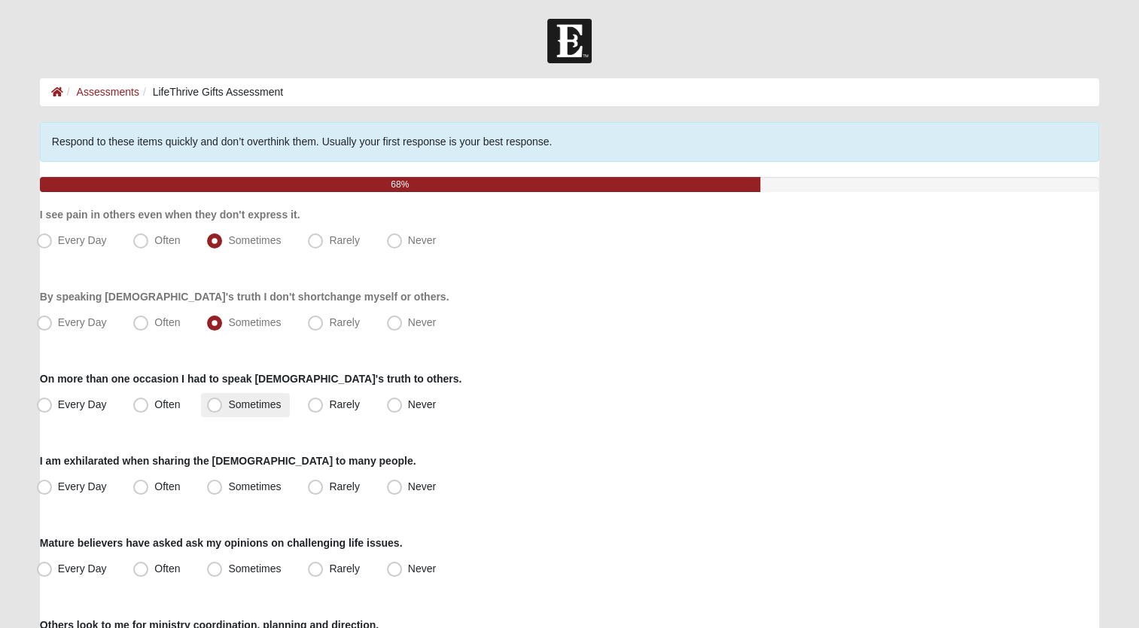
click at [272, 399] on span "Sometimes" at bounding box center [254, 404] width 53 height 12
click at [223, 400] on input "Sometimes" at bounding box center [218, 405] width 10 height 10
radio input "true"
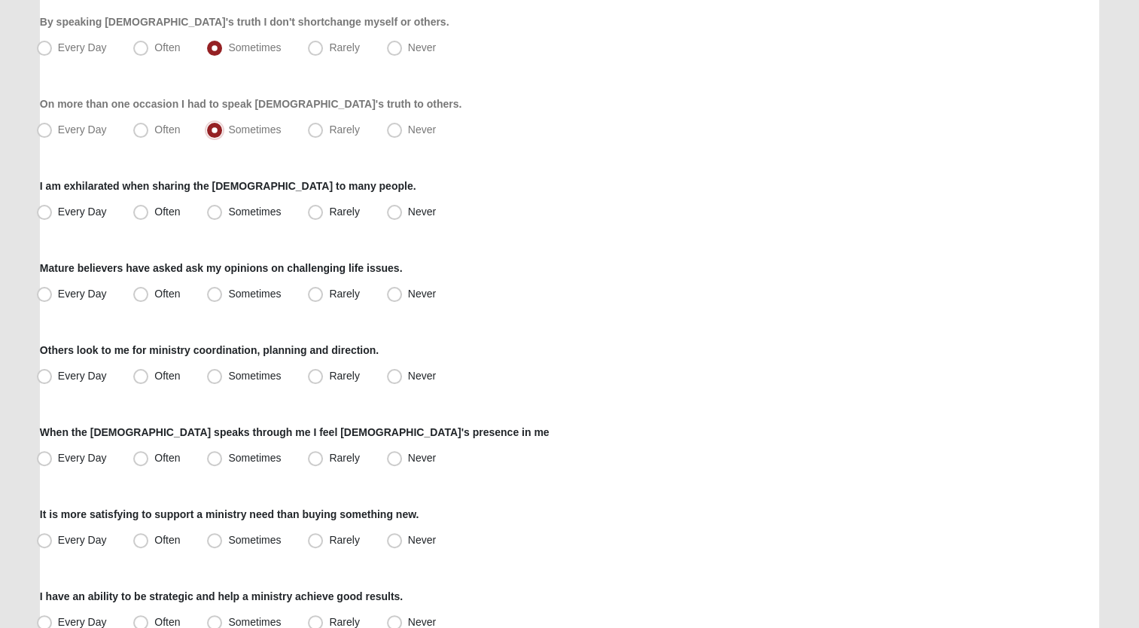
scroll to position [301, 0]
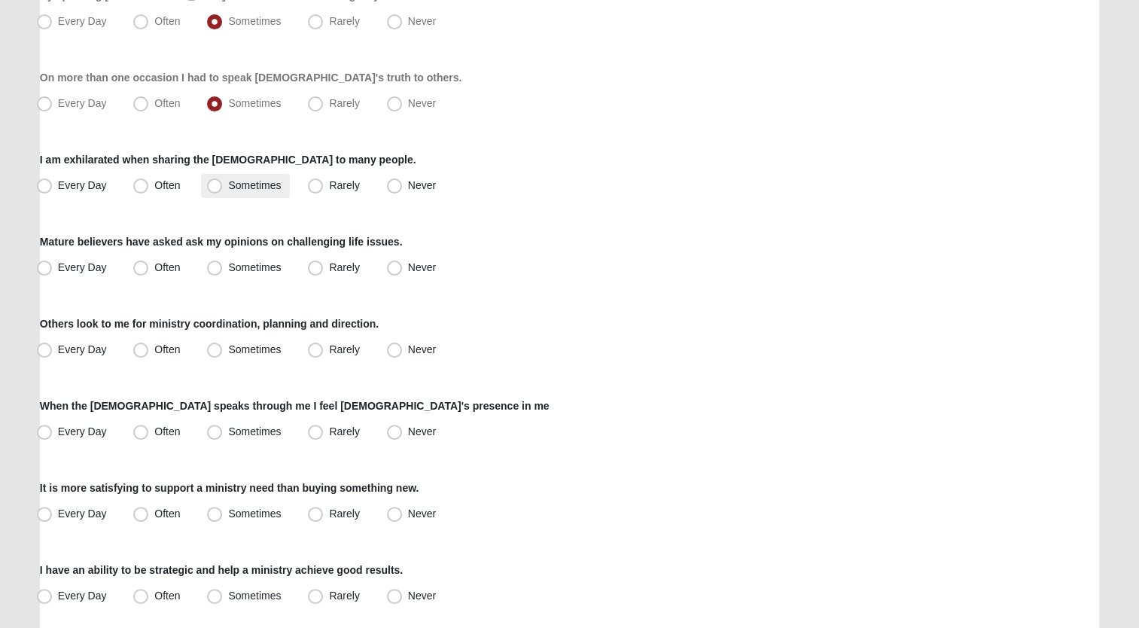
click at [256, 185] on span "Sometimes" at bounding box center [254, 185] width 53 height 12
click at [223, 185] on input "Sometimes" at bounding box center [218, 186] width 10 height 10
radio input "true"
click at [331, 264] on span "Rarely" at bounding box center [344, 267] width 30 height 12
click at [324, 264] on input "Rarely" at bounding box center [319, 268] width 10 height 10
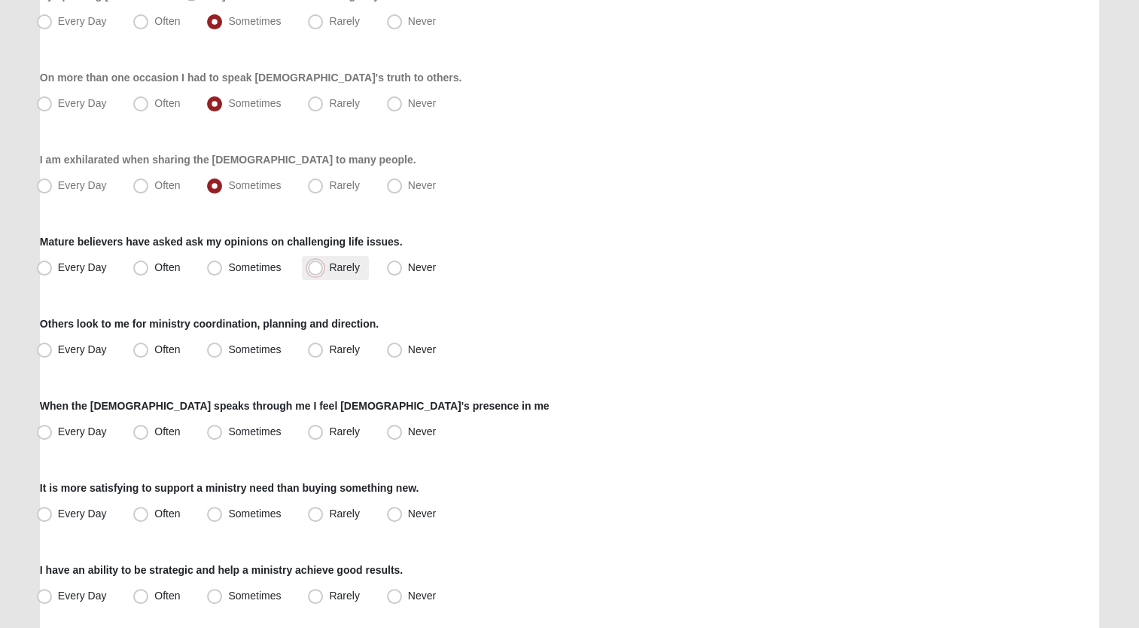
radio input "true"
click at [254, 349] on span "Sometimes" at bounding box center [254, 349] width 53 height 12
click at [223, 349] on input "Sometimes" at bounding box center [218, 350] width 10 height 10
radio input "true"
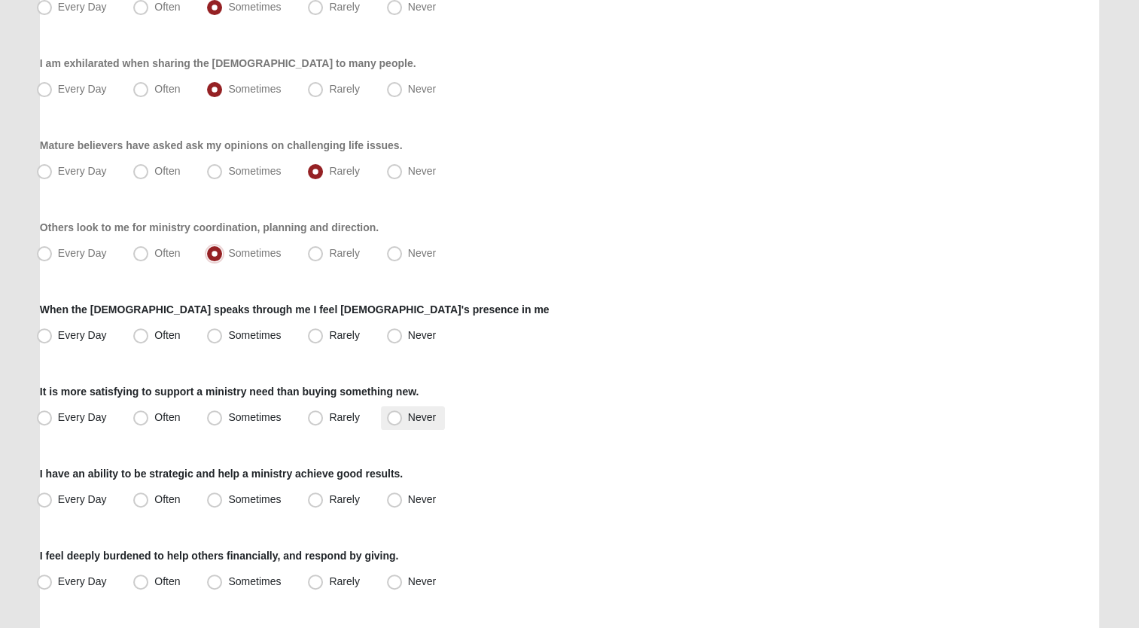
scroll to position [527, 0]
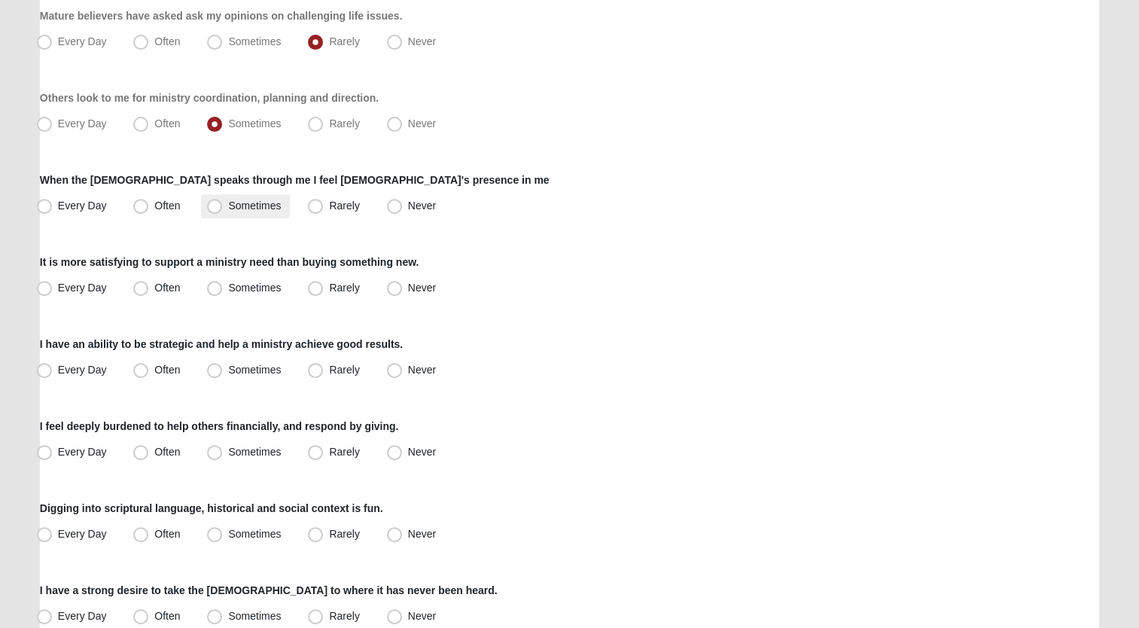
click at [238, 201] on span "Sometimes" at bounding box center [254, 206] width 53 height 12
click at [223, 201] on input "Sometimes" at bounding box center [218, 206] width 10 height 10
radio input "true"
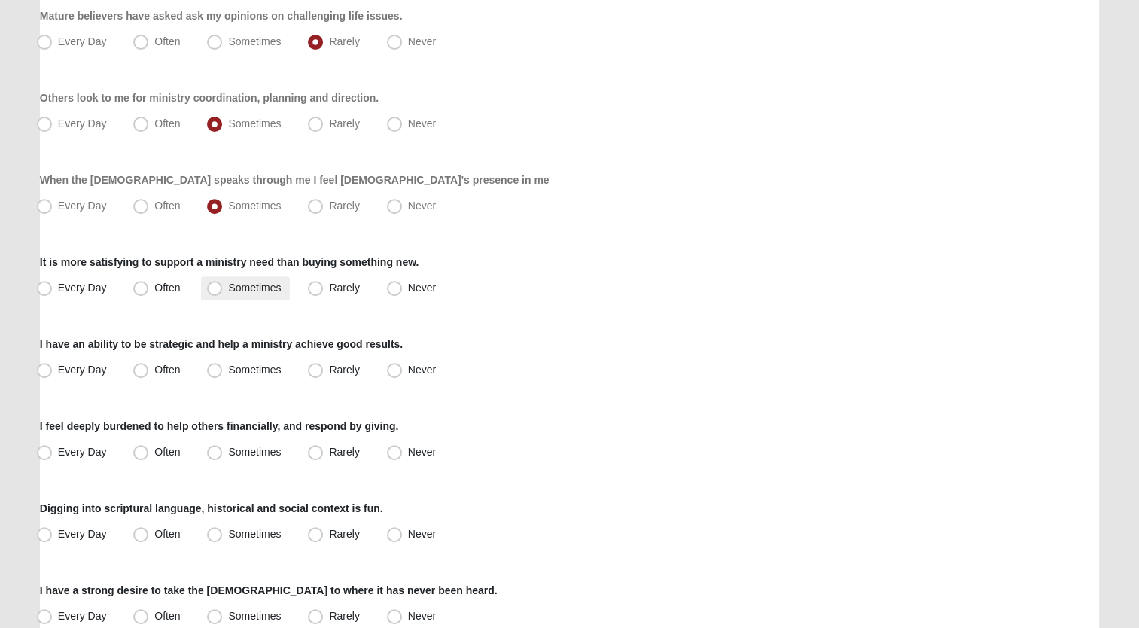
click at [246, 284] on span "Sometimes" at bounding box center [254, 288] width 53 height 12
click at [223, 284] on input "Sometimes" at bounding box center [218, 288] width 10 height 10
radio input "true"
click at [270, 364] on span "Sometimes" at bounding box center [254, 370] width 53 height 12
click at [223, 365] on input "Sometimes" at bounding box center [218, 370] width 10 height 10
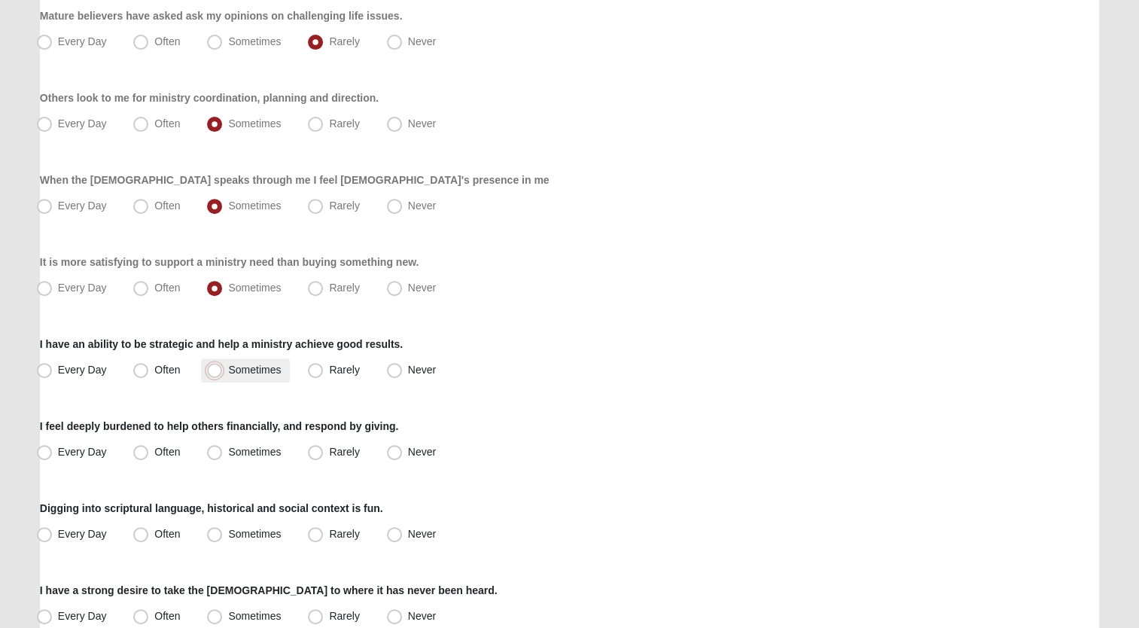
radio input "true"
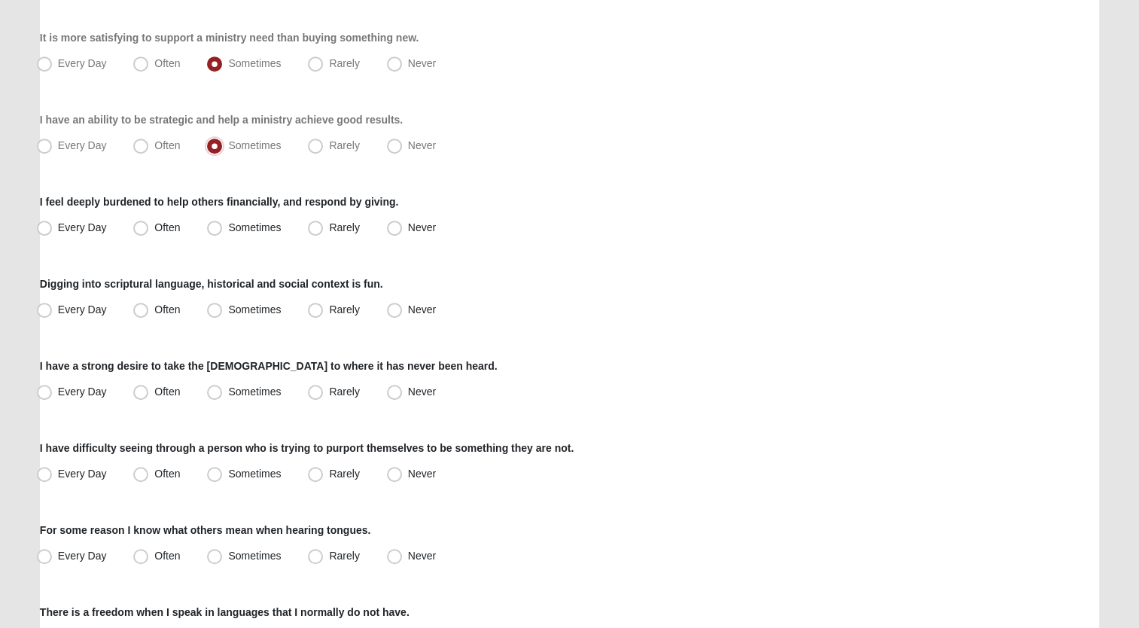
scroll to position [753, 0]
click at [253, 227] on span "Sometimes" at bounding box center [254, 226] width 53 height 12
click at [223, 227] on input "Sometimes" at bounding box center [218, 226] width 10 height 10
radio input "true"
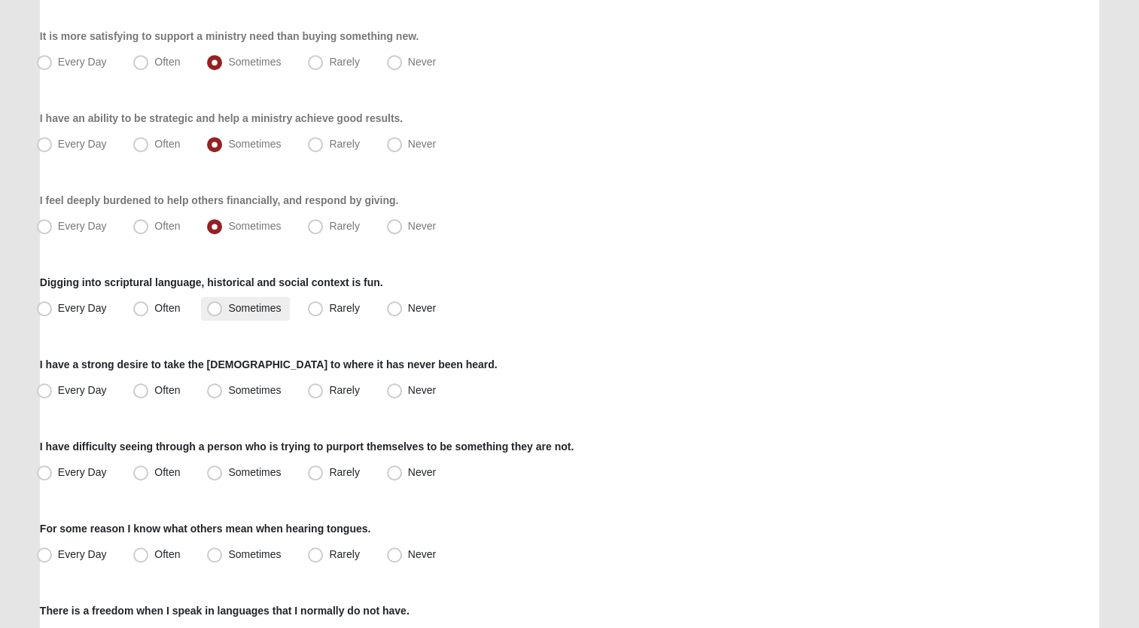
click at [245, 302] on span "Sometimes" at bounding box center [254, 308] width 53 height 12
click at [223, 303] on input "Sometimes" at bounding box center [218, 308] width 10 height 10
radio input "true"
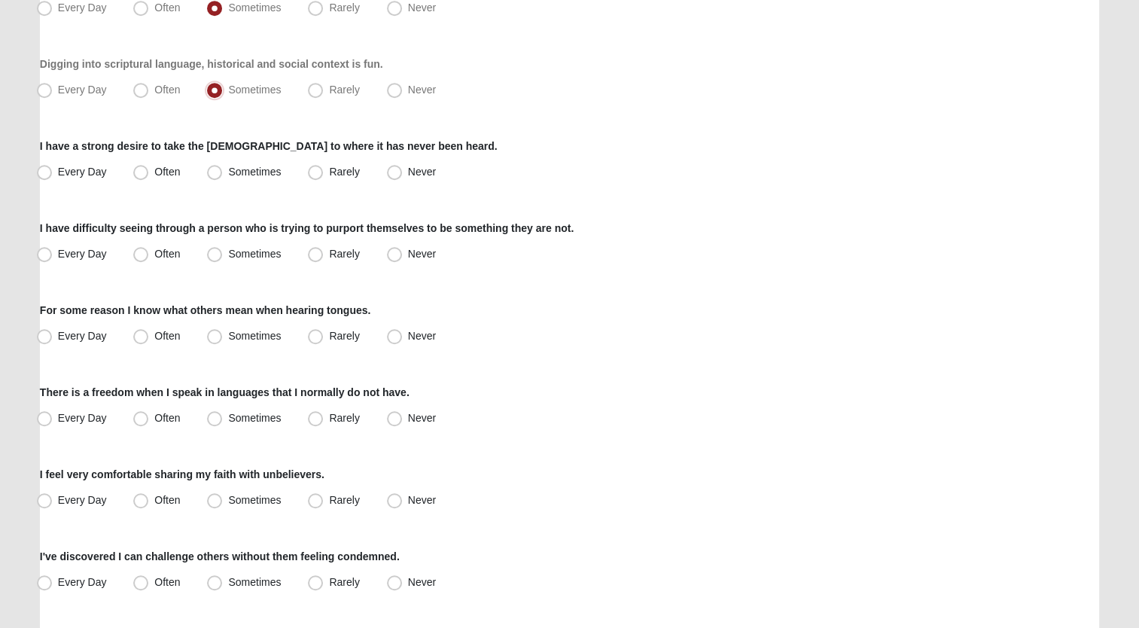
scroll to position [979, 0]
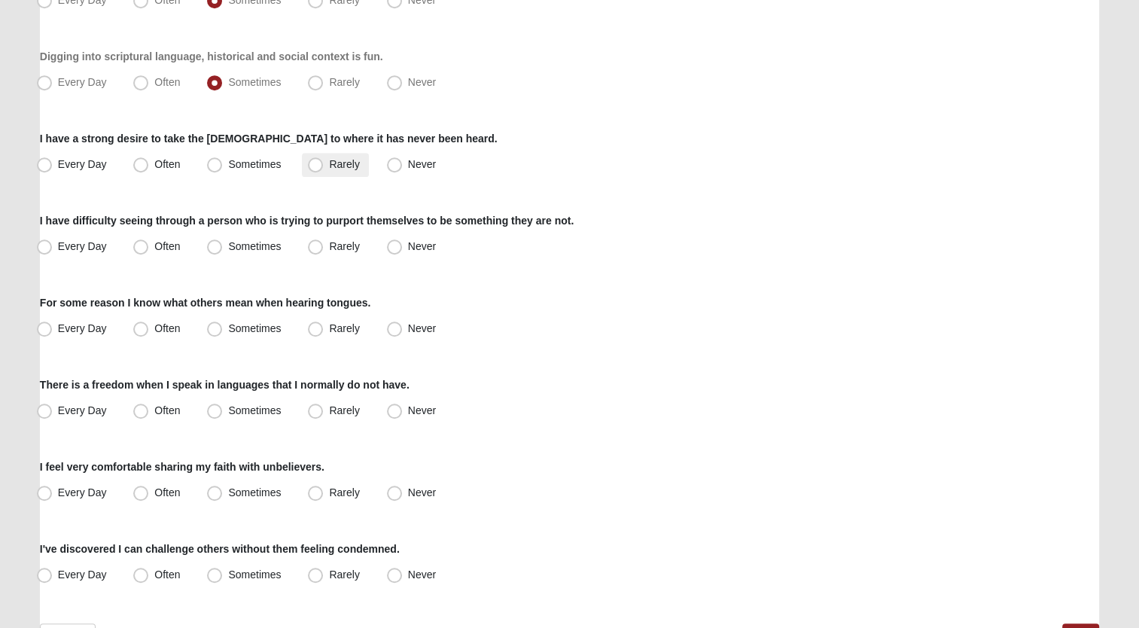
click at [334, 164] on span "Rarely" at bounding box center [344, 164] width 30 height 12
click at [324, 164] on input "Rarely" at bounding box center [319, 165] width 10 height 10
radio input "true"
click at [345, 242] on span "Rarely" at bounding box center [344, 246] width 30 height 12
click at [324, 242] on input "Rarely" at bounding box center [319, 247] width 10 height 10
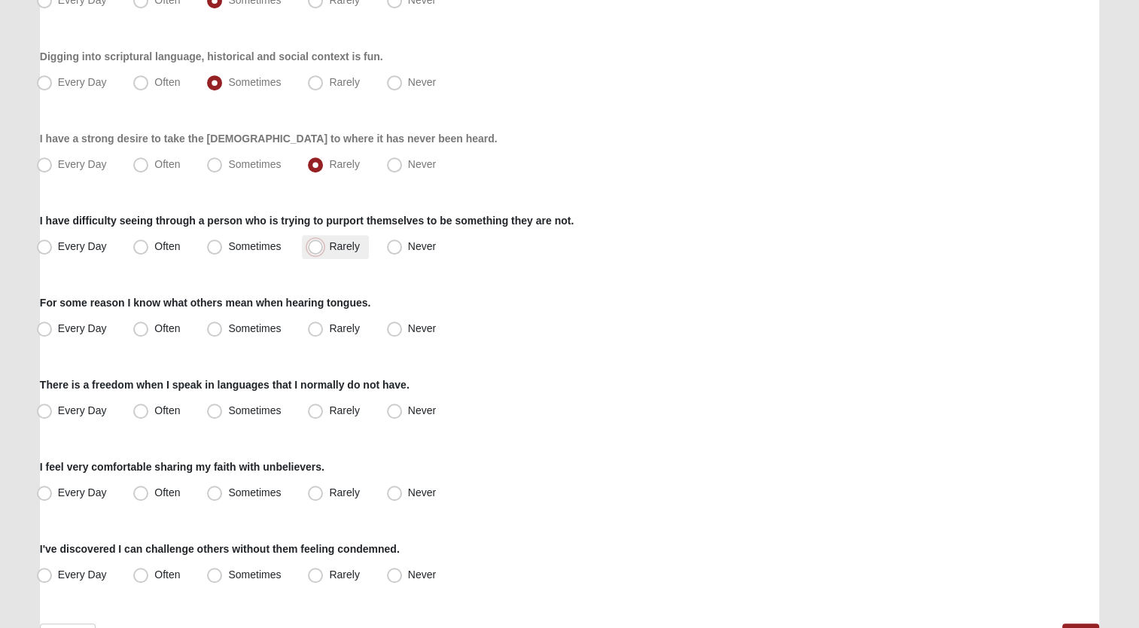
radio input "true"
click at [415, 322] on span "Never" at bounding box center [422, 328] width 28 height 12
click at [403, 324] on input "Never" at bounding box center [398, 329] width 10 height 10
radio input "true"
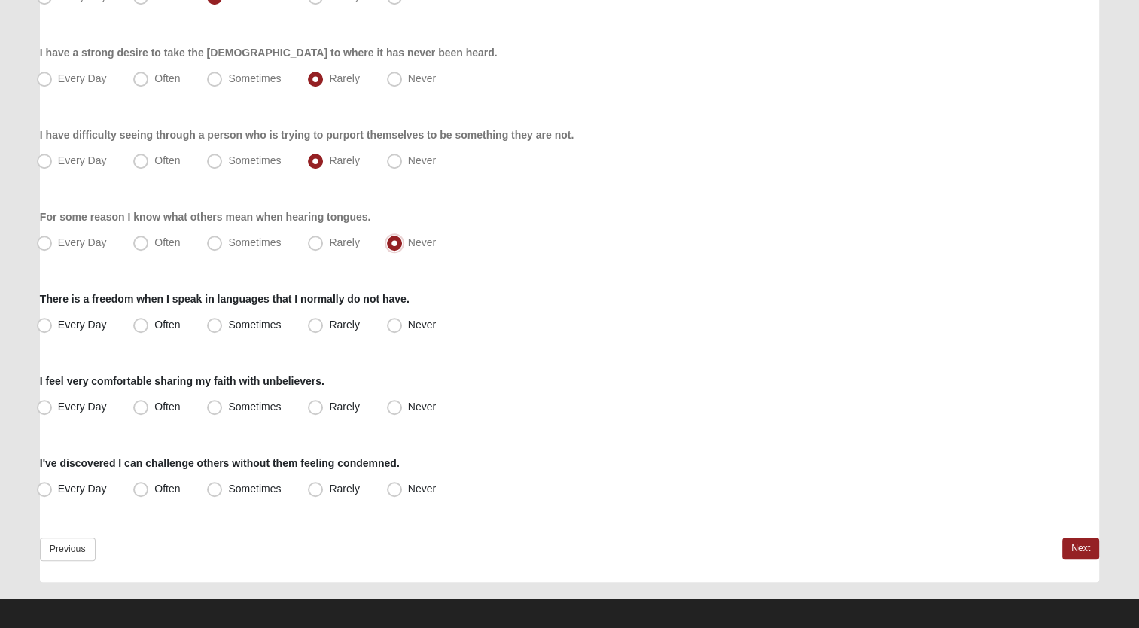
scroll to position [1072, 0]
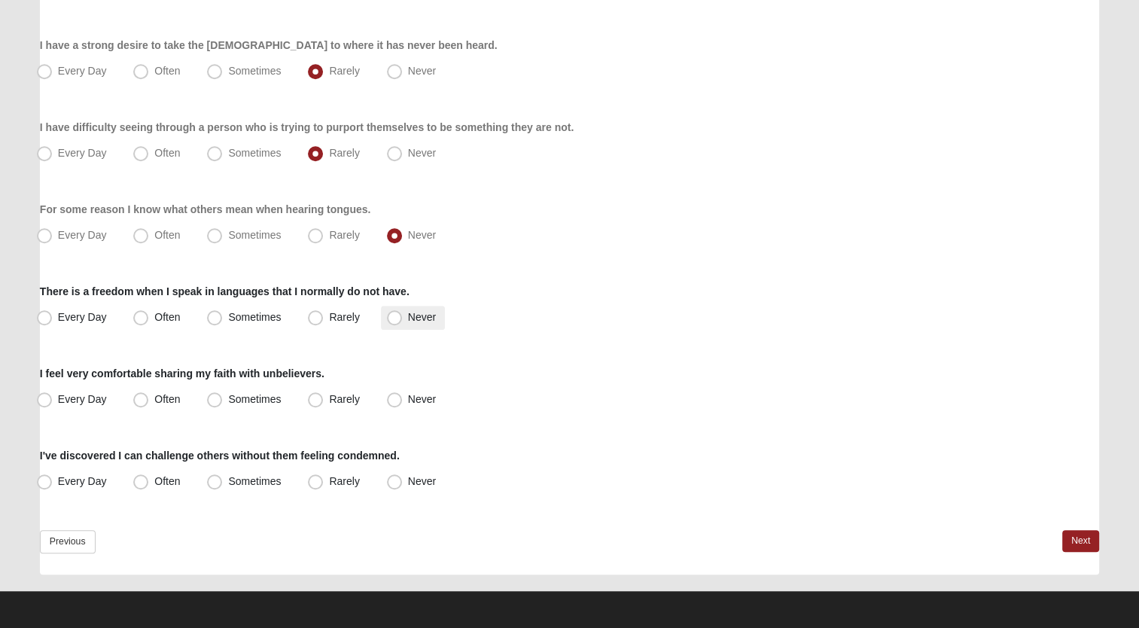
click at [416, 313] on span "Never" at bounding box center [422, 317] width 28 height 12
click at [403, 313] on input "Never" at bounding box center [398, 317] width 10 height 10
radio input "true"
click at [250, 396] on span "Sometimes" at bounding box center [254, 399] width 53 height 12
click at [223, 396] on input "Sometimes" at bounding box center [218, 400] width 10 height 10
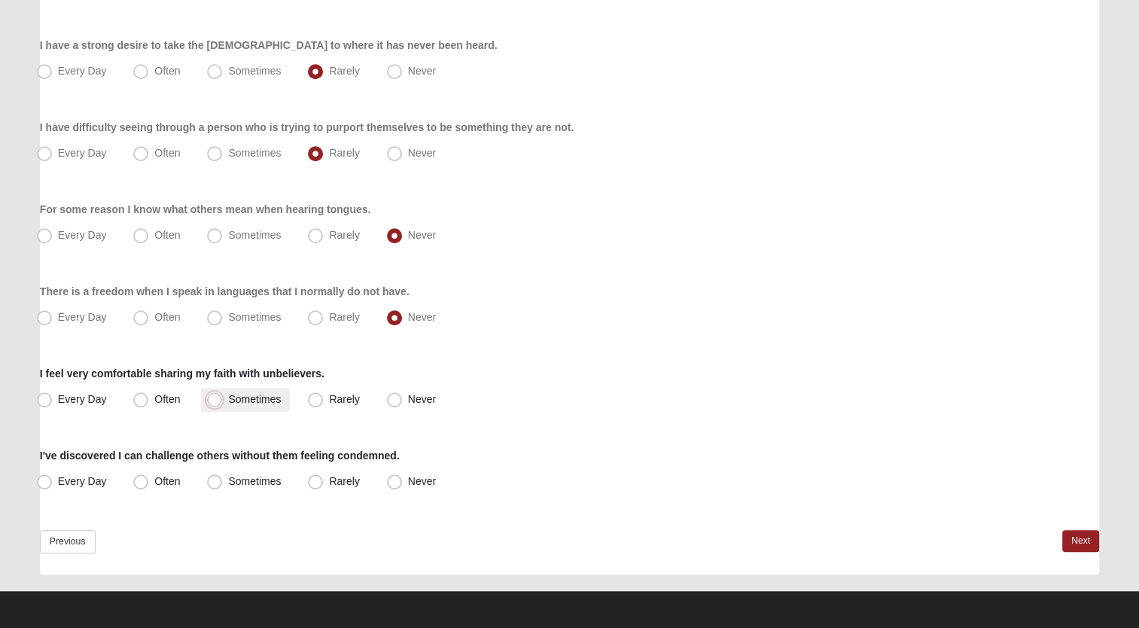
radio input "true"
click at [344, 477] on span "Rarely" at bounding box center [344, 481] width 30 height 12
click at [324, 477] on input "Rarely" at bounding box center [319, 482] width 10 height 10
radio input "true"
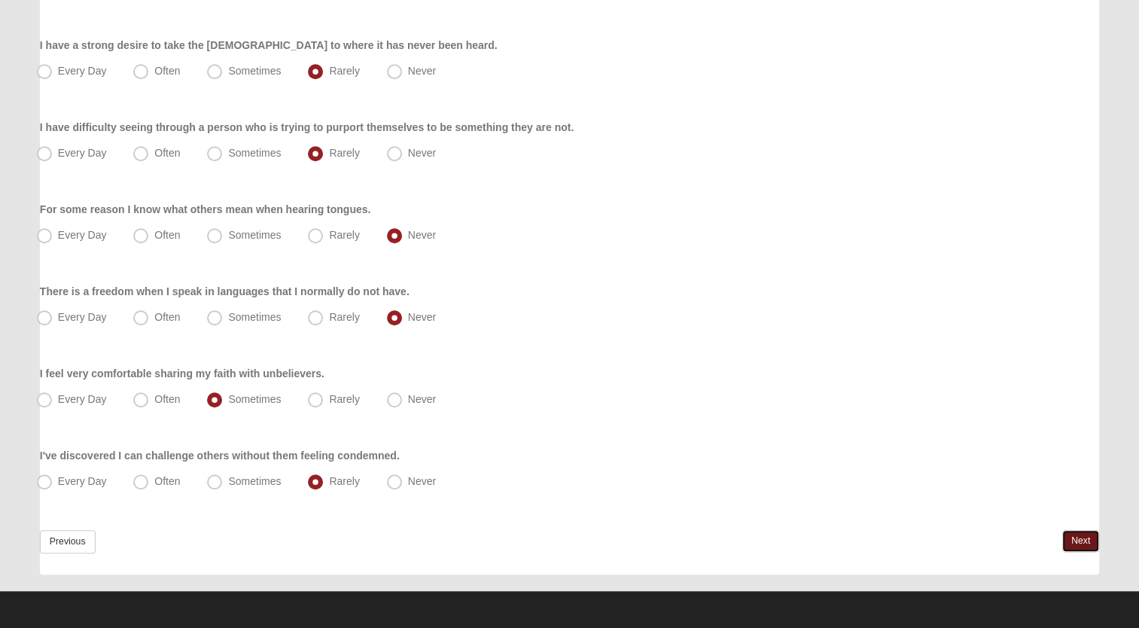
drag, startPoint x: 1074, startPoint y: 535, endPoint x: 1048, endPoint y: 534, distance: 26.4
click at [1072, 537] on link "Next" at bounding box center [1080, 541] width 37 height 22
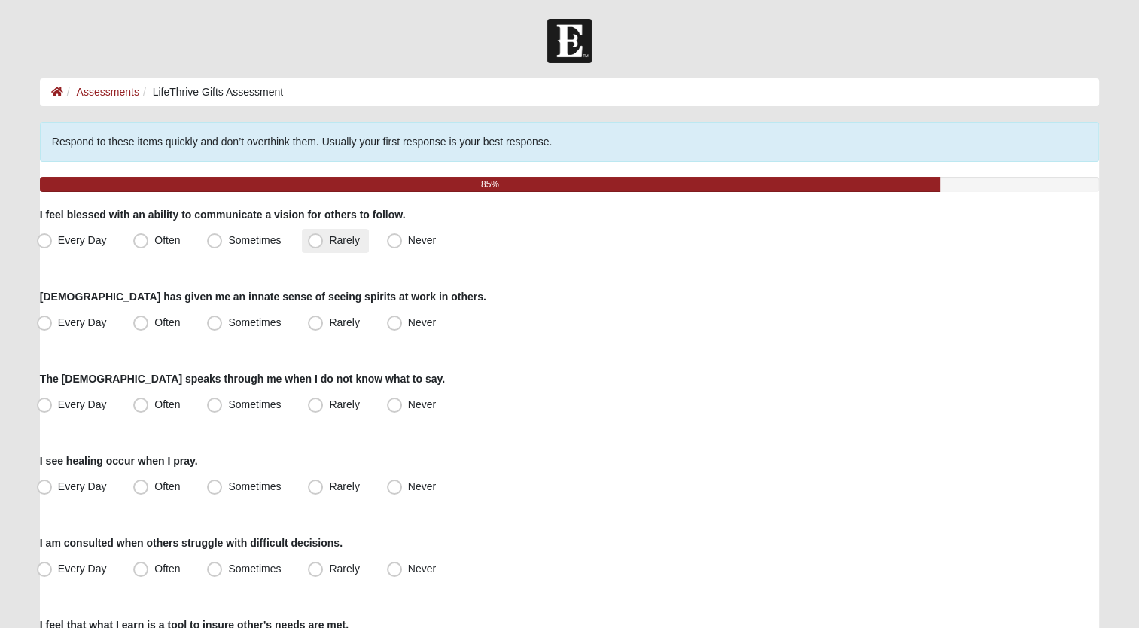
click at [326, 236] on label "Rarely" at bounding box center [335, 241] width 66 height 24
click at [324, 236] on input "Rarely" at bounding box center [319, 241] width 10 height 10
radio input "true"
click at [331, 318] on span "Rarely" at bounding box center [344, 322] width 30 height 12
click at [324, 318] on input "Rarely" at bounding box center [319, 323] width 10 height 10
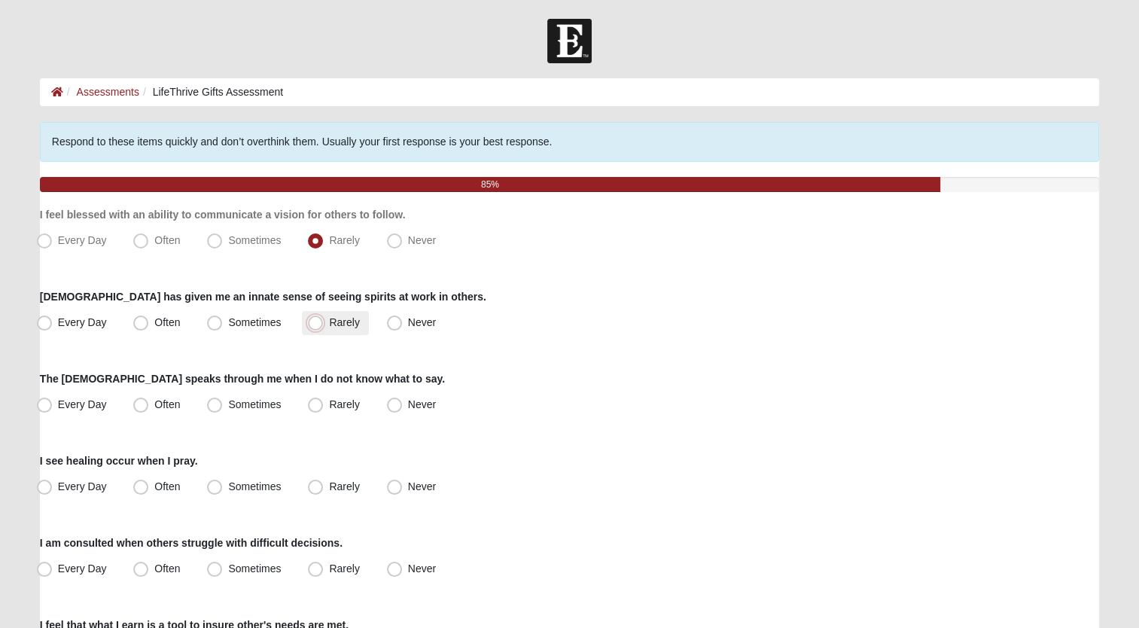
radio input "true"
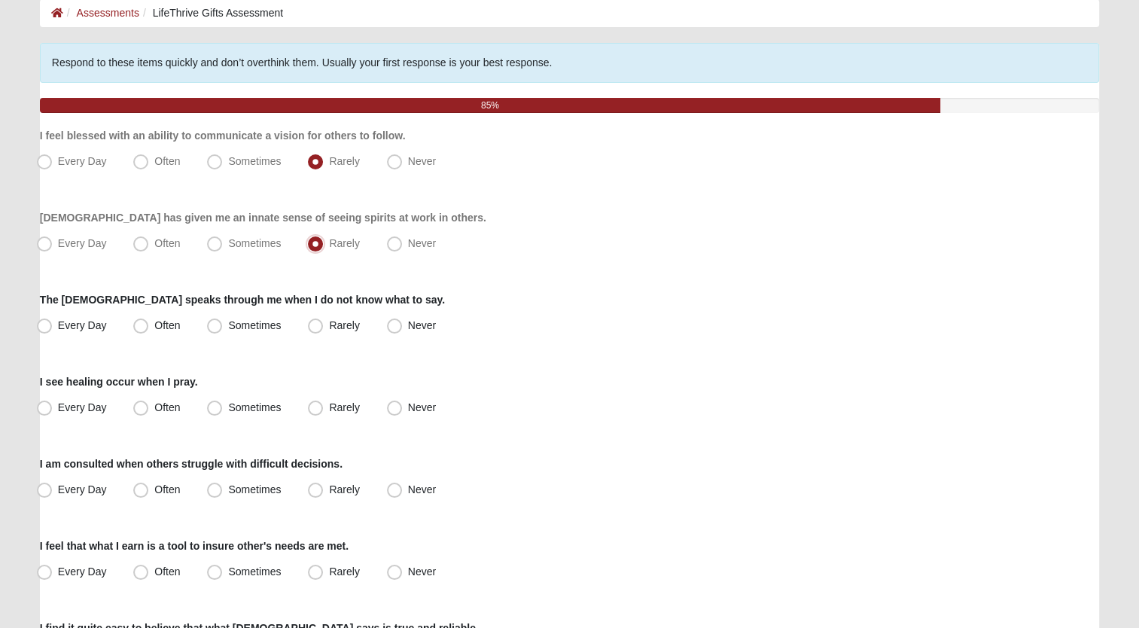
scroll to position [151, 0]
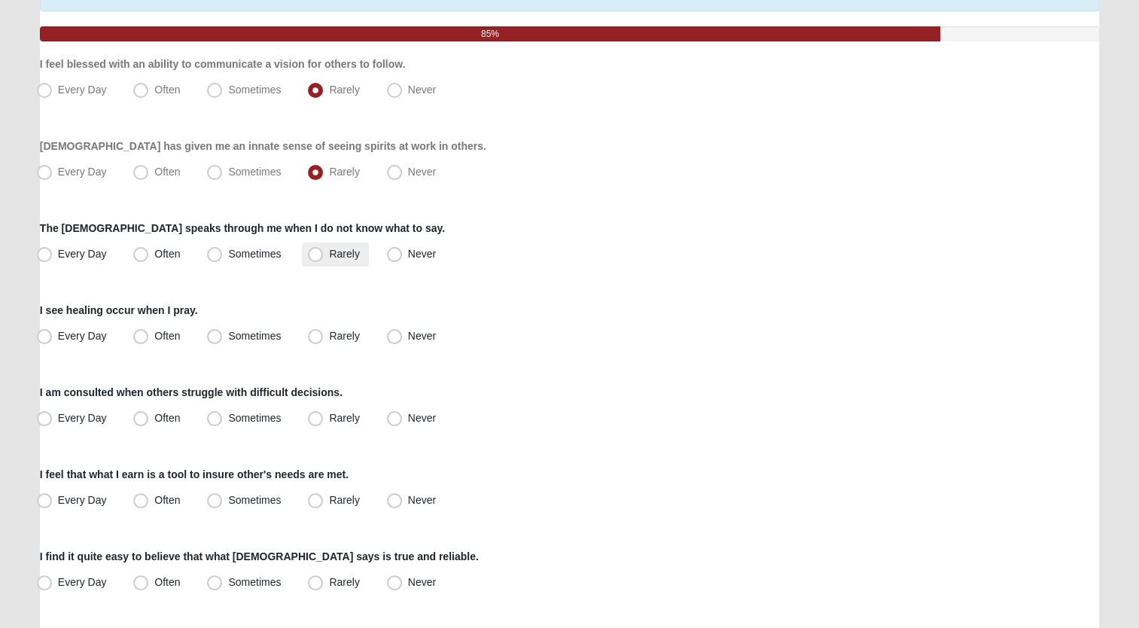
click at [337, 254] on span "Rarely" at bounding box center [344, 254] width 30 height 12
click at [324, 254] on input "Rarely" at bounding box center [319, 254] width 10 height 10
radio input "true"
click at [241, 333] on span "Sometimes" at bounding box center [254, 336] width 53 height 12
click at [223, 333] on input "Sometimes" at bounding box center [218, 336] width 10 height 10
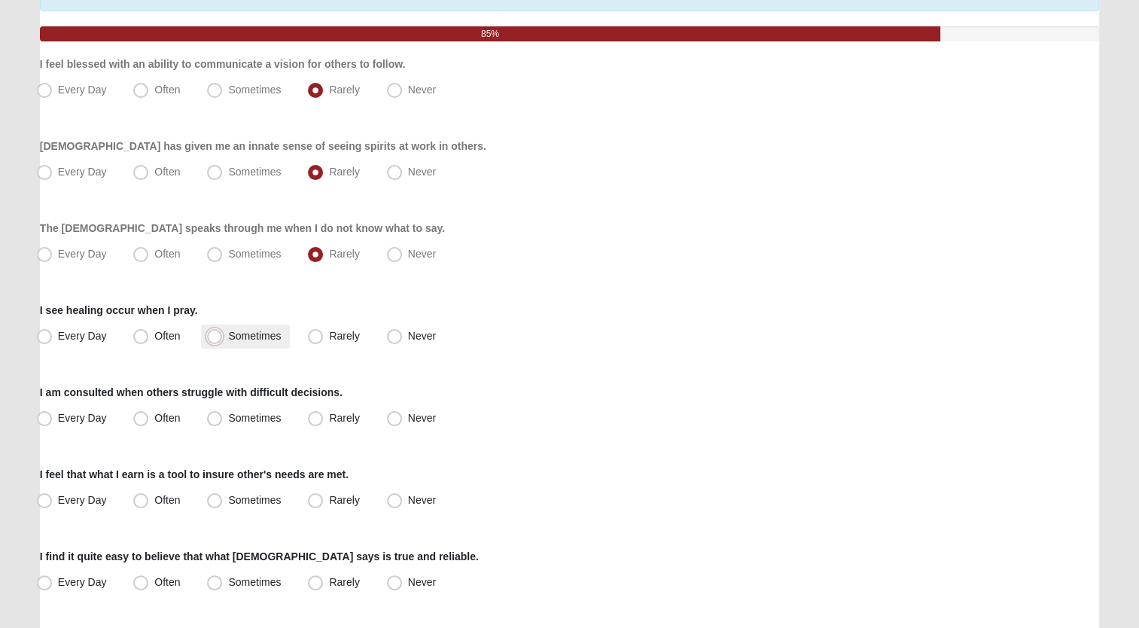
radio input "true"
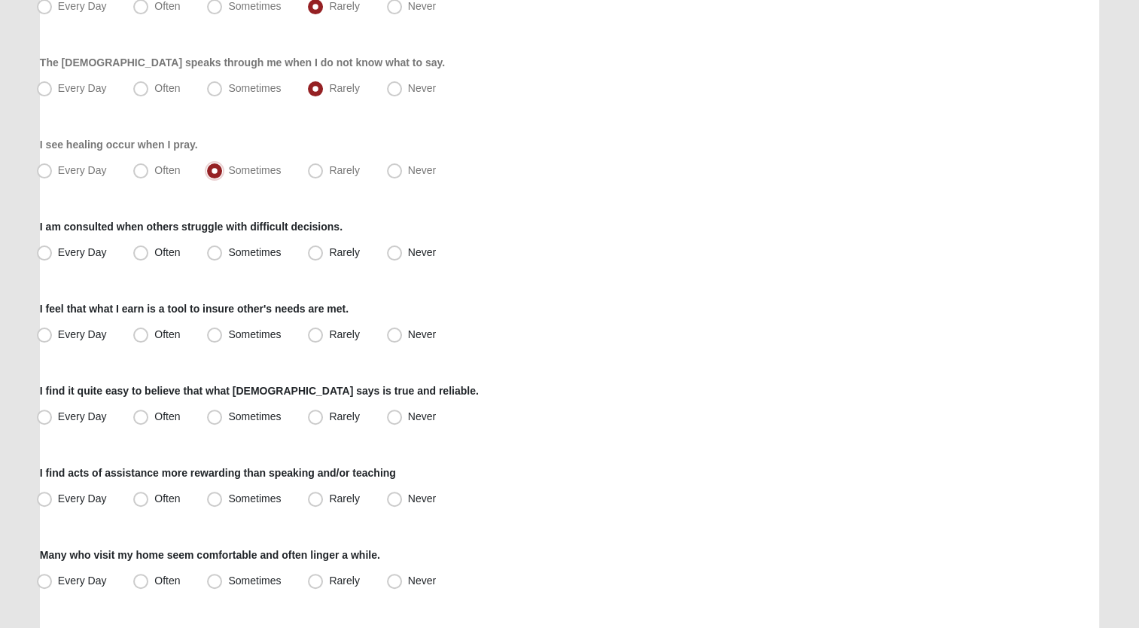
scroll to position [376, 0]
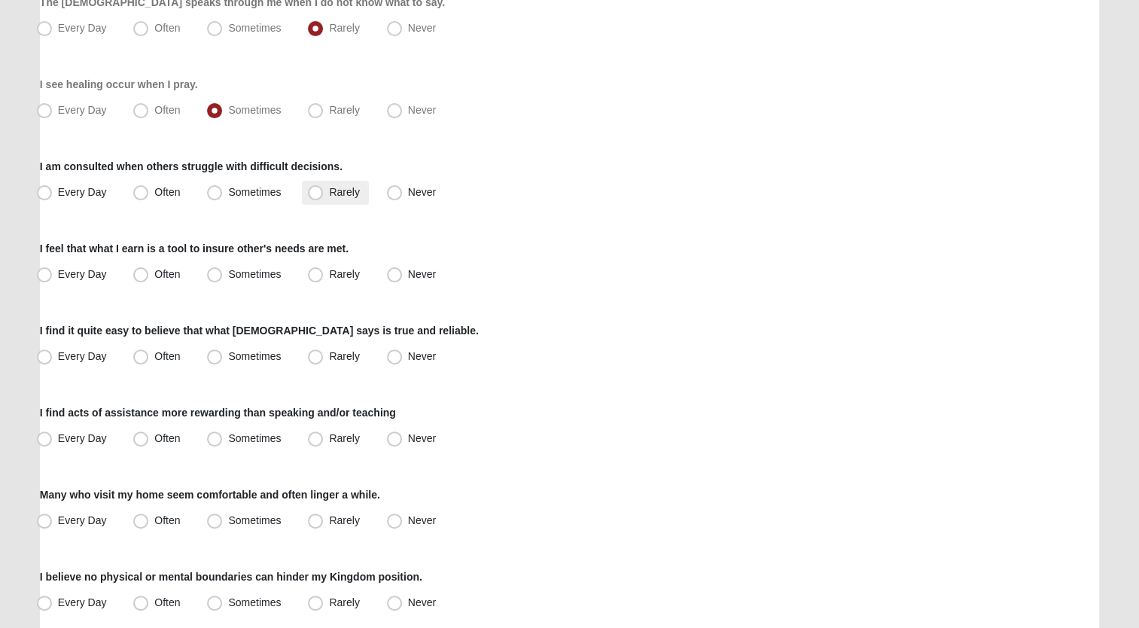
click at [337, 197] on label "Rarely" at bounding box center [335, 193] width 66 height 24
click at [324, 197] on input "Rarely" at bounding box center [319, 192] width 10 height 10
radio input "true"
click at [339, 273] on span "Rarely" at bounding box center [344, 274] width 30 height 12
click at [324, 273] on input "Rarely" at bounding box center [319, 275] width 10 height 10
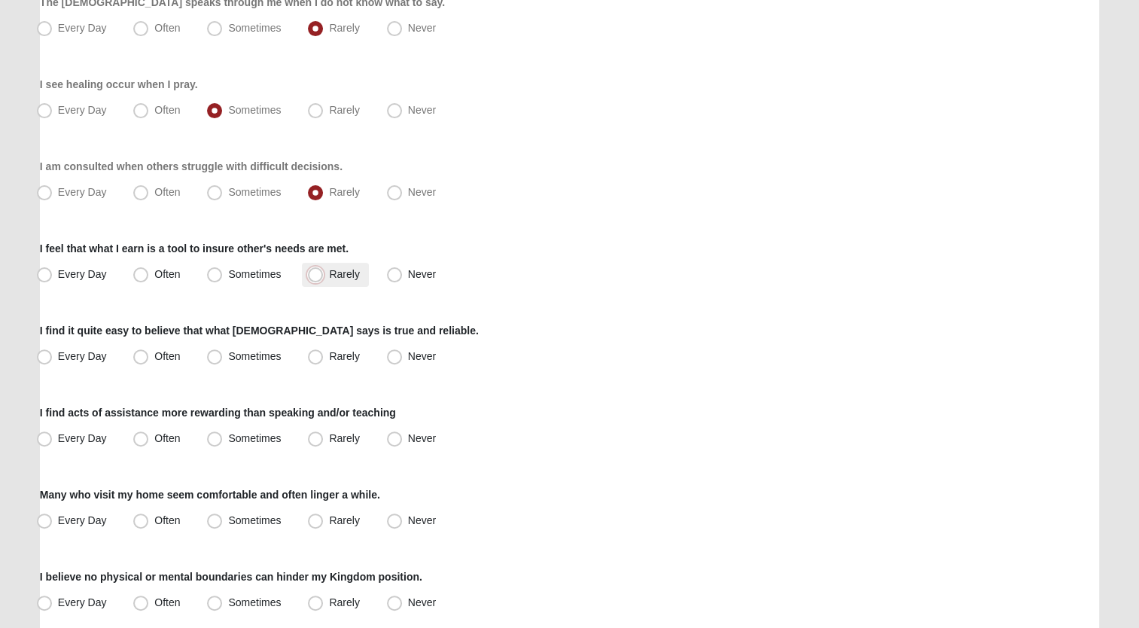
radio input "true"
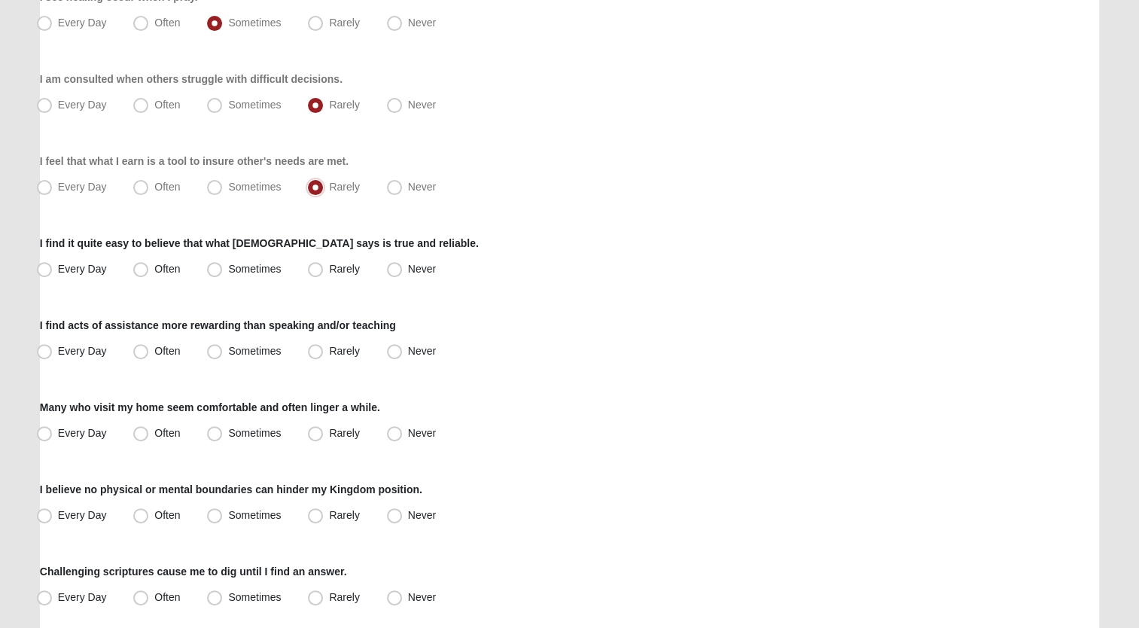
scroll to position [527, 0]
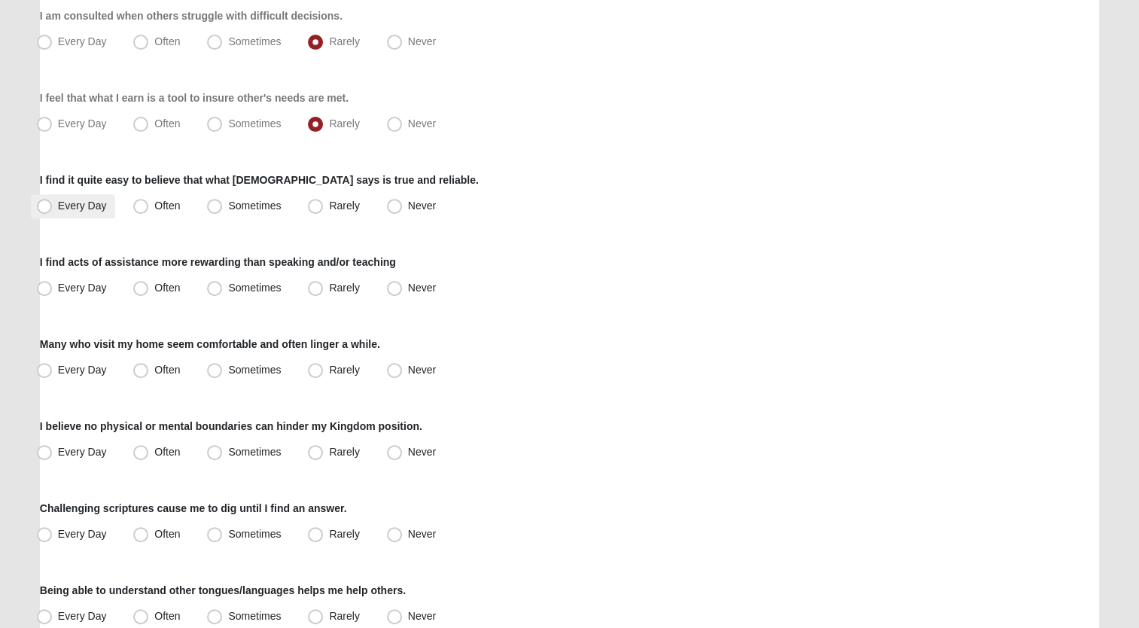
click at [72, 208] on span "Every Day" at bounding box center [82, 206] width 49 height 12
click at [53, 208] on input "Every Day" at bounding box center [48, 206] width 10 height 10
radio input "true"
click at [172, 289] on span "Often" at bounding box center [167, 288] width 26 height 12
click at [149, 289] on input "Often" at bounding box center [144, 288] width 10 height 10
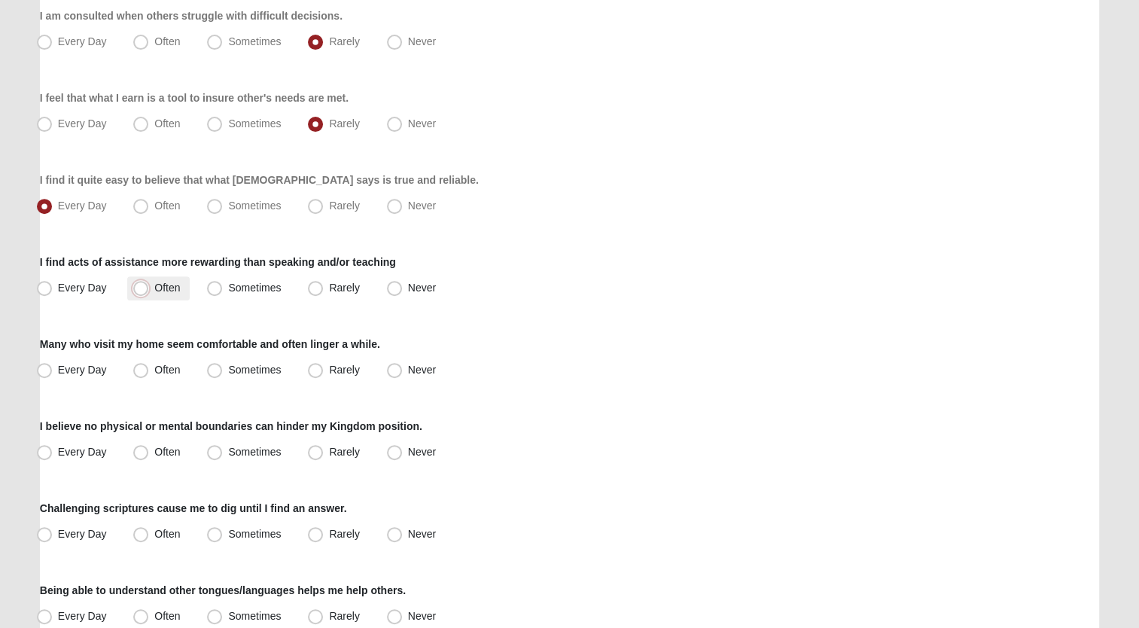
radio input "true"
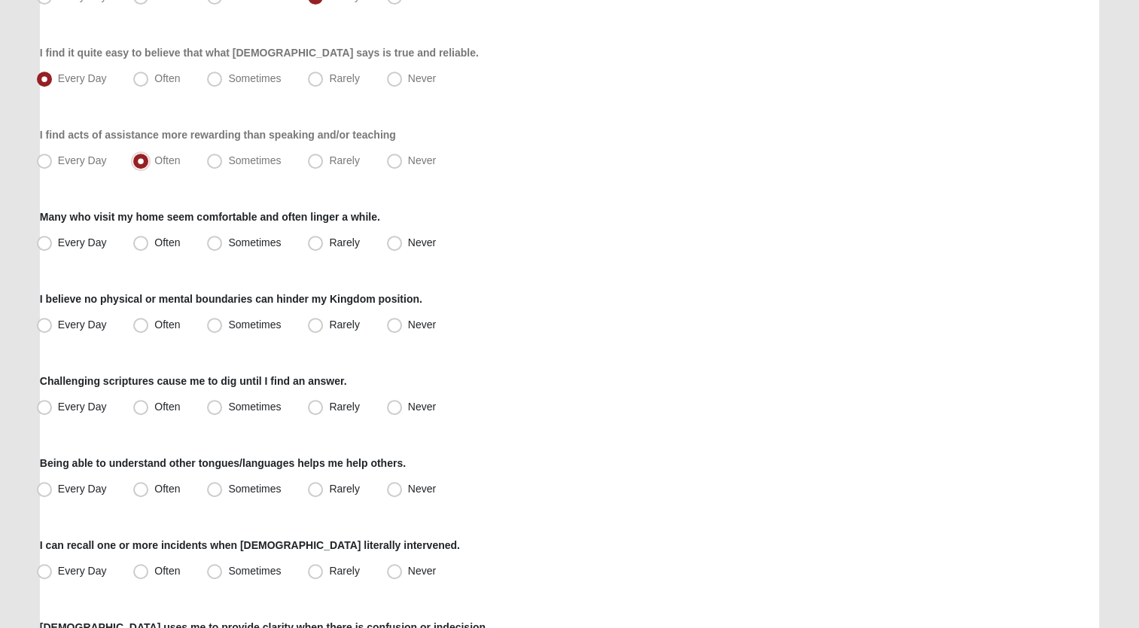
scroll to position [678, 0]
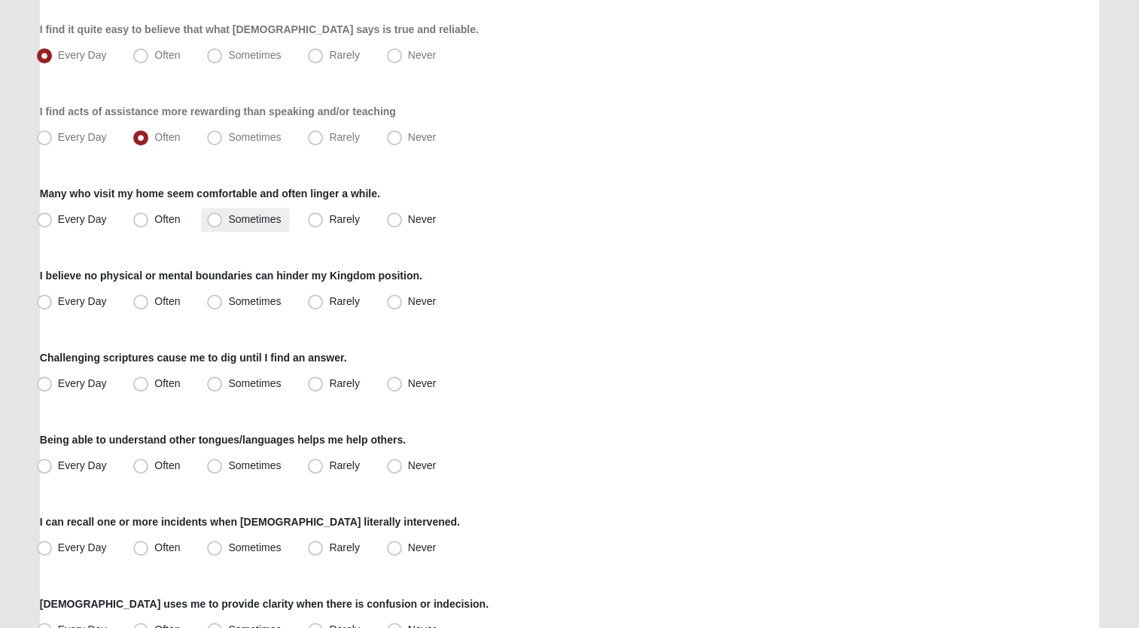
click at [264, 224] on span "Sometimes" at bounding box center [254, 219] width 53 height 12
click at [223, 224] on input "Sometimes" at bounding box center [218, 220] width 10 height 10
radio input "true"
click at [87, 301] on span "Every Day" at bounding box center [82, 301] width 49 height 12
click at [53, 301] on input "Every Day" at bounding box center [48, 302] width 10 height 10
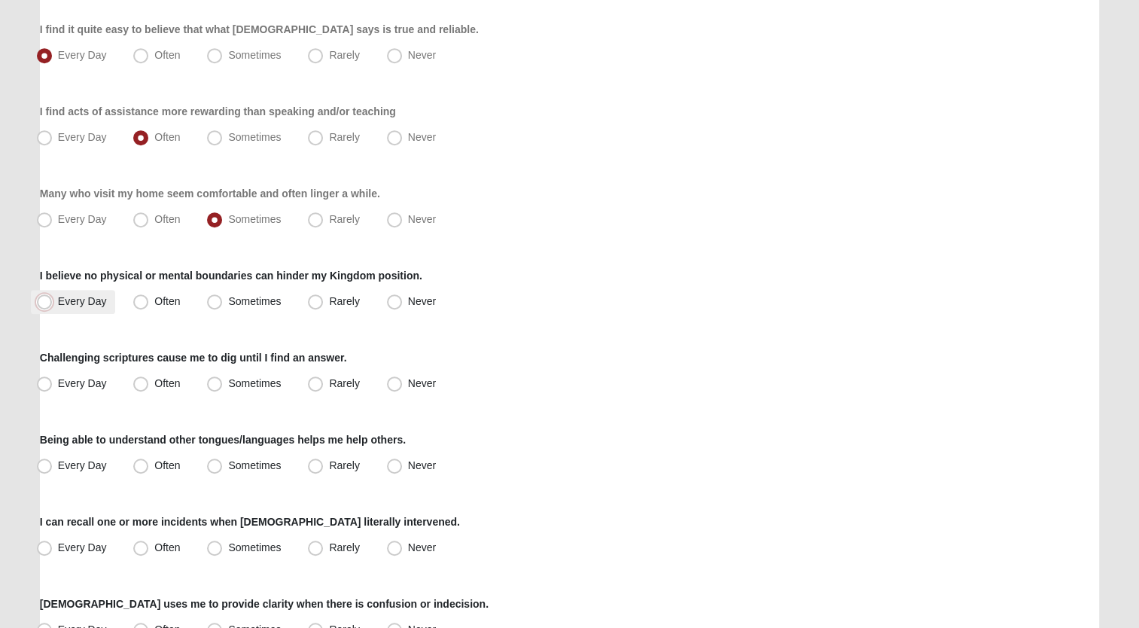
radio input "true"
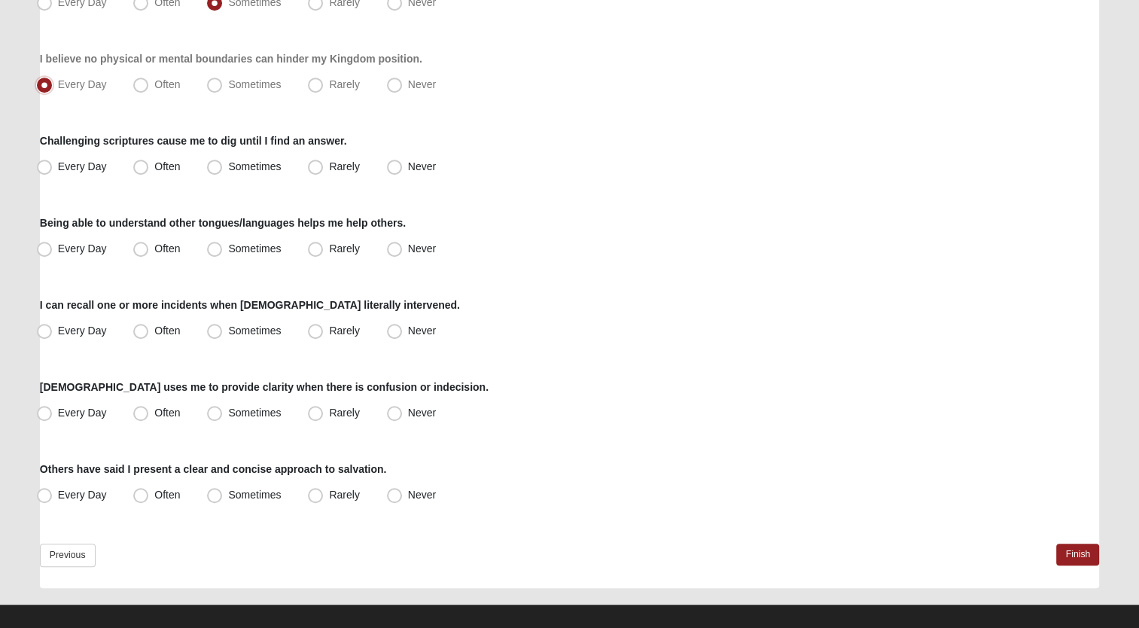
scroll to position [903, 0]
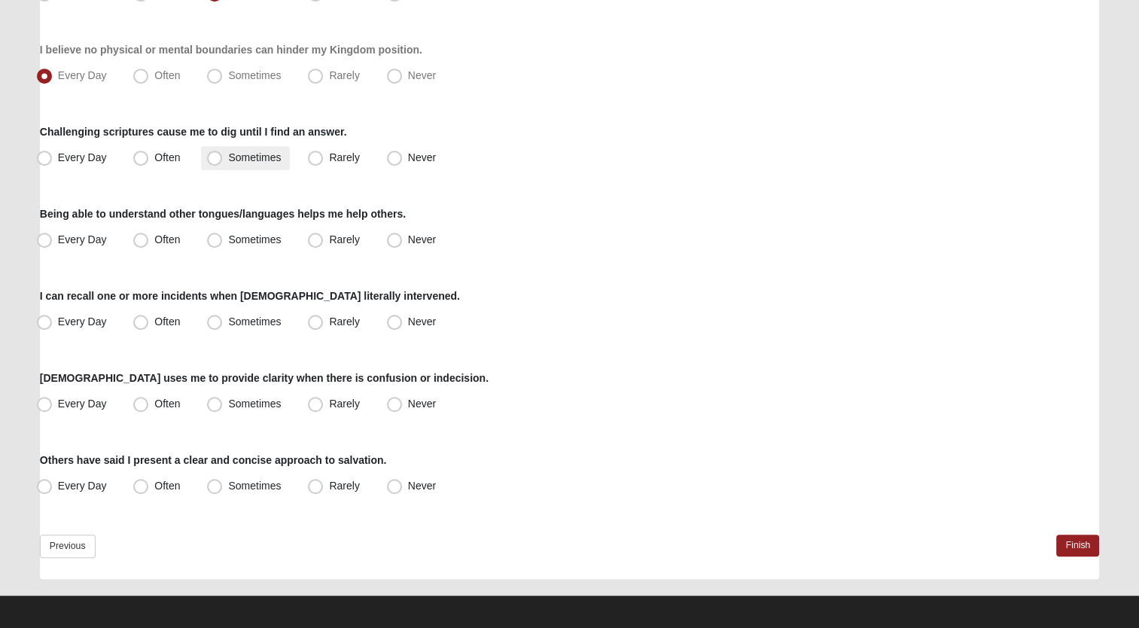
click at [231, 152] on span "Sometimes" at bounding box center [254, 157] width 53 height 12
click at [223, 153] on input "Sometimes" at bounding box center [218, 158] width 10 height 10
radio input "true"
click at [422, 236] on span "Never" at bounding box center [422, 239] width 28 height 12
click at [403, 236] on input "Never" at bounding box center [398, 240] width 10 height 10
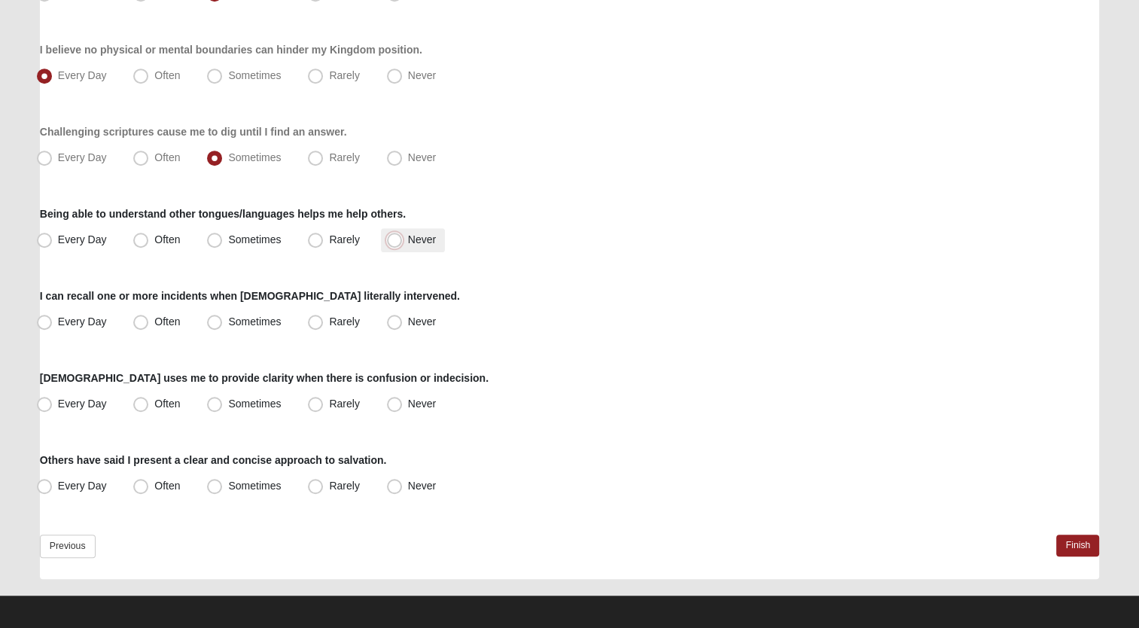
radio input "true"
click at [341, 319] on span "Rarely" at bounding box center [344, 321] width 30 height 12
click at [324, 319] on input "Rarely" at bounding box center [319, 322] width 10 height 10
radio input "true"
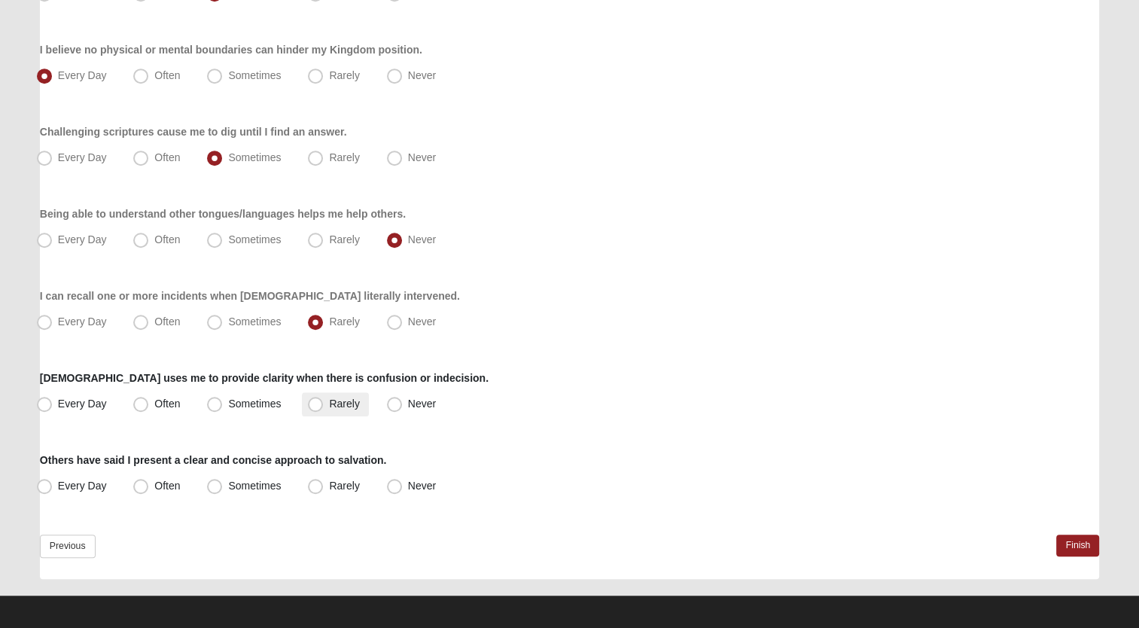
click at [331, 398] on span "Rarely" at bounding box center [344, 404] width 30 height 12
click at [324, 399] on input "Rarely" at bounding box center [319, 404] width 10 height 10
radio input "true"
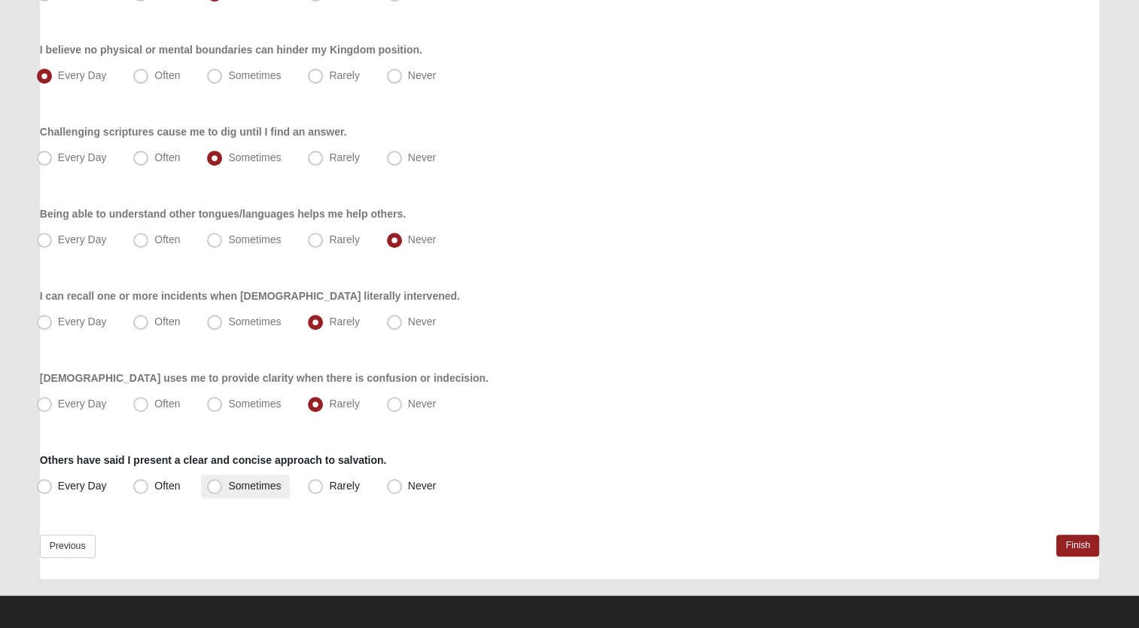
click at [264, 486] on span "Sometimes" at bounding box center [254, 486] width 53 height 12
click at [223, 486] on input "Sometimes" at bounding box center [218, 486] width 10 height 10
radio input "true"
drag, startPoint x: 1083, startPoint y: 547, endPoint x: 1075, endPoint y: 547, distance: 7.6
click at [1083, 547] on link "Finish" at bounding box center [1077, 546] width 43 height 22
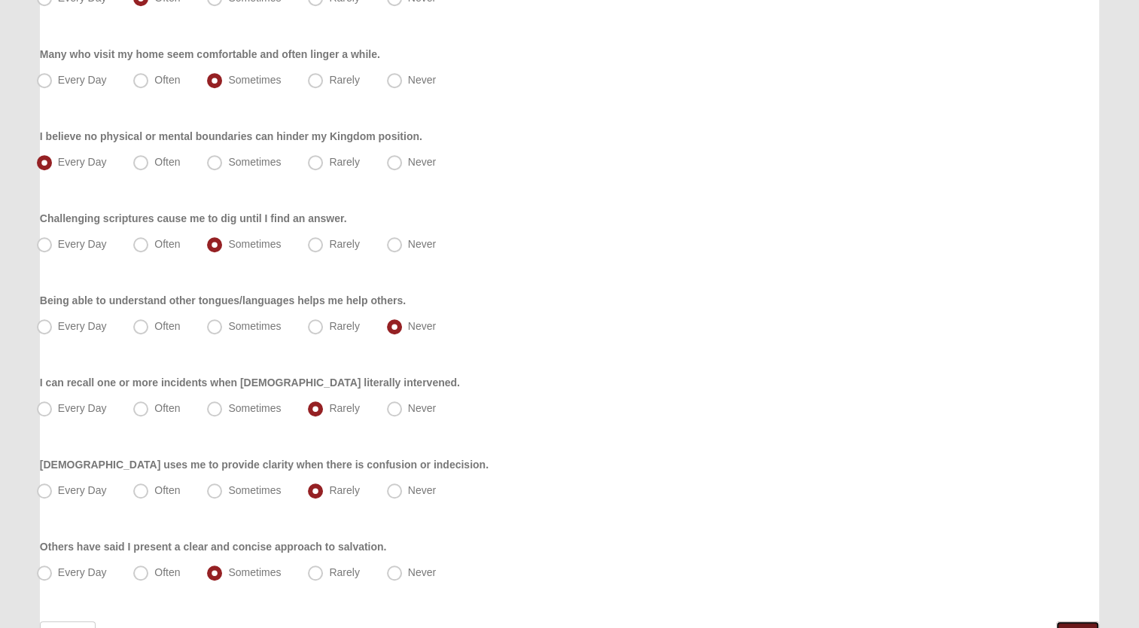
scroll to position [979, 0]
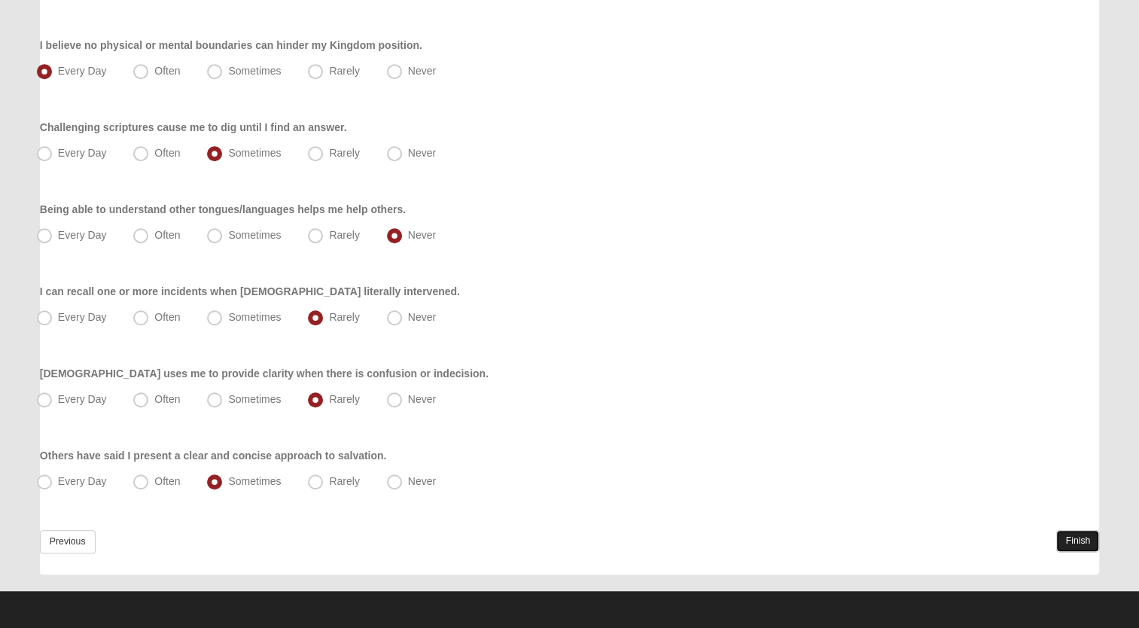
click at [1084, 541] on link "Finish" at bounding box center [1077, 541] width 43 height 22
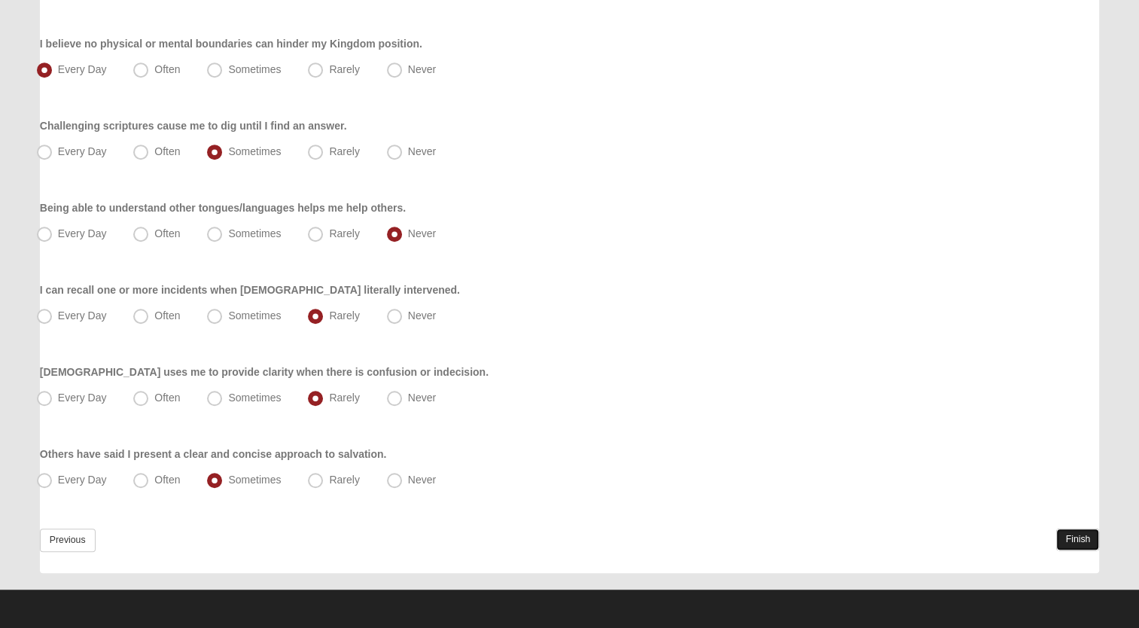
scroll to position [0, 0]
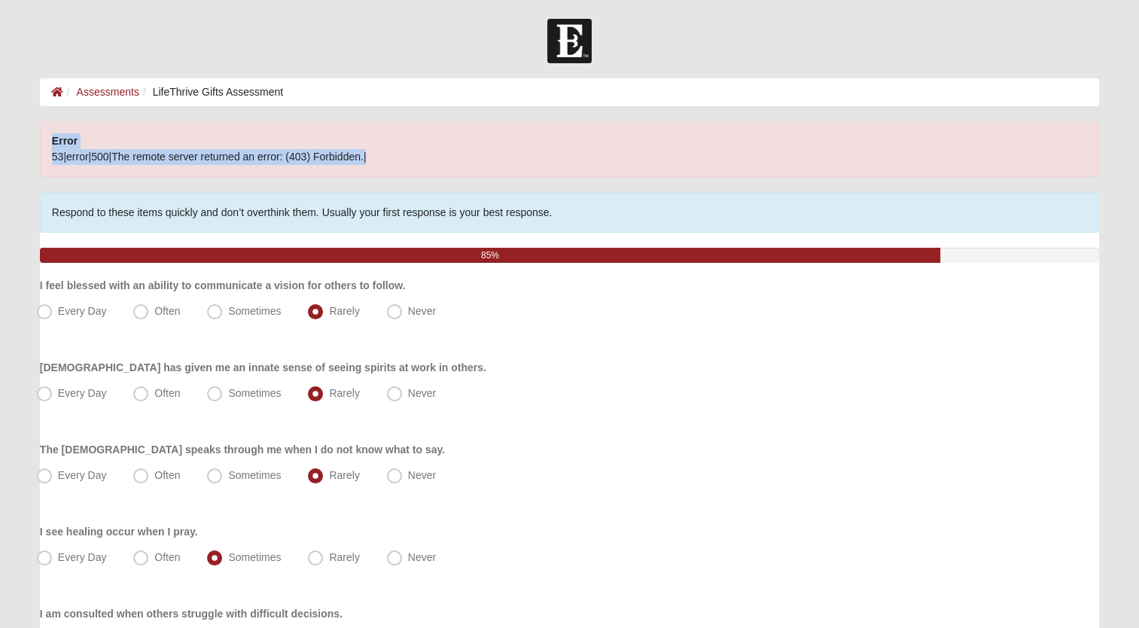
drag, startPoint x: 59, startPoint y: 140, endPoint x: 385, endPoint y: 170, distance: 328.1
click at [385, 170] on div "Error 53|error|500|The remote server returned an error: (403) Forbidden.|" at bounding box center [569, 149] width 1059 height 56
copy div "Error 53|error|500|The remote server returned an error: (403) Forbidden.|"
